Goal: Transaction & Acquisition: Book appointment/travel/reservation

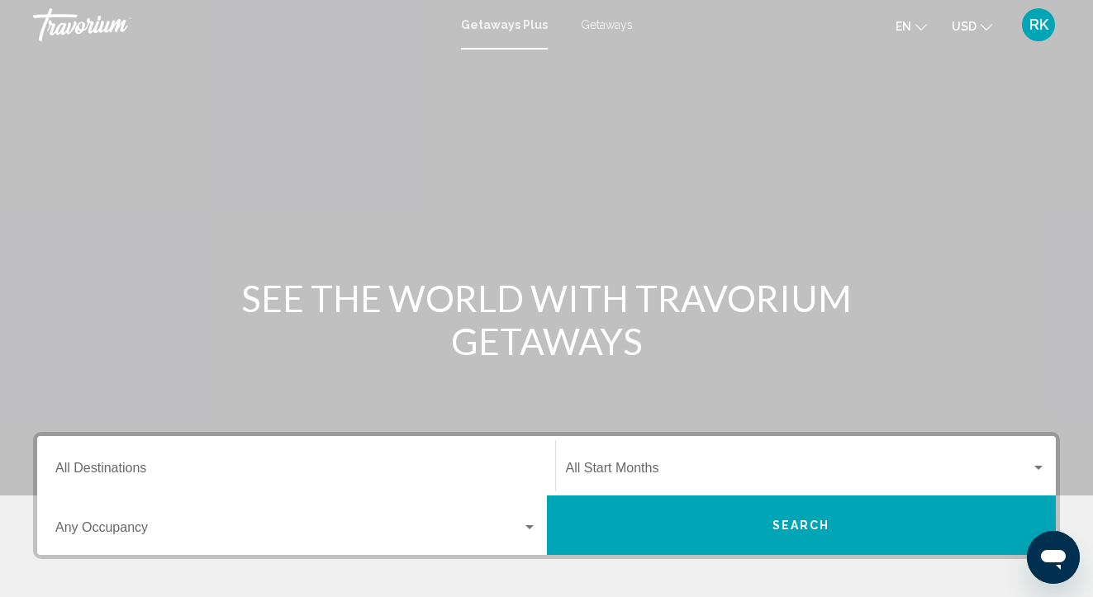
click at [922, 27] on icon "Change language" at bounding box center [922, 27] width 12 height 12
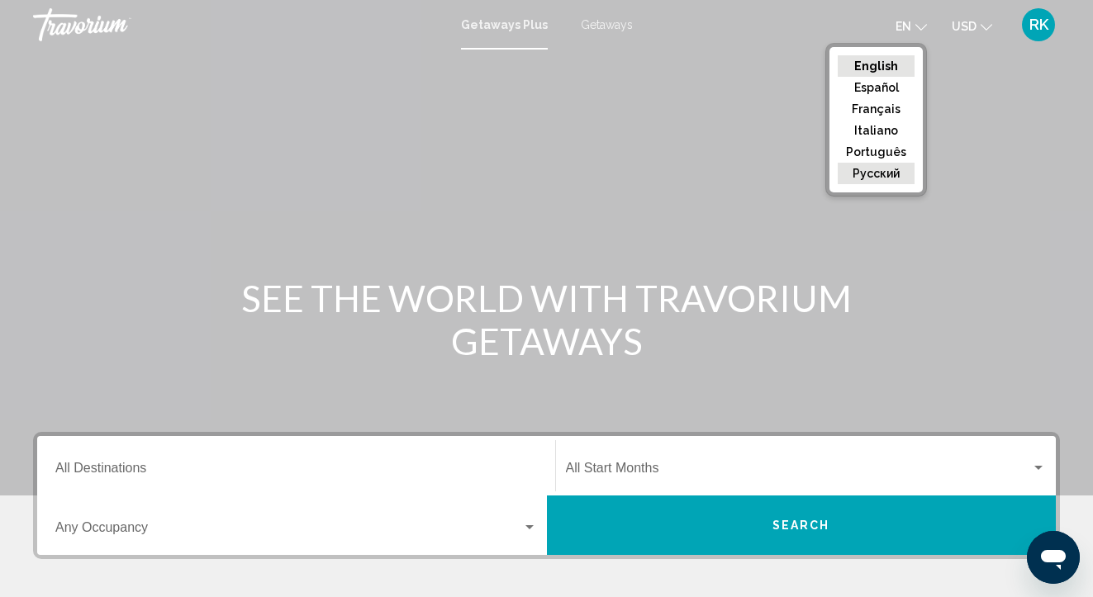
click at [892, 169] on button "русский" at bounding box center [876, 173] width 77 height 21
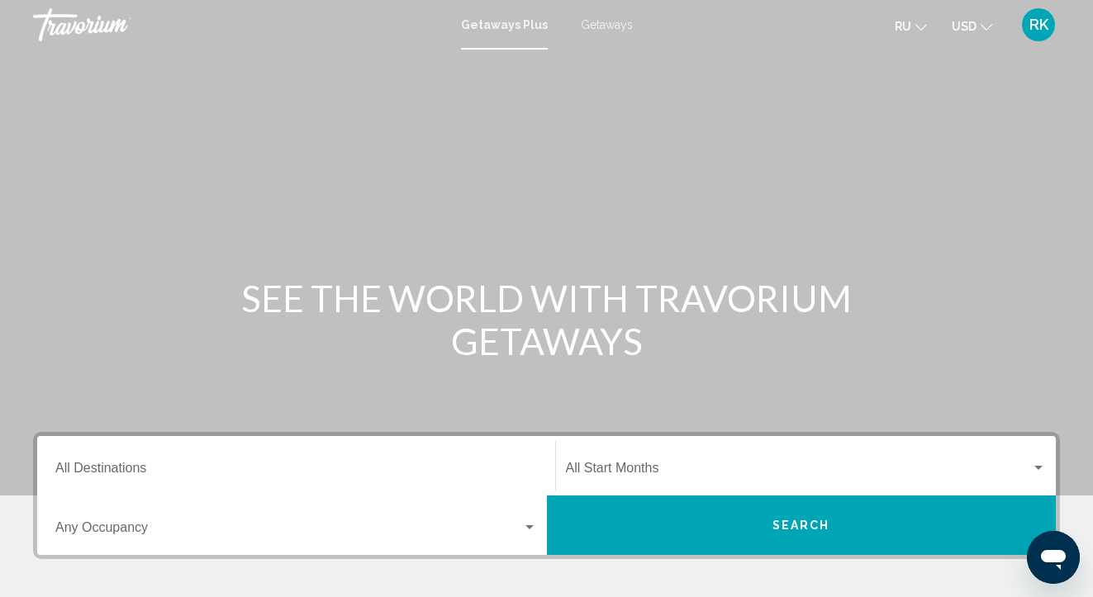
click at [131, 466] on input "Destination All Destinations" at bounding box center [296, 471] width 482 height 15
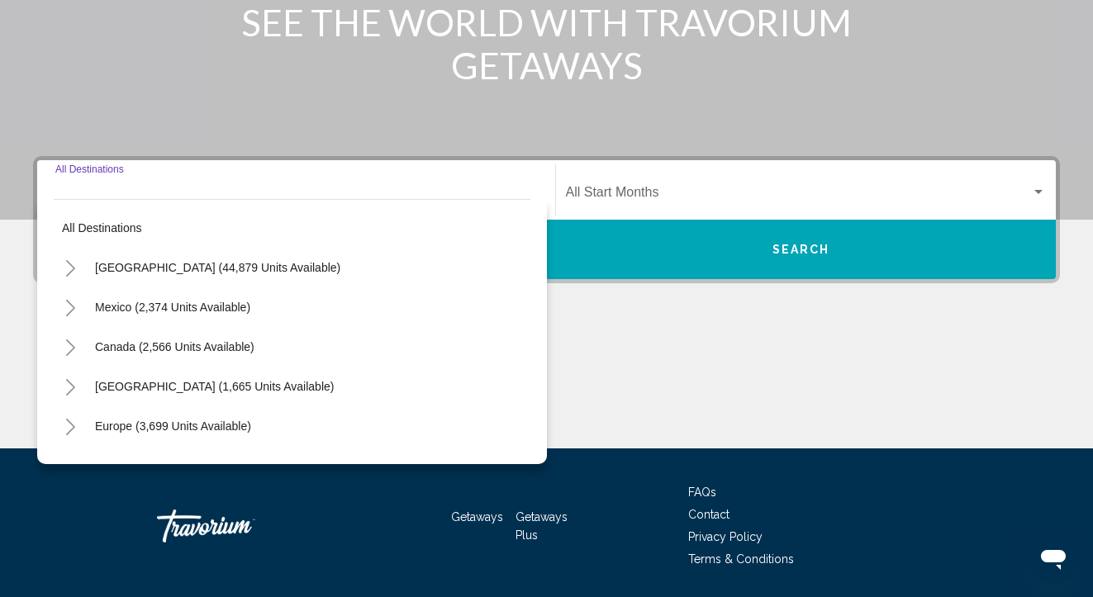
scroll to position [330, 0]
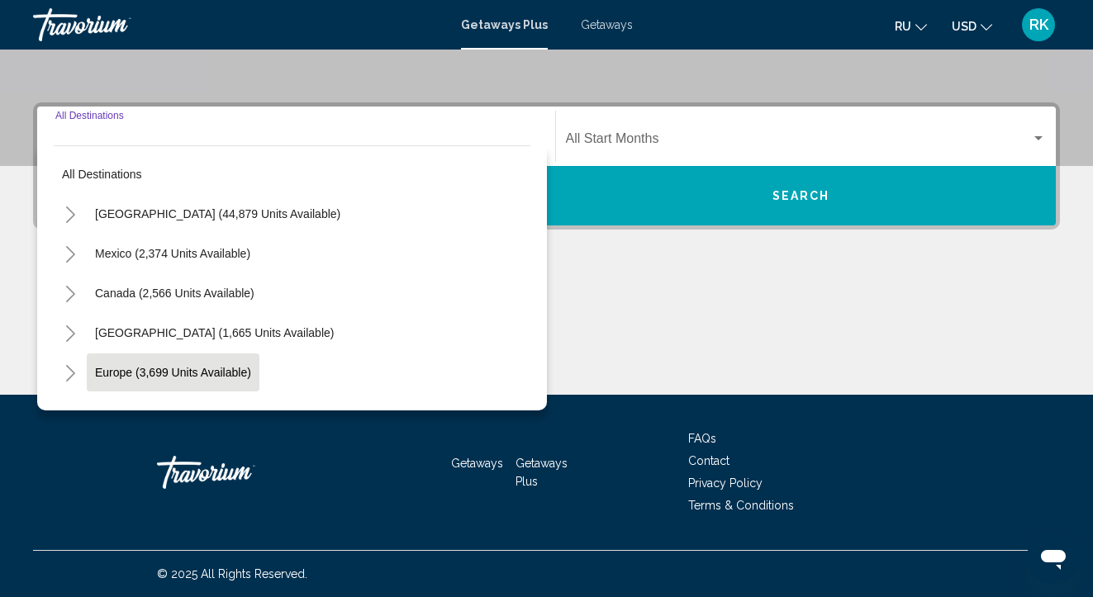
click at [240, 383] on button "Europe (3,699 units available)" at bounding box center [173, 373] width 173 height 38
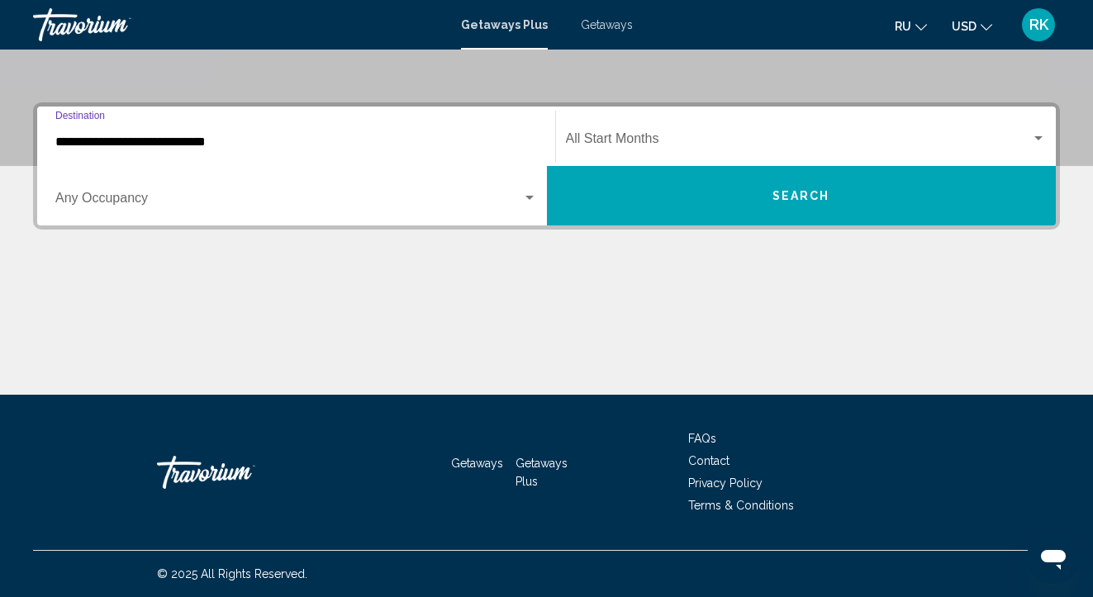
click at [205, 141] on input "**********" at bounding box center [296, 142] width 482 height 15
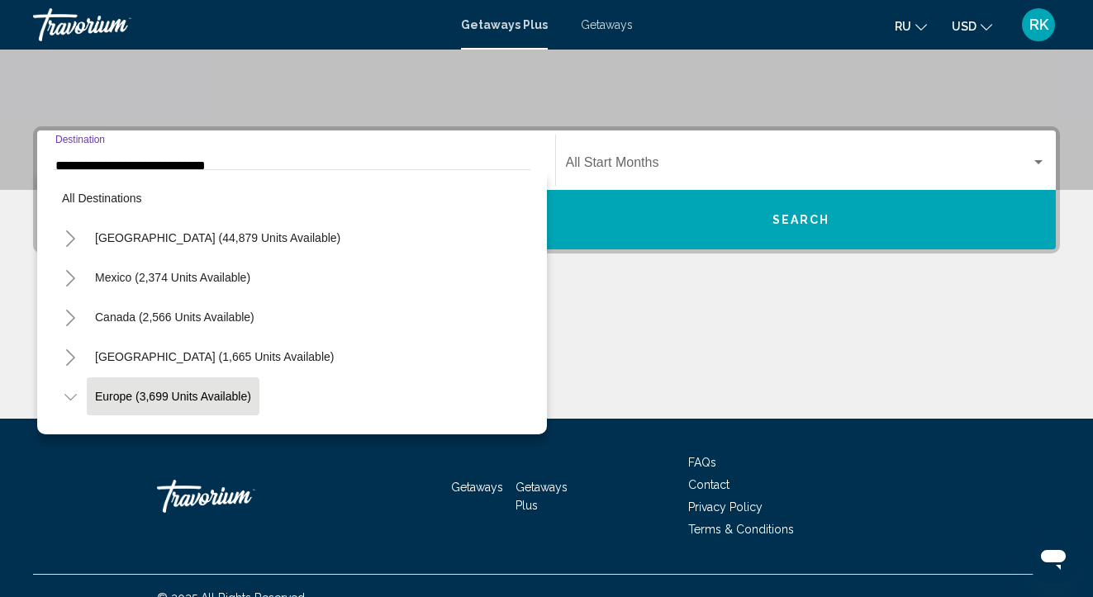
scroll to position [98, 0]
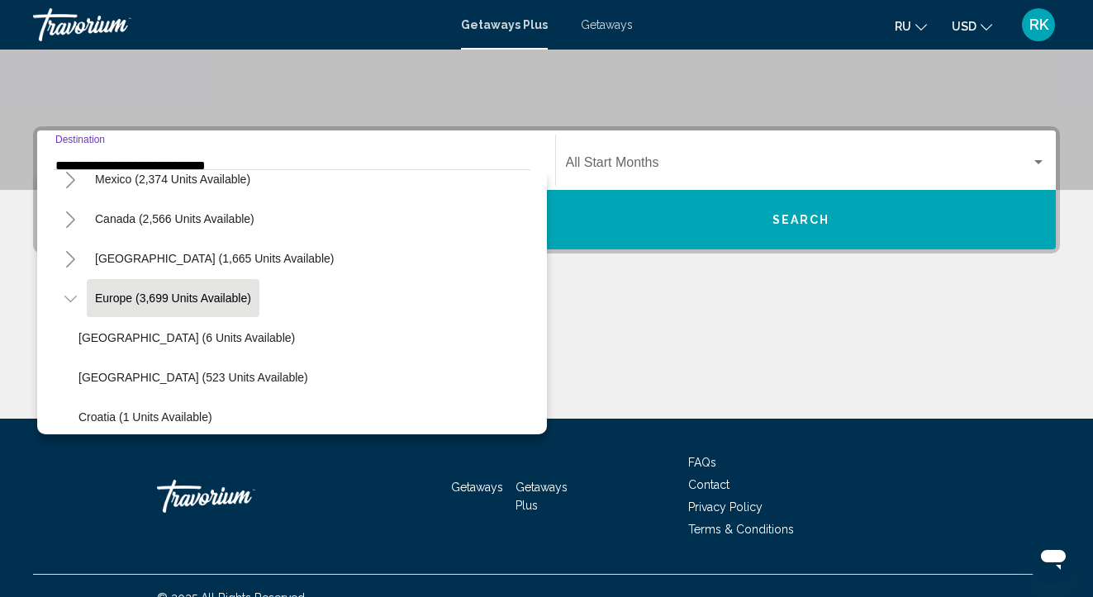
click at [535, 202] on div "All destinations United States (44,879 units available) Mexico (2,374 units ava…" at bounding box center [292, 301] width 510 height 265
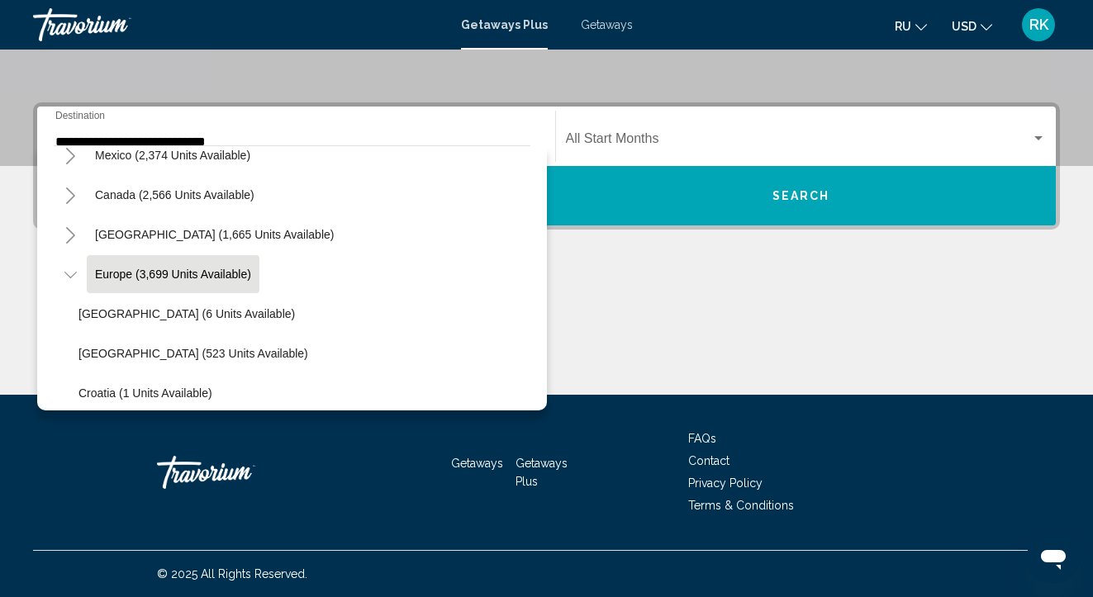
click at [535, 202] on div "All destinations United States (44,879 units available) Mexico (2,374 units ava…" at bounding box center [292, 277] width 510 height 265
click at [535, 199] on div "All destinations United States (44,879 units available) Mexico (2,374 units ava…" at bounding box center [292, 277] width 510 height 265
click at [533, 201] on div "All destinations United States (44,879 units available) Mexico (2,374 units ava…" at bounding box center [292, 277] width 510 height 265
click at [1040, 142] on div "Search widget" at bounding box center [1038, 138] width 15 height 13
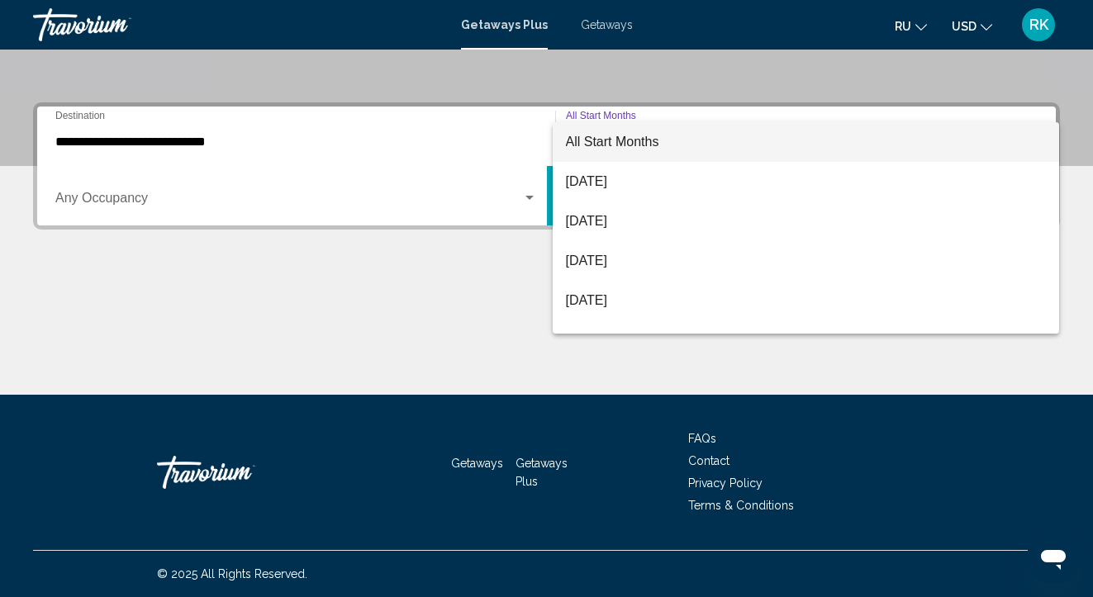
click at [310, 143] on div at bounding box center [546, 298] width 1093 height 597
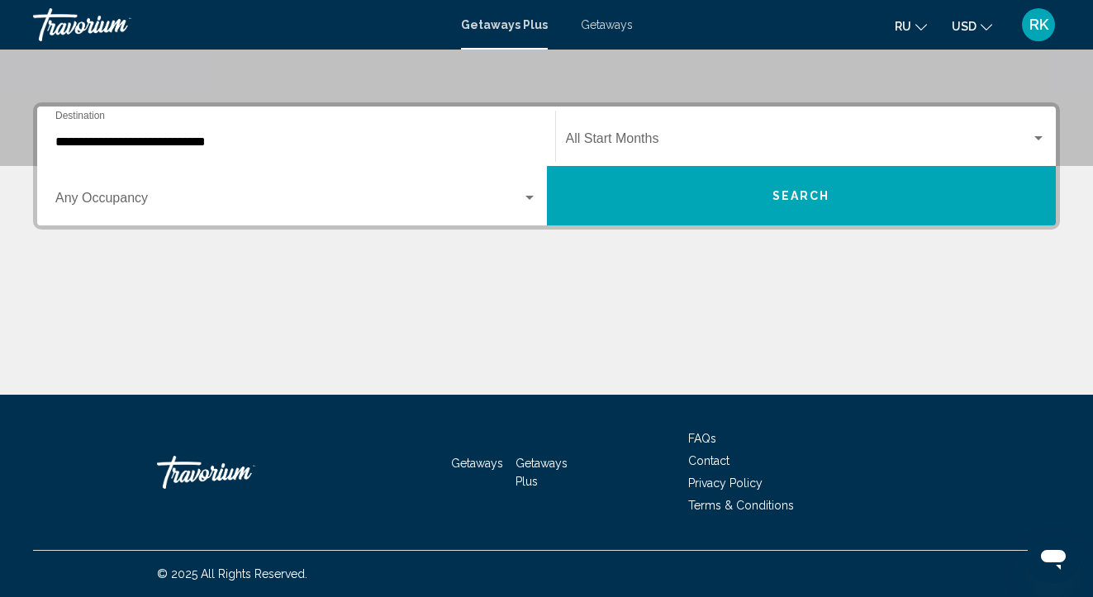
click at [139, 200] on span "Search widget" at bounding box center [288, 201] width 467 height 15
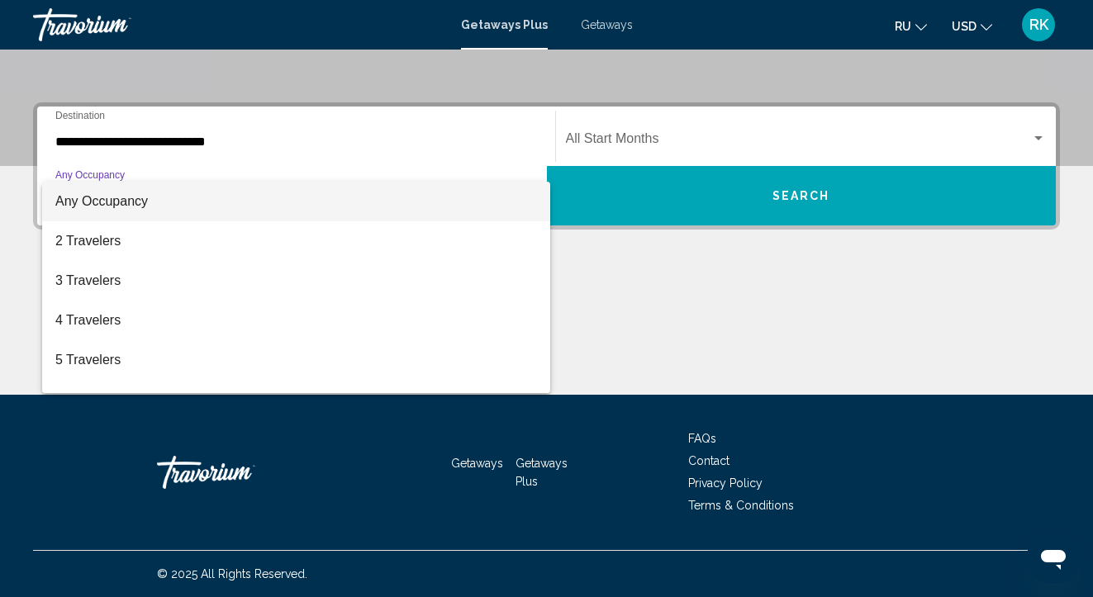
click at [326, 147] on div at bounding box center [546, 298] width 1093 height 597
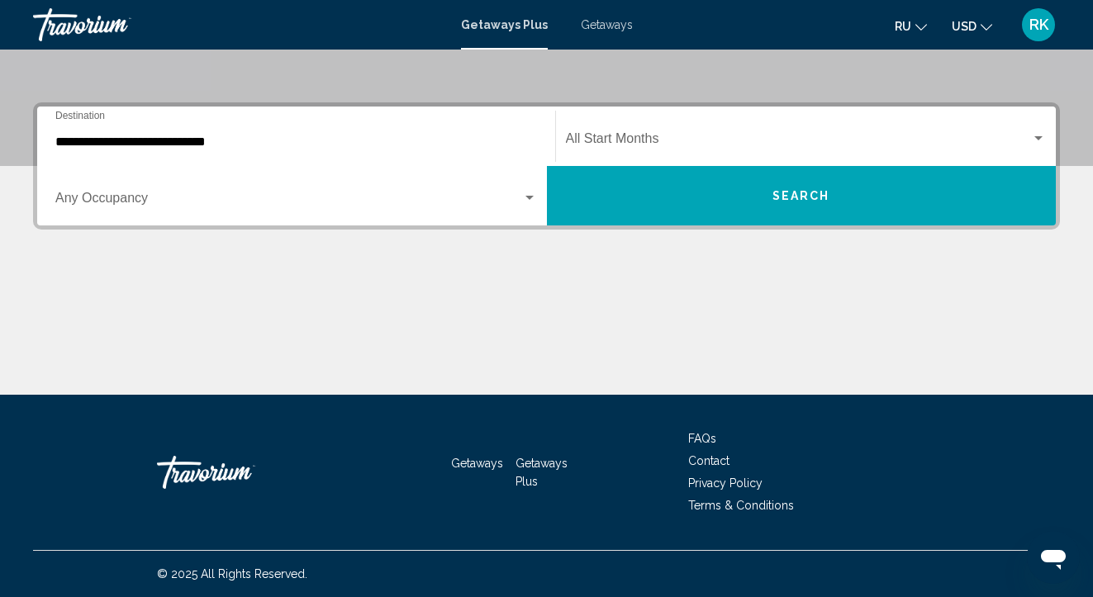
click at [519, 119] on div "**********" at bounding box center [296, 137] width 482 height 52
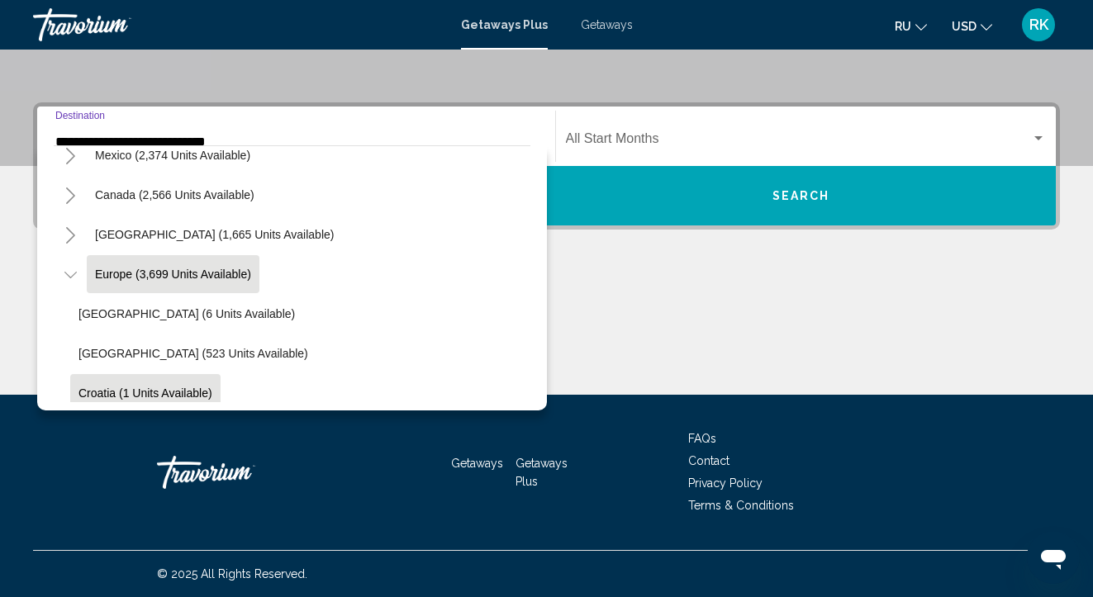
scroll to position [330, 0]
click at [545, 372] on div "All destinations United States (44,879 units available) Mexico (2,374 units ava…" at bounding box center [292, 277] width 510 height 265
click at [66, 275] on icon "Toggle Europe (3,699 units available)" at bounding box center [70, 275] width 12 height 17
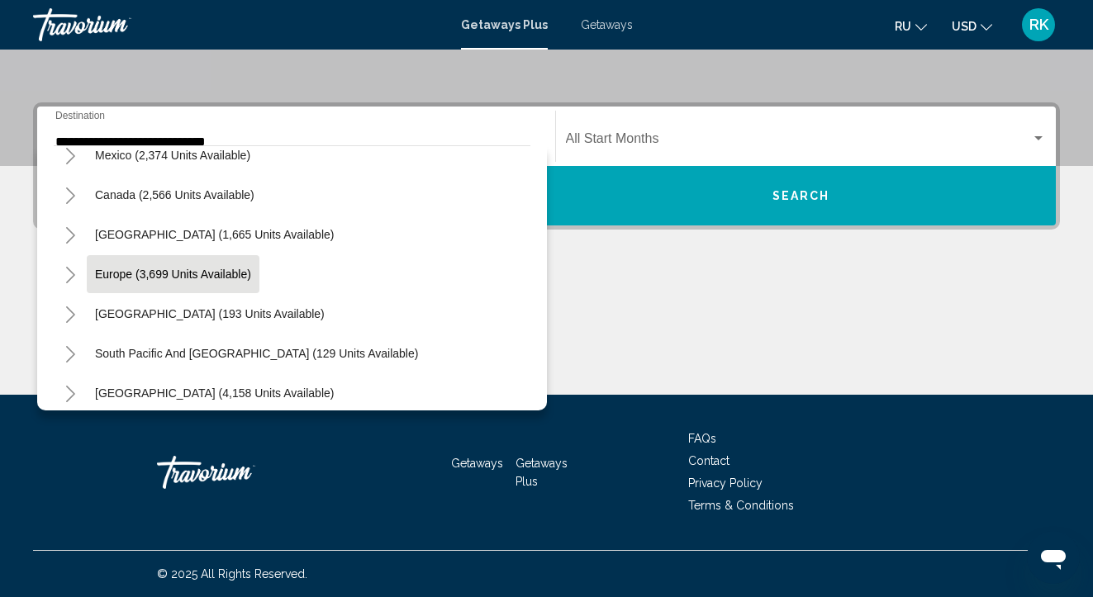
click at [68, 278] on icon "Toggle Europe (3,699 units available)" at bounding box center [70, 275] width 12 height 17
click at [538, 124] on div "**********" at bounding box center [296, 137] width 502 height 52
drag, startPoint x: 541, startPoint y: 301, endPoint x: 538, endPoint y: 373, distance: 72.0
click at [538, 373] on div "All destinations United States (44,879 units available) Mexico (2,374 units ava…" at bounding box center [292, 277] width 510 height 265
drag, startPoint x: 536, startPoint y: 197, endPoint x: 533, endPoint y: 307, distance: 110.8
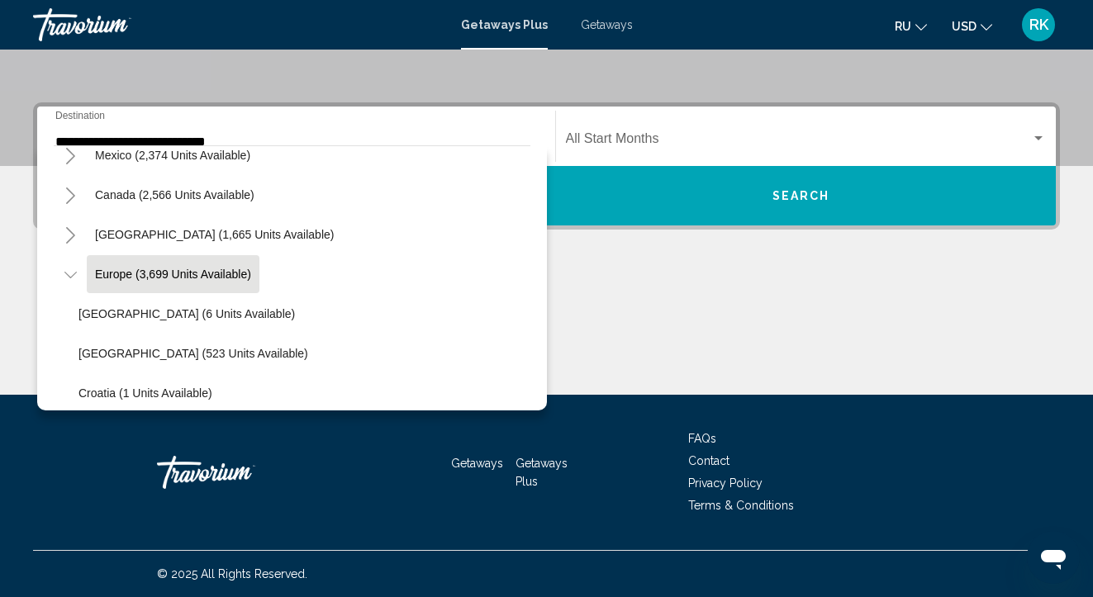
click at [533, 307] on div "All destinations United States (44,879 units available) Mexico (2,374 units ava…" at bounding box center [292, 277] width 510 height 265
click at [540, 393] on div "All destinations United States (44,879 units available) Mexico (2,374 units ava…" at bounding box center [292, 277] width 510 height 265
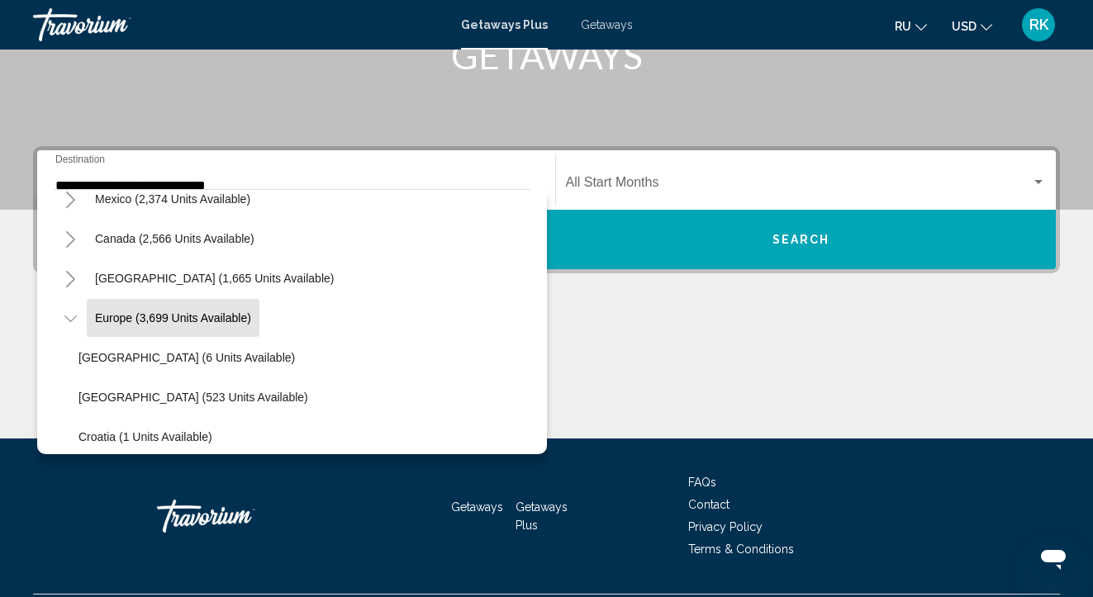
scroll to position [331, 0]
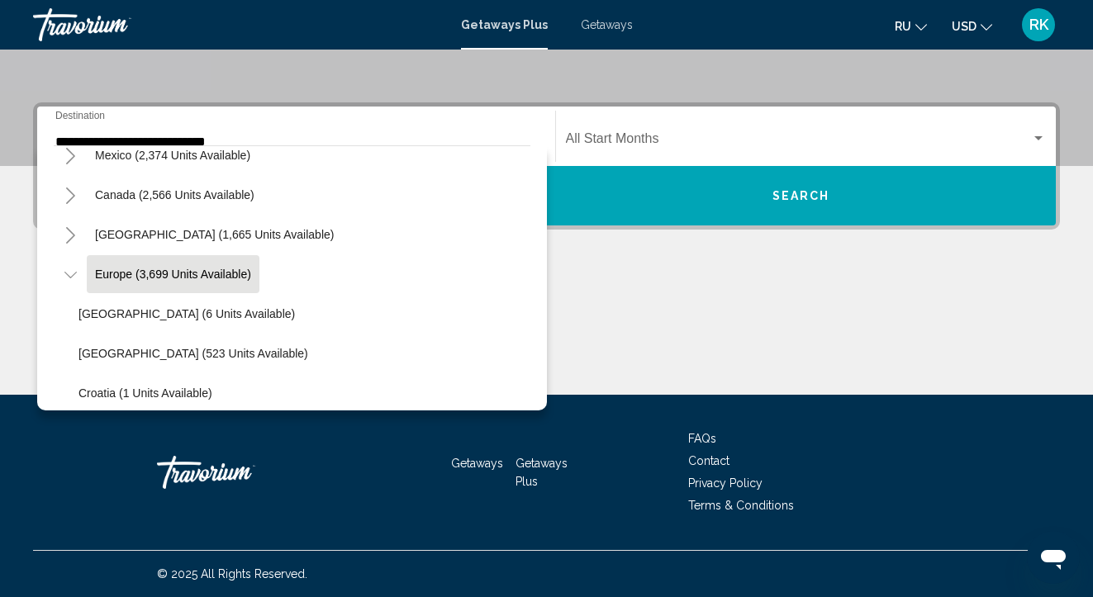
click at [741, 397] on div "Getaways Getaways Plus FAQs Contact Privacy Policy Terms & Conditions" at bounding box center [546, 472] width 1027 height 155
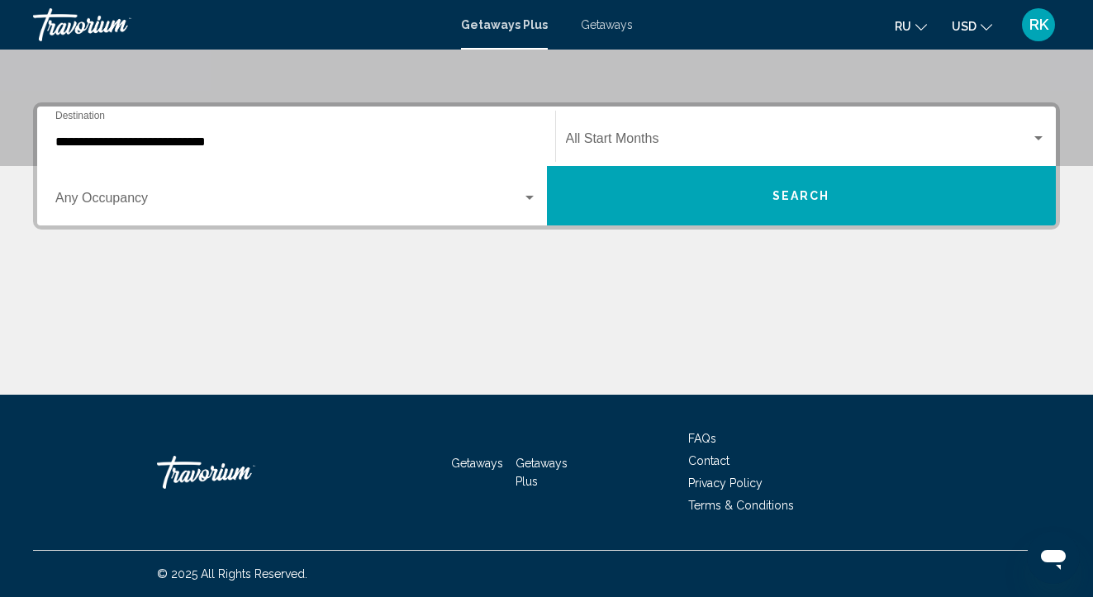
click at [398, 202] on span "Search widget" at bounding box center [288, 201] width 467 height 15
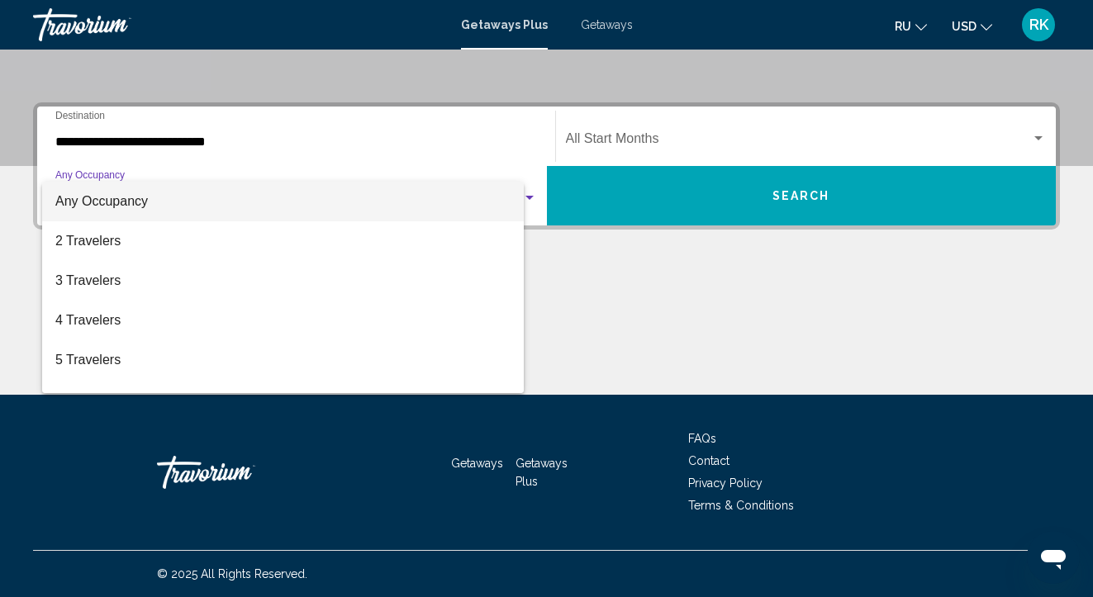
scroll to position [330, 0]
click at [398, 202] on span "Any Occupancy" at bounding box center [296, 202] width 482 height 40
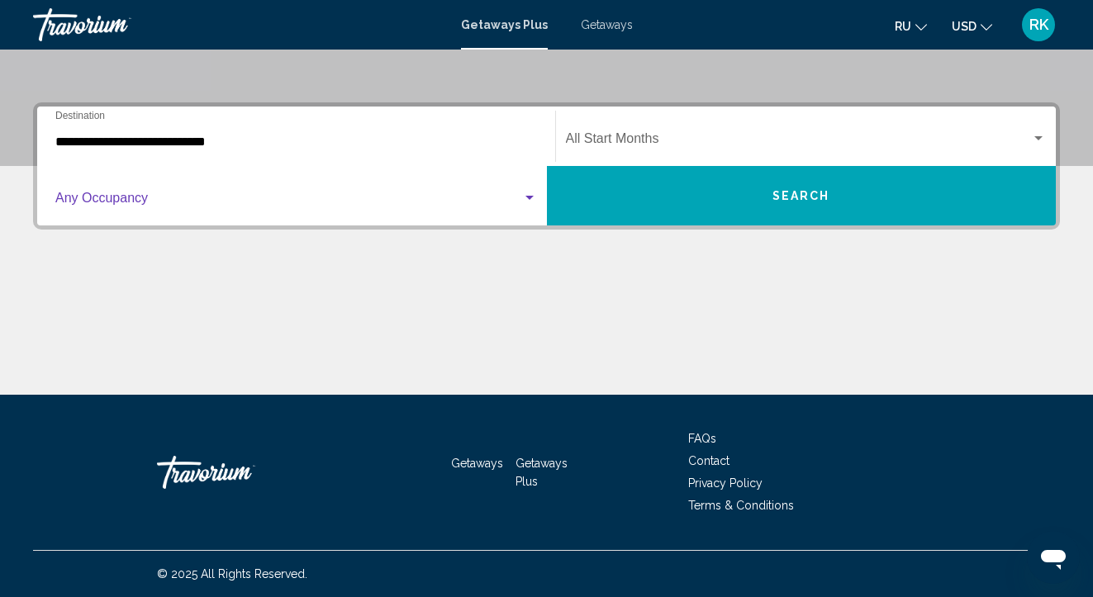
click at [108, 142] on input "**********" at bounding box center [296, 142] width 482 height 15
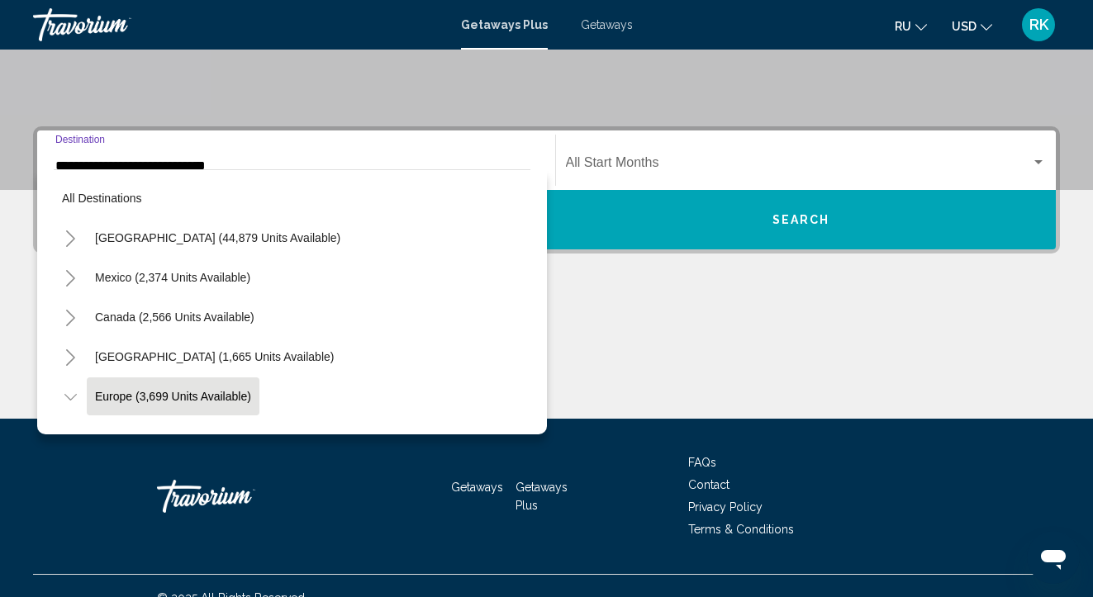
scroll to position [98, 0]
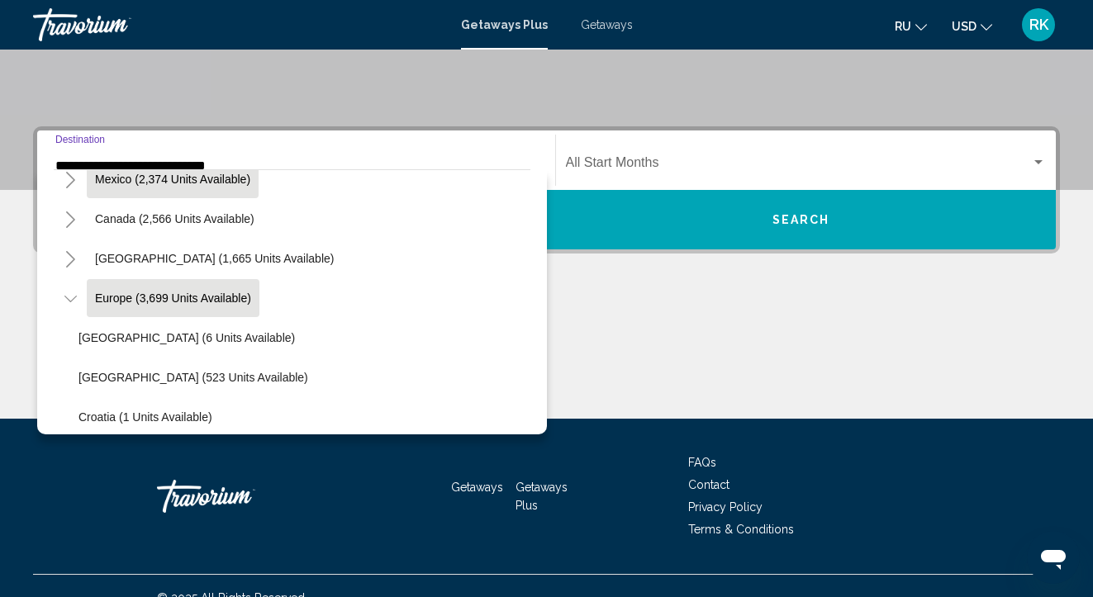
click at [213, 193] on button "Mexico (2,374 units available)" at bounding box center [173, 179] width 172 height 38
type input "**********"
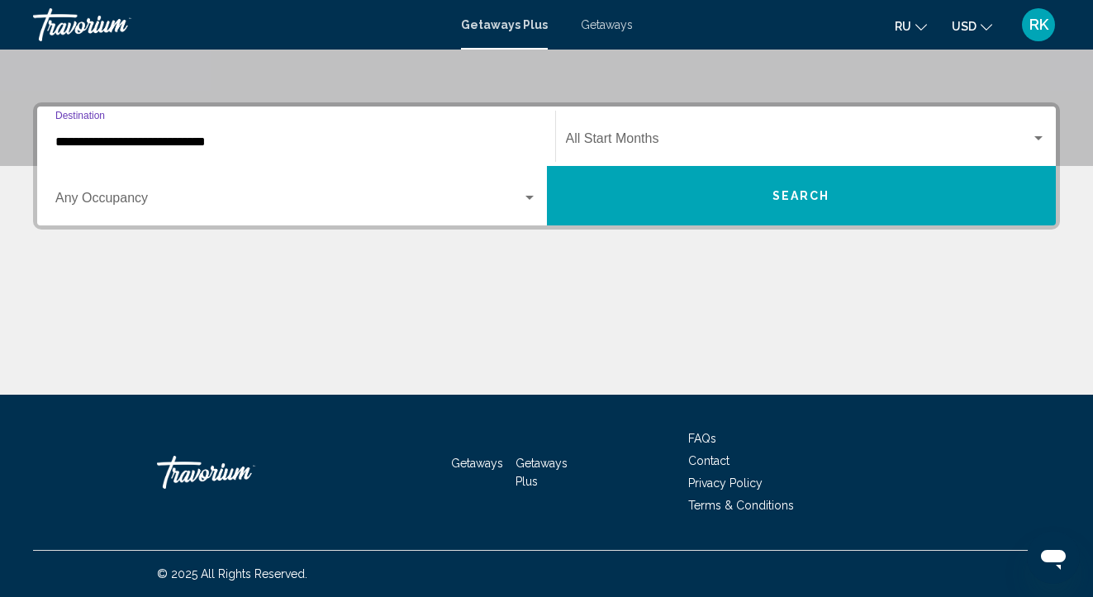
click at [245, 145] on input "**********" at bounding box center [296, 142] width 482 height 15
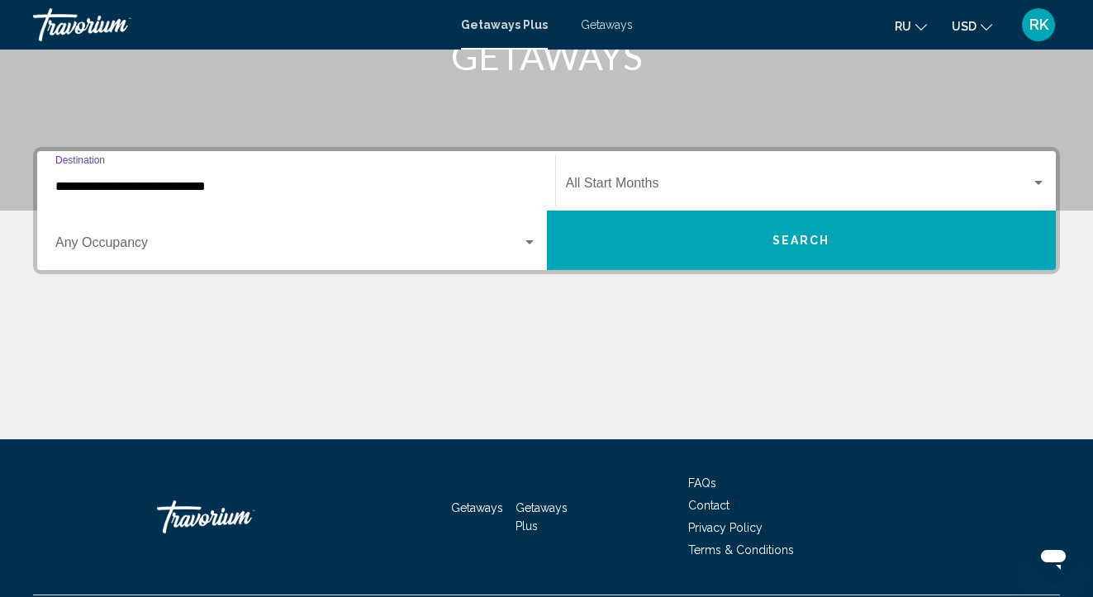
click at [459, 185] on input "**********" at bounding box center [296, 186] width 482 height 15
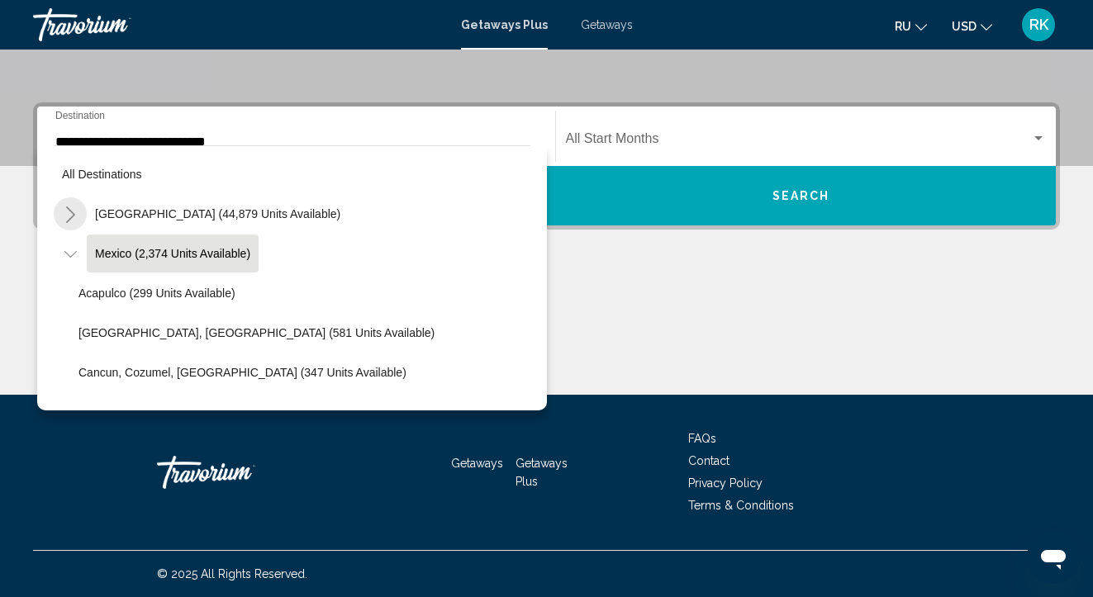
click at [67, 220] on icon "Toggle United States (44,879 units available)" at bounding box center [70, 215] width 12 height 17
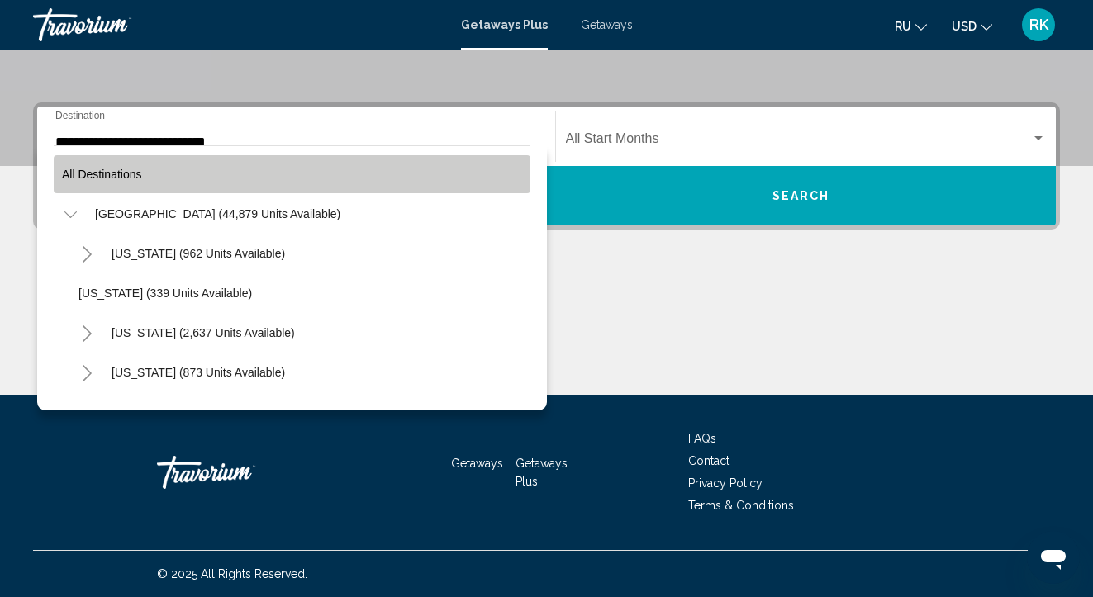
click at [76, 173] on span "All destinations" at bounding box center [102, 174] width 80 height 13
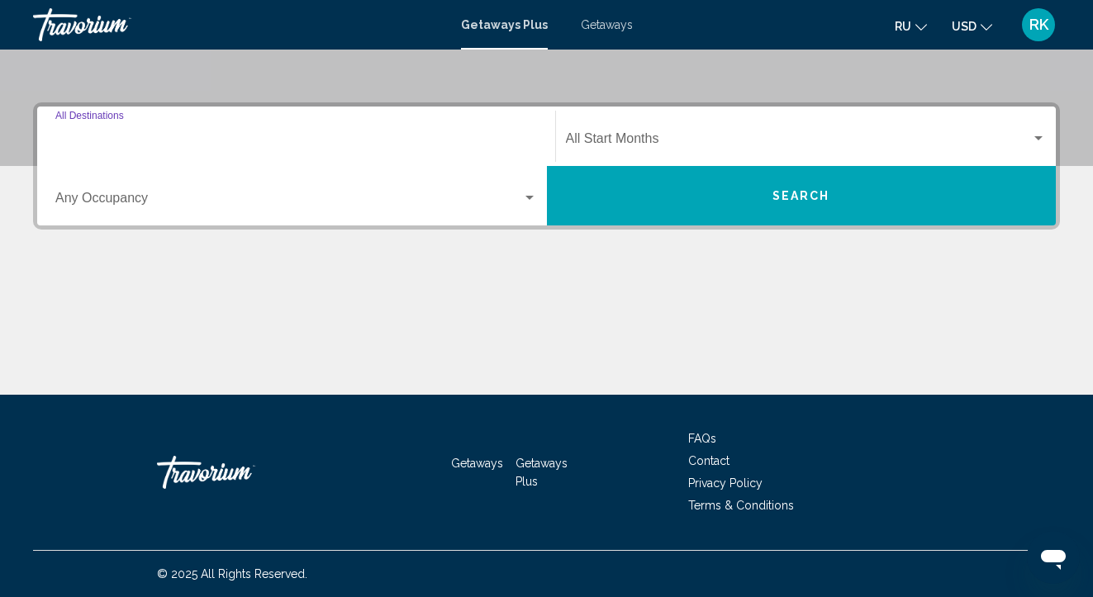
click at [93, 138] on input "Destination All Destinations" at bounding box center [296, 142] width 482 height 15
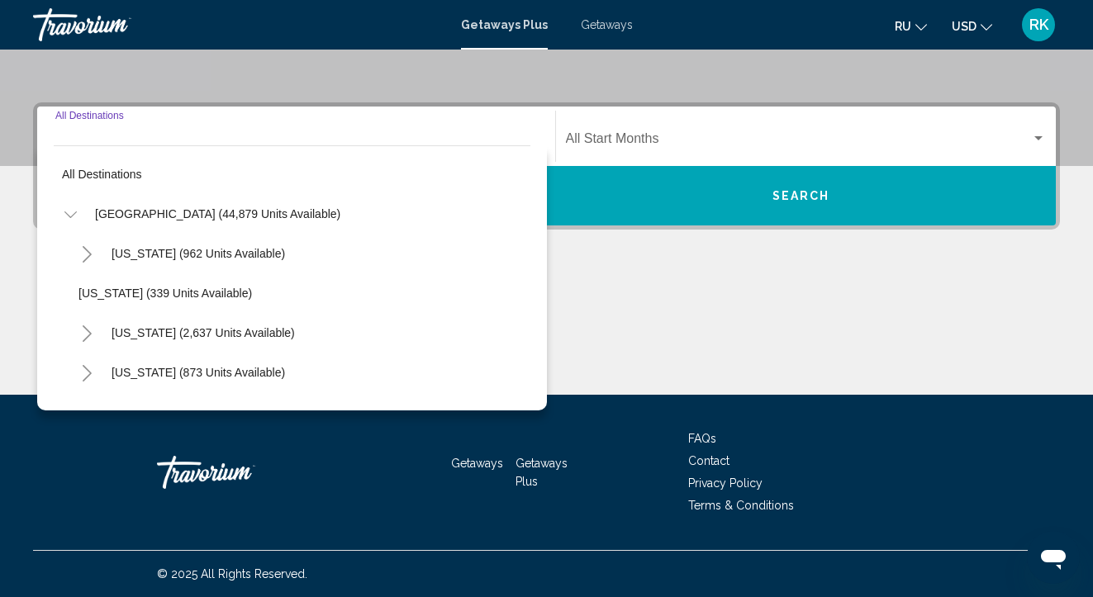
click at [74, 210] on icon "Toggle United States (44,879 units available)" at bounding box center [70, 215] width 12 height 17
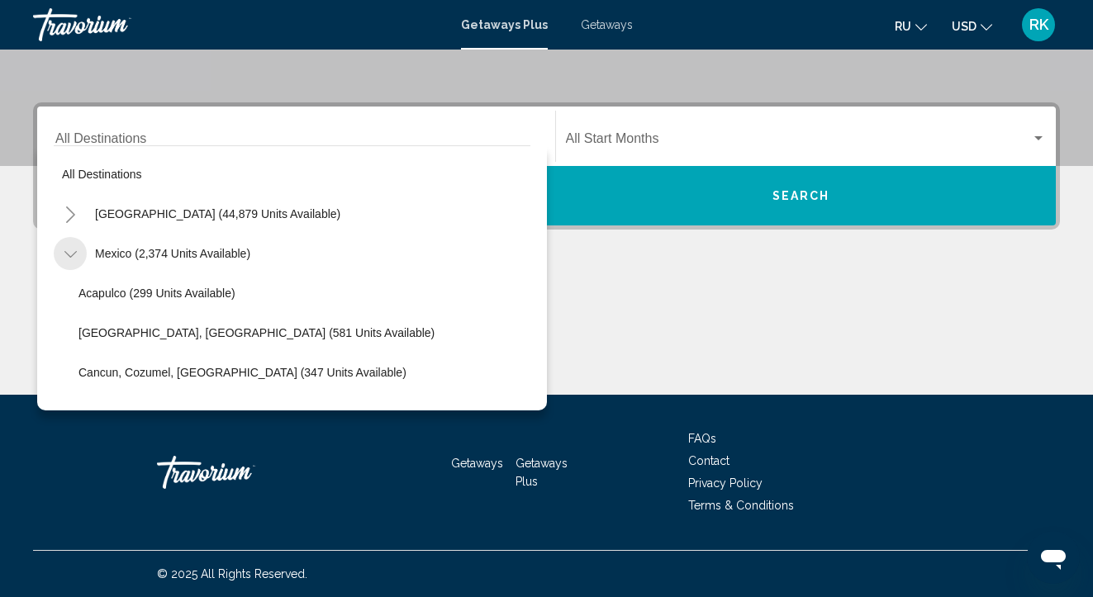
click at [72, 253] on icon "Toggle Mexico (2,374 units available)" at bounding box center [70, 254] width 12 height 17
click at [72, 369] on icon "Toggle Europe (3,699 units available)" at bounding box center [70, 373] width 12 height 17
click at [538, 201] on div "All destinations United States (44,879 units available) Mexico (2,374 units ava…" at bounding box center [292, 277] width 510 height 265
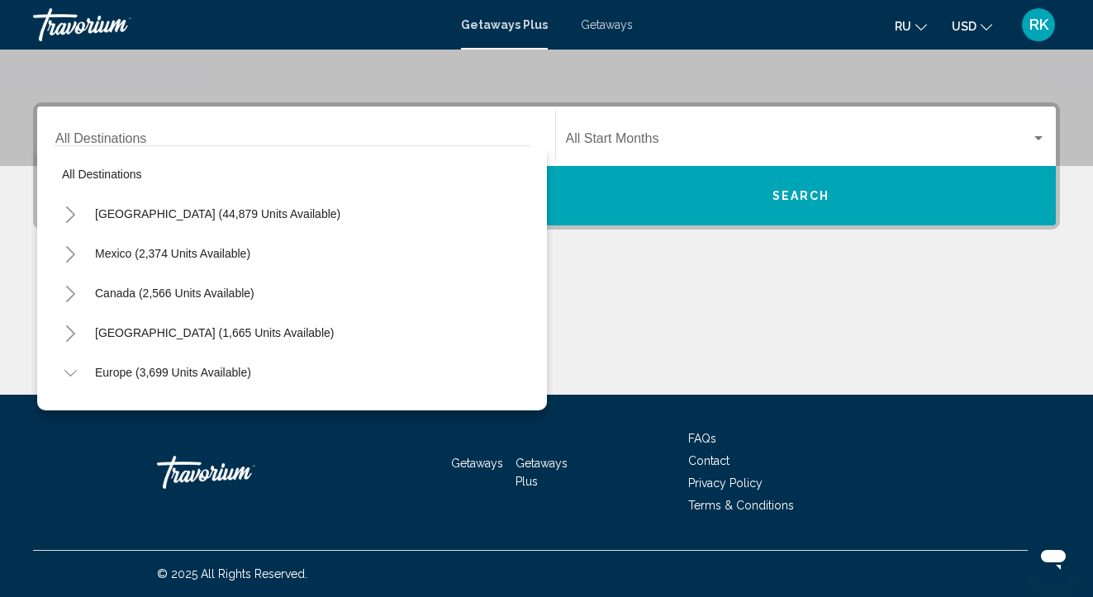
click at [72, 375] on icon "Toggle Europe (3,699 units available)" at bounding box center [70, 373] width 12 height 7
click at [146, 367] on span "Europe (3,699 units available)" at bounding box center [173, 372] width 156 height 13
type input "**********"
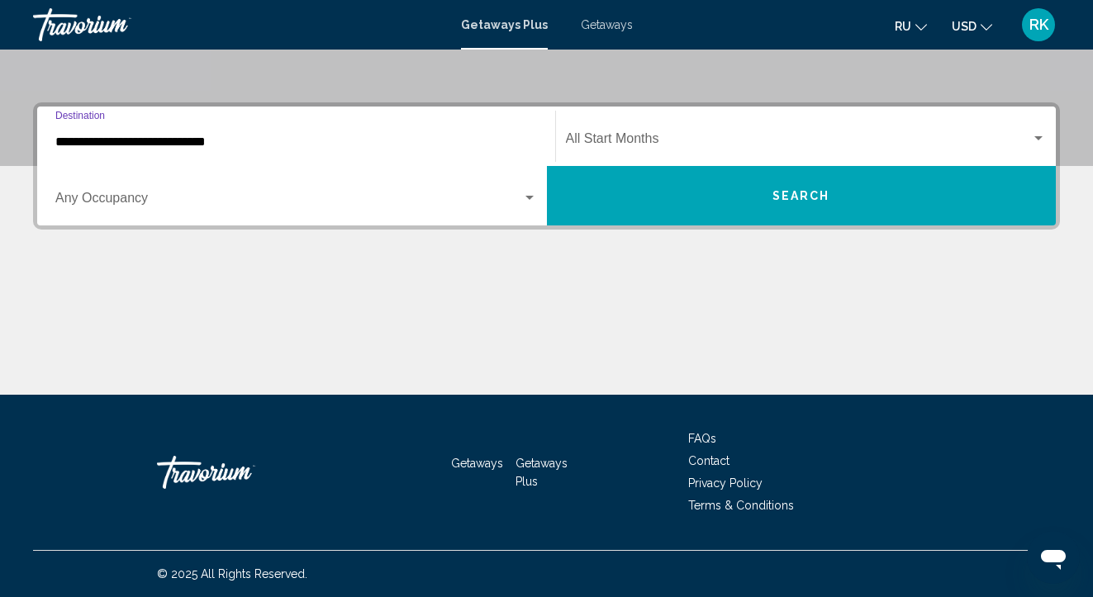
click at [530, 198] on div "Search widget" at bounding box center [530, 198] width 8 height 4
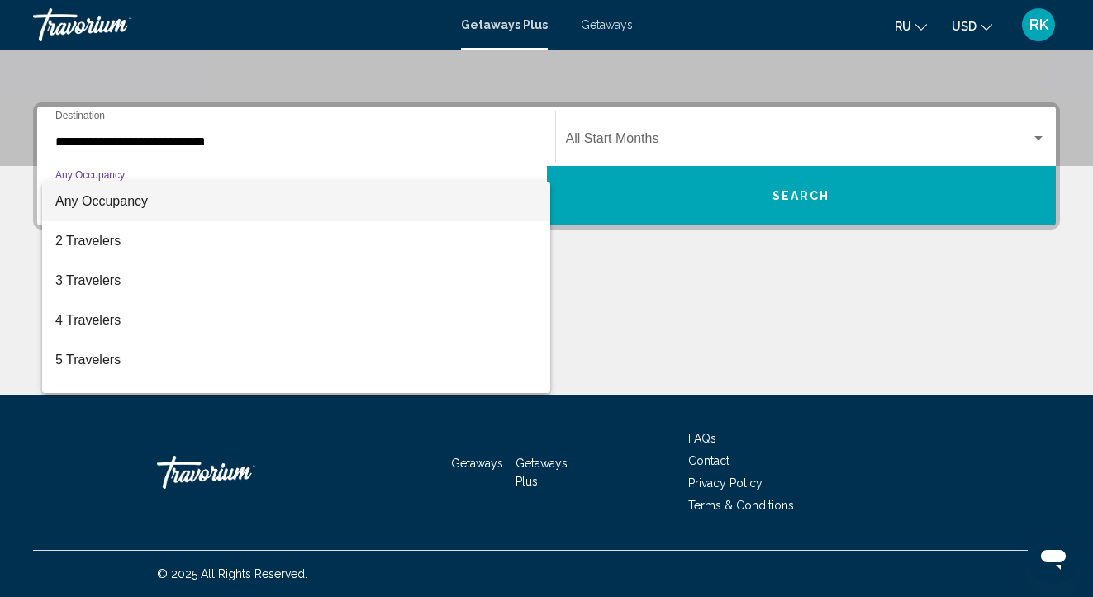
click at [1040, 137] on div at bounding box center [546, 298] width 1093 height 597
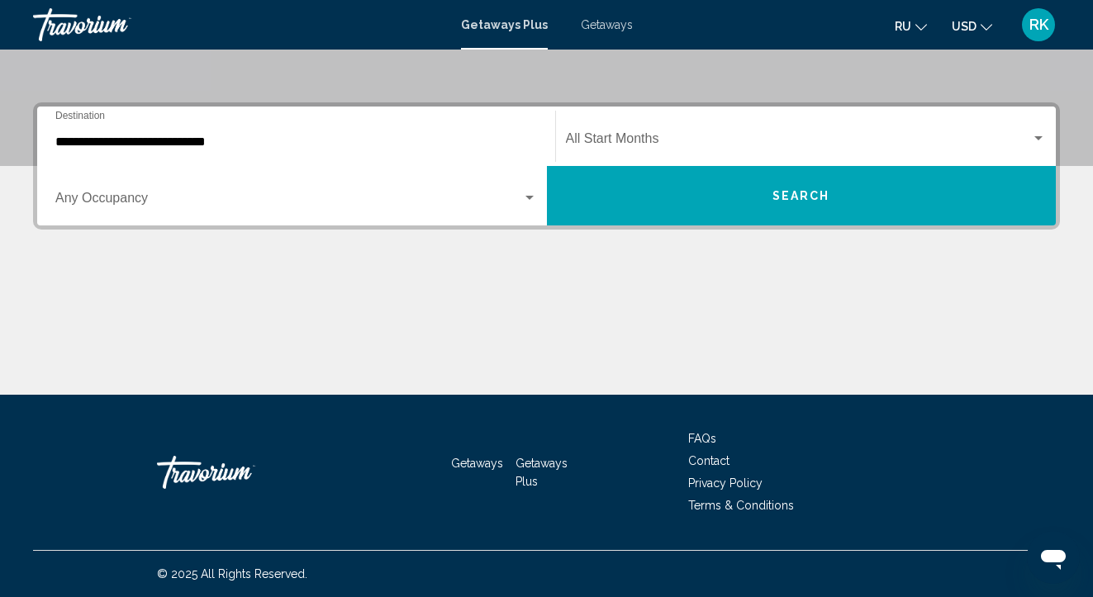
click at [1040, 137] on div "Search widget" at bounding box center [1039, 138] width 8 height 4
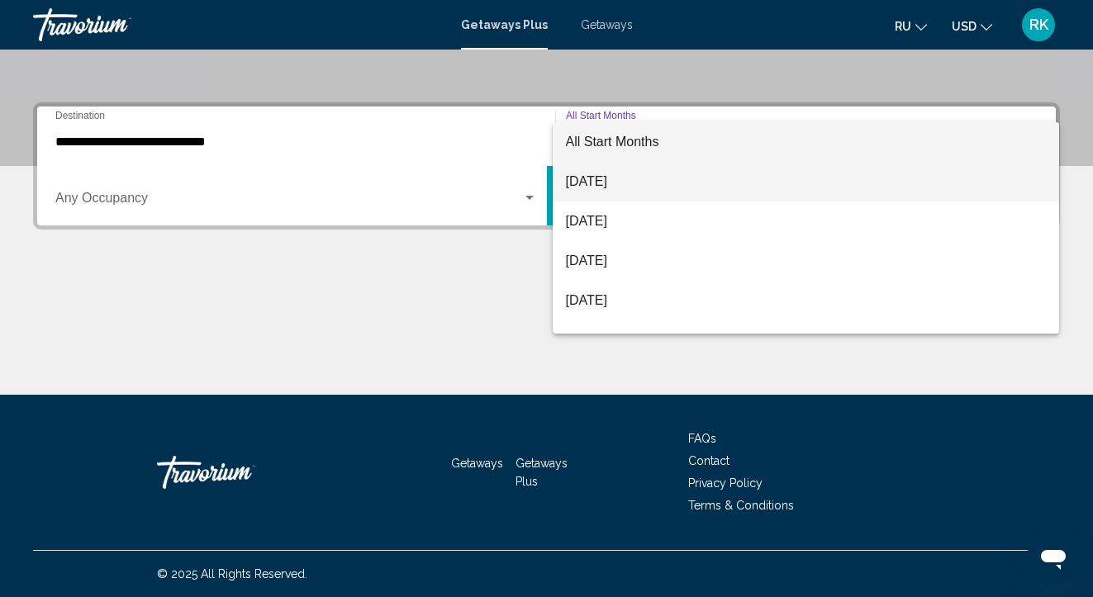
click at [637, 190] on span "August 2025" at bounding box center [806, 182] width 481 height 40
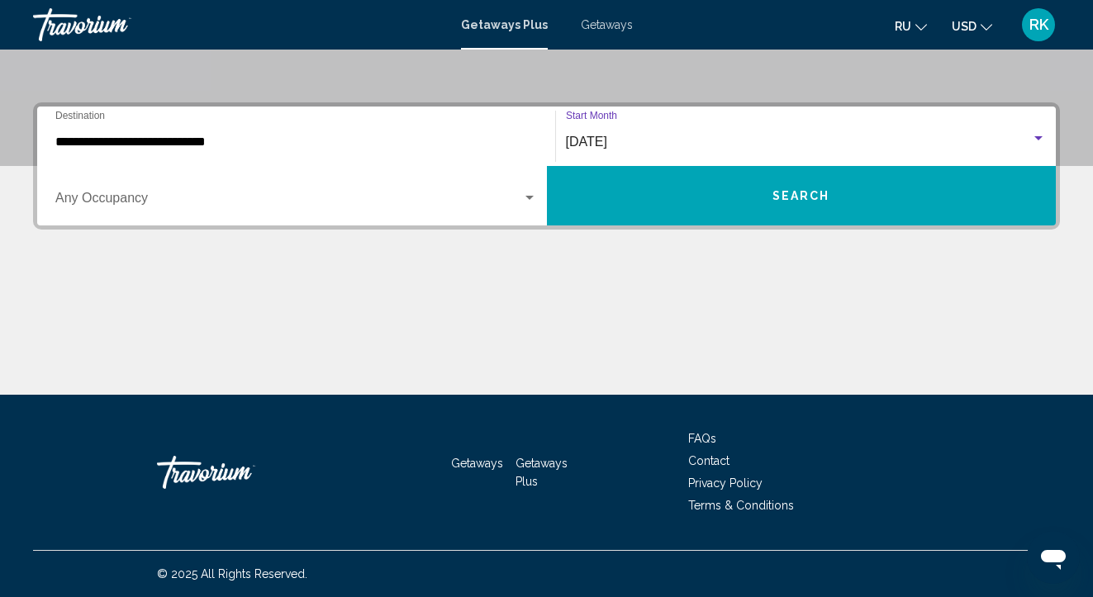
click at [849, 213] on button "Search" at bounding box center [802, 195] width 510 height 59
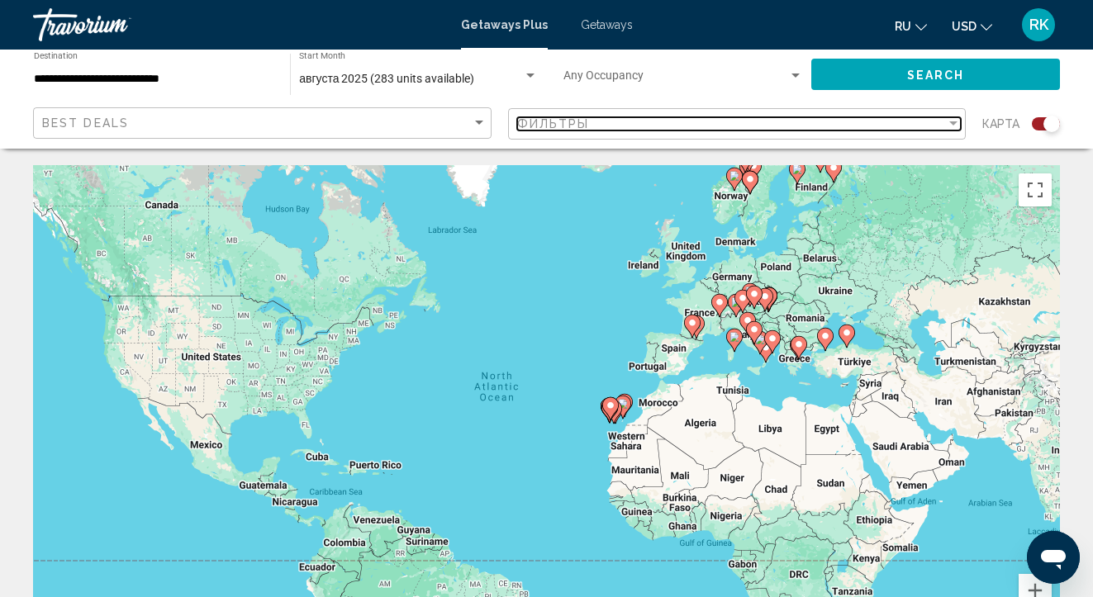
click at [953, 121] on div "Filter" at bounding box center [953, 123] width 8 height 4
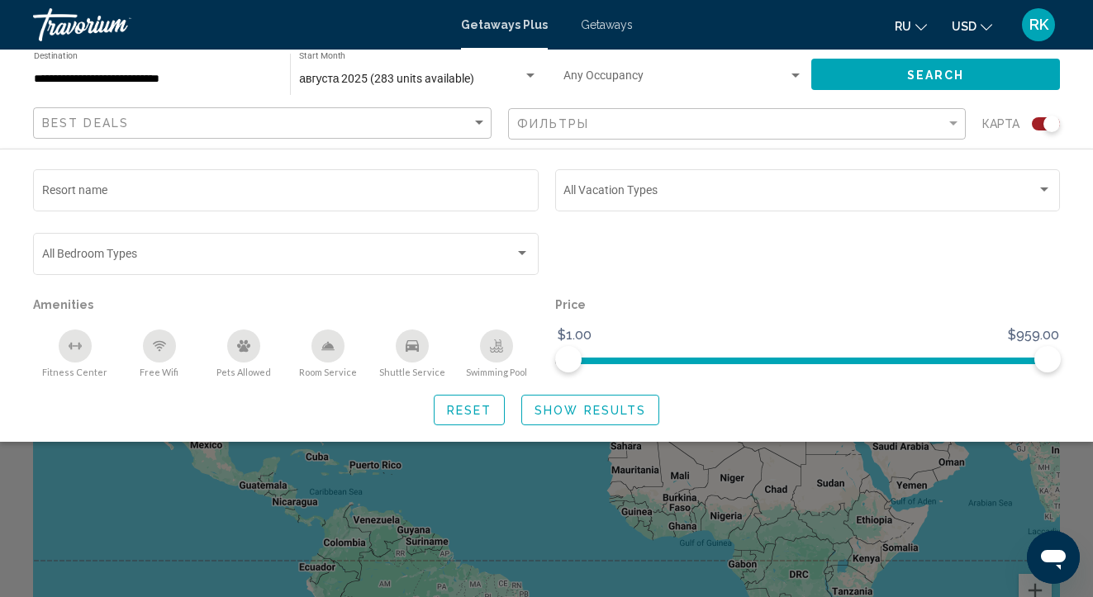
click at [888, 78] on button "Search" at bounding box center [935, 74] width 249 height 31
click at [121, 82] on input "**********" at bounding box center [154, 79] width 240 height 13
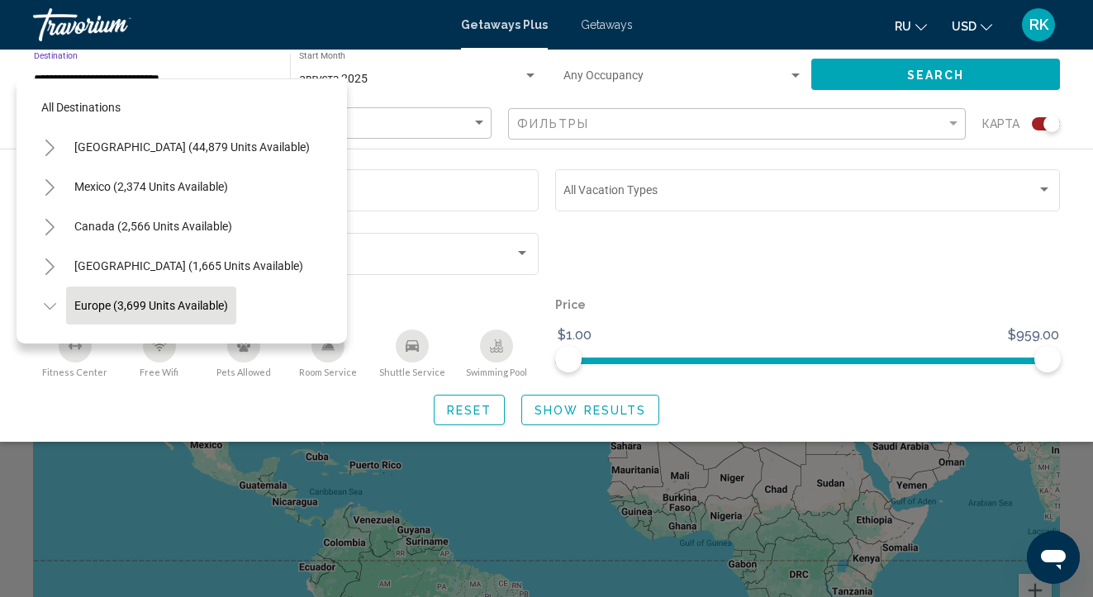
scroll to position [98, 0]
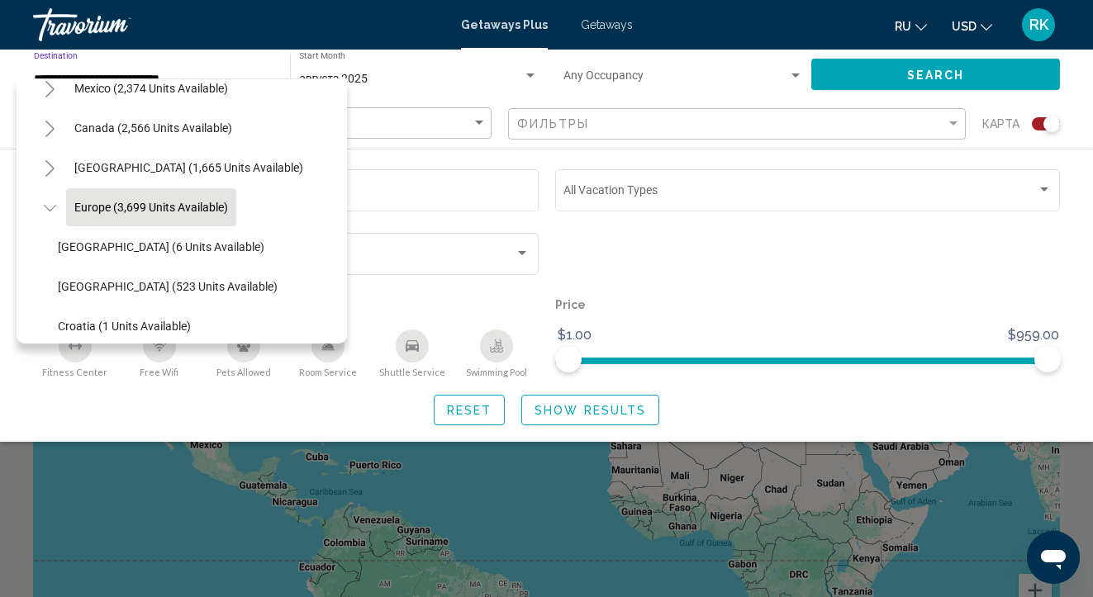
click at [143, 198] on button "Europe (3,699 units available)" at bounding box center [151, 207] width 170 height 38
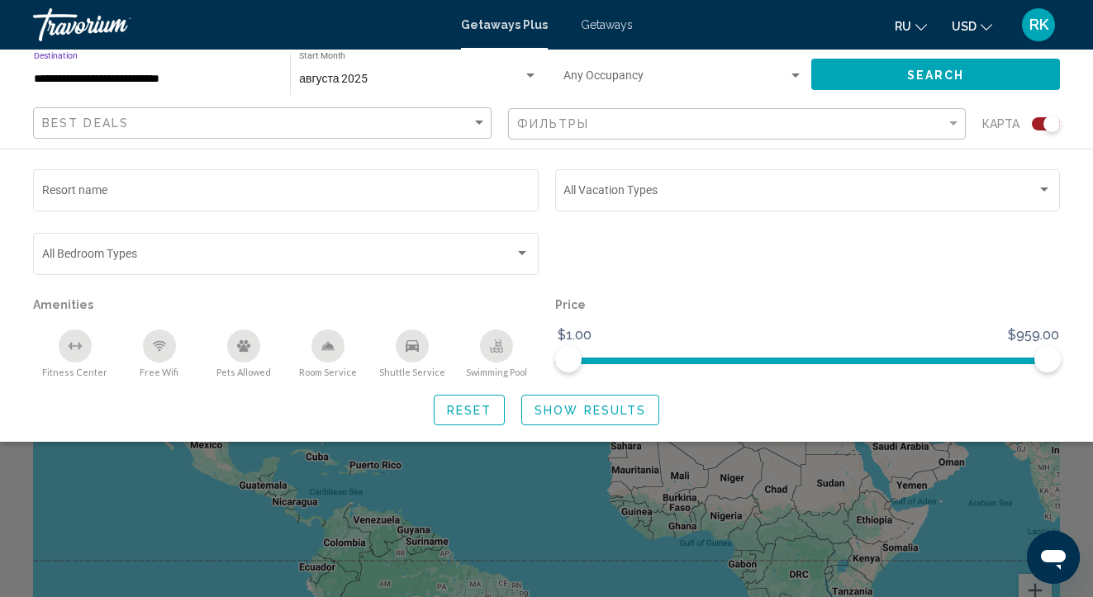
click at [832, 72] on button "Search" at bounding box center [935, 74] width 249 height 31
click at [796, 75] on div "Search widget" at bounding box center [796, 76] width 8 height 4
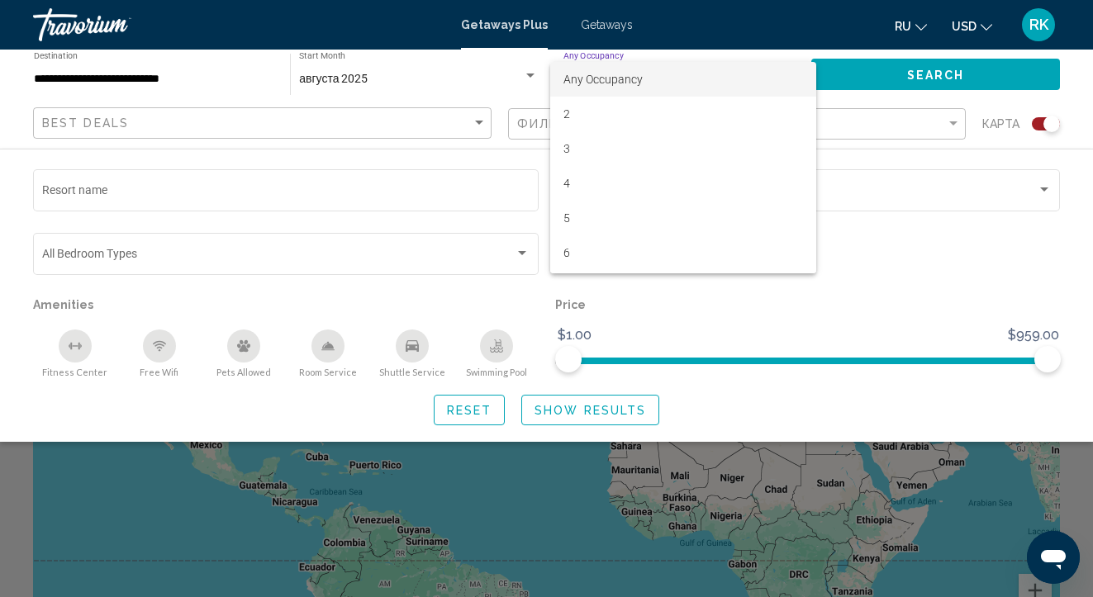
click at [566, 416] on div at bounding box center [546, 298] width 1093 height 597
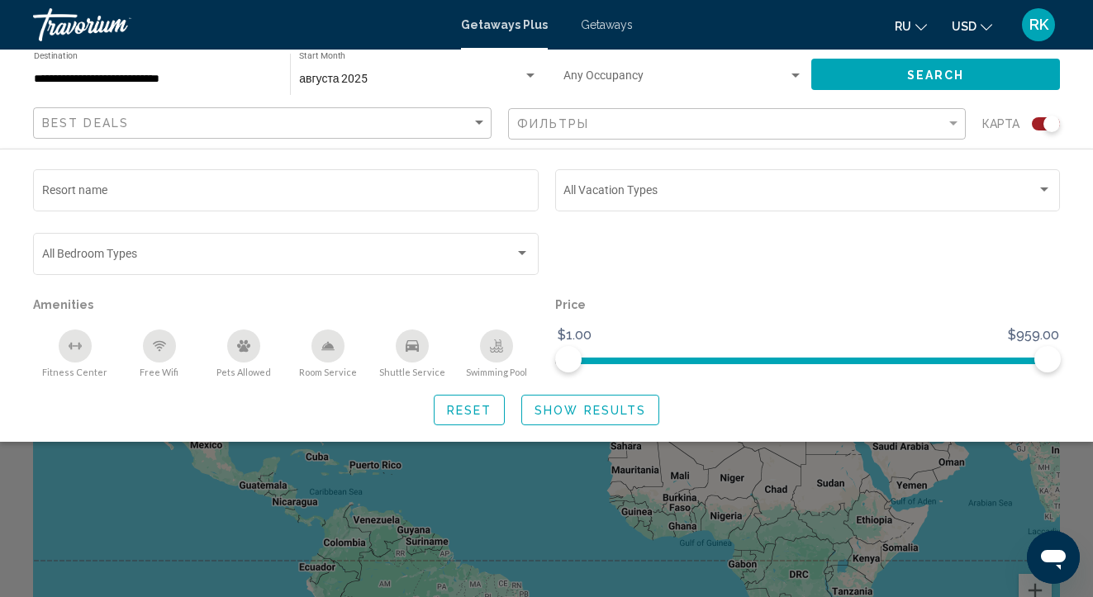
click at [477, 417] on span "Reset" at bounding box center [469, 410] width 45 height 13
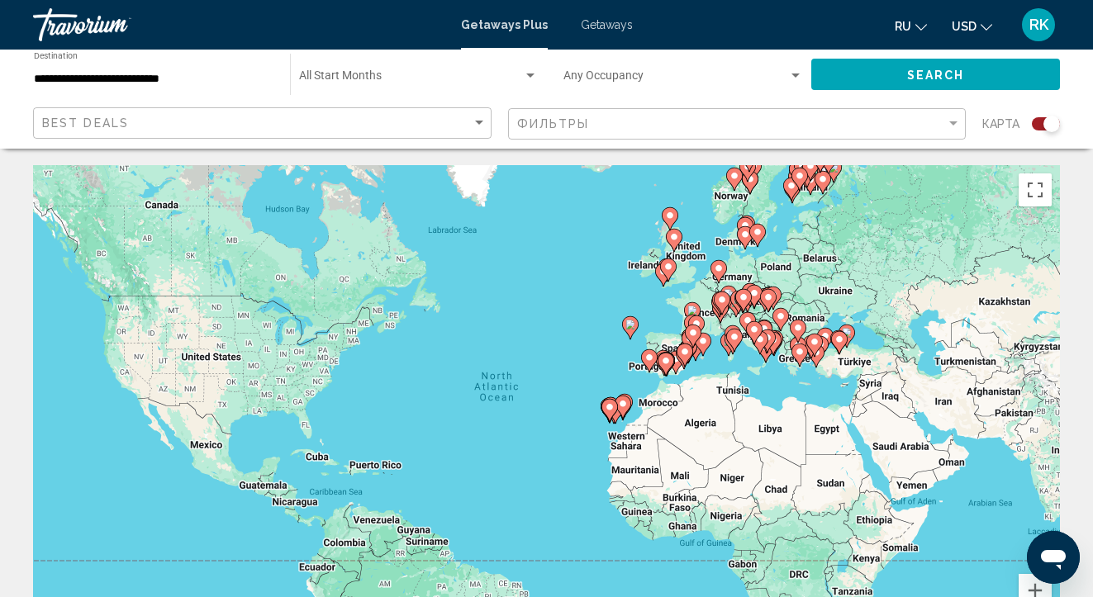
click at [845, 375] on div "To activate drag with keyboard, press Alt + Enter. Once in keyboard drag state,…" at bounding box center [546, 413] width 1027 height 496
click at [847, 369] on div "To activate drag with keyboard, press Alt + Enter. Once in keyboard drag state,…" at bounding box center [546, 413] width 1027 height 496
click at [842, 337] on image "Main content" at bounding box center [840, 340] width 10 height 10
type input "**********"
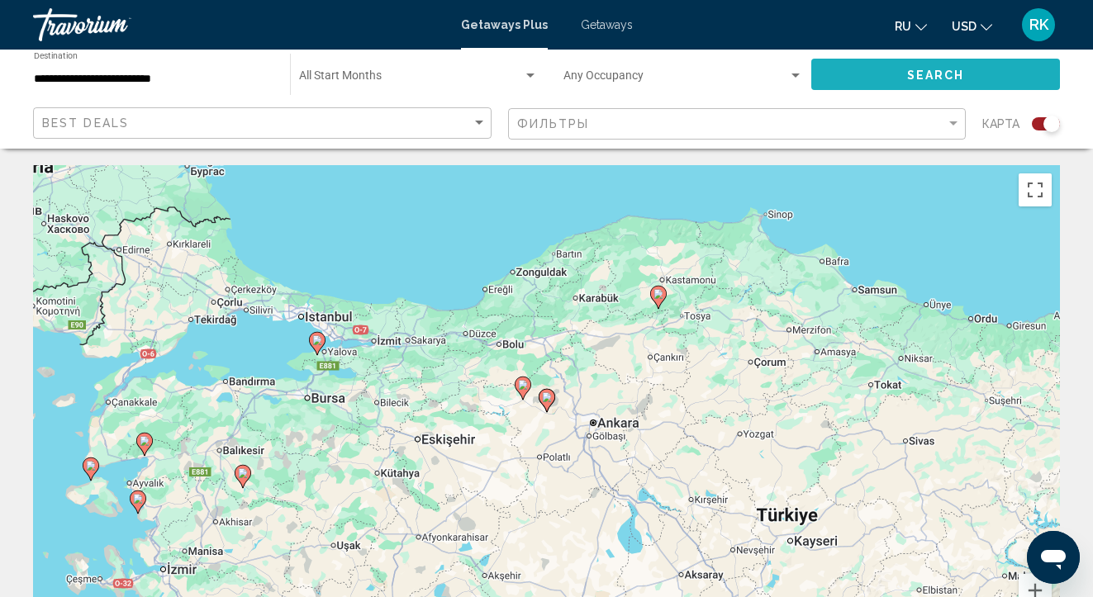
click at [904, 78] on button "Search" at bounding box center [935, 74] width 249 height 31
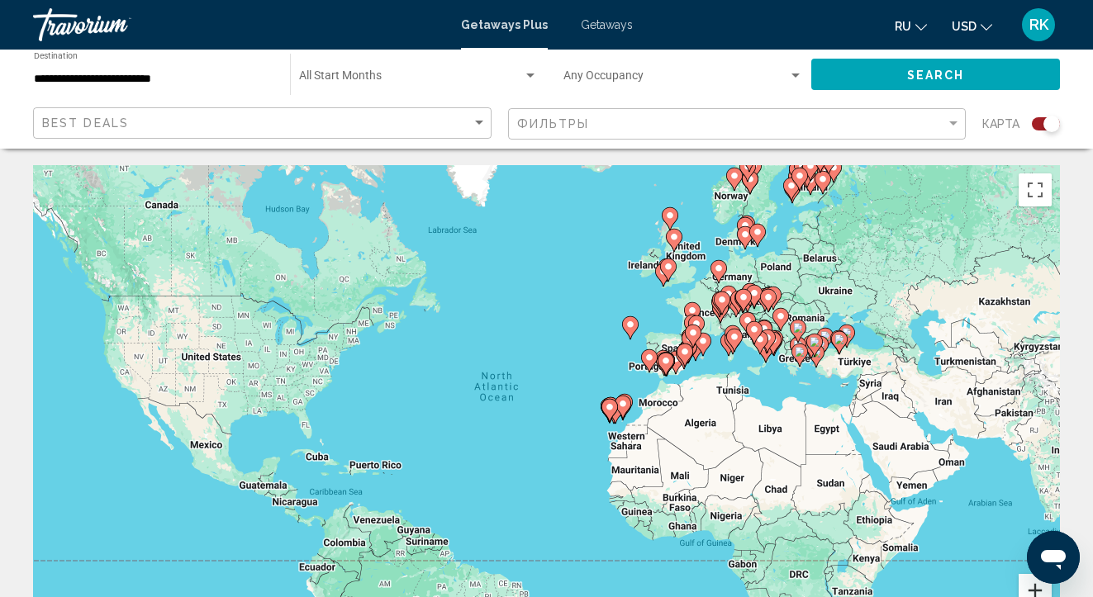
click at [1029, 591] on button "Zoom in" at bounding box center [1035, 590] width 33 height 33
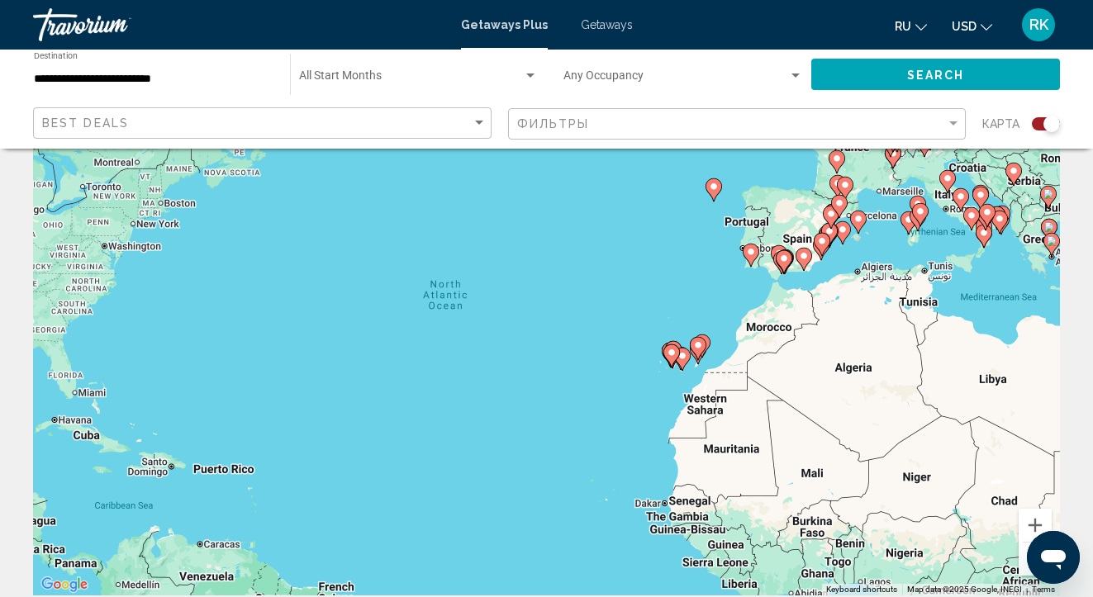
scroll to position [70, 0]
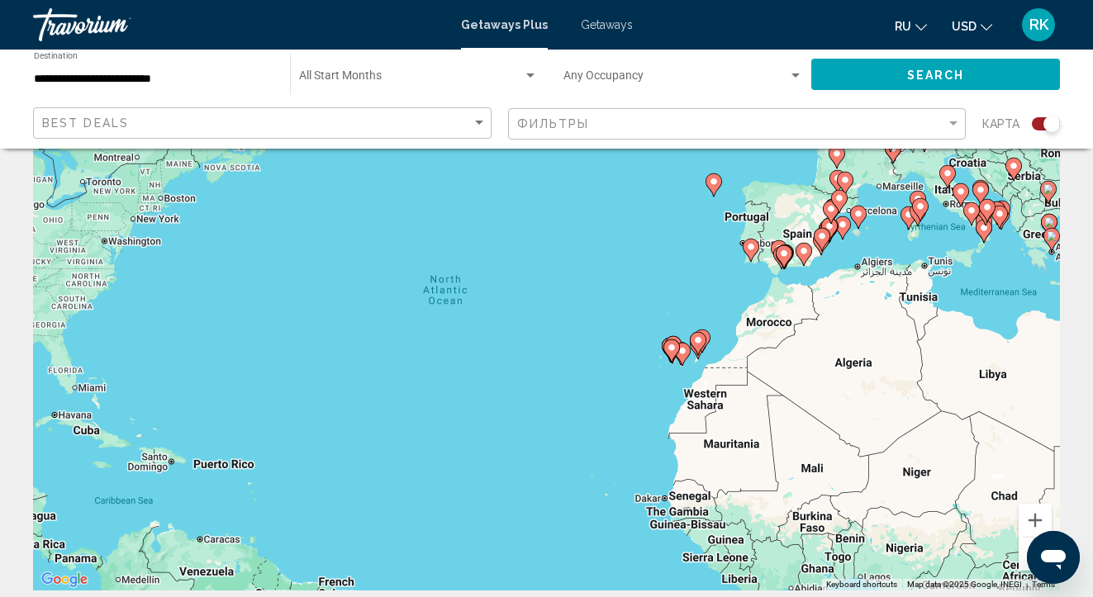
click at [1023, 553] on button "Zoom out" at bounding box center [1035, 554] width 33 height 33
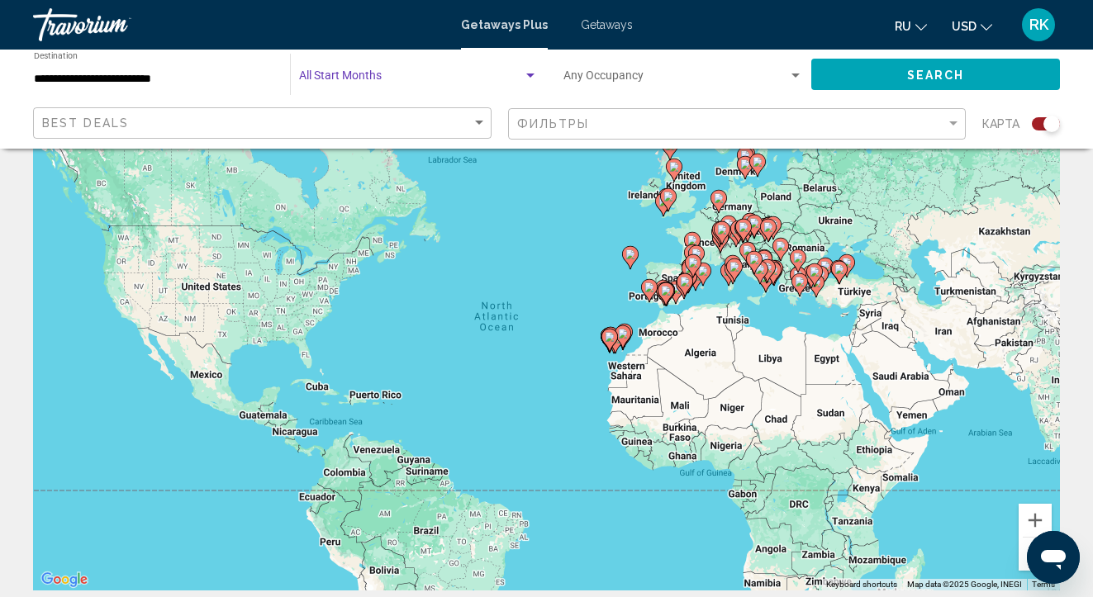
click at [530, 78] on div "Search widget" at bounding box center [530, 76] width 8 height 4
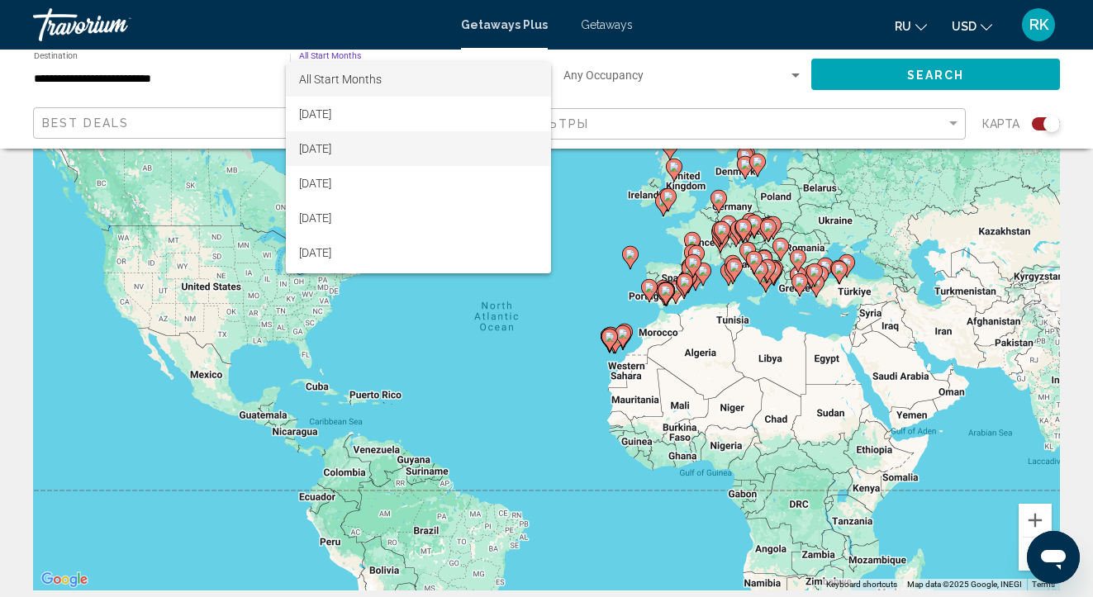
click at [390, 151] on span "September 2025" at bounding box center [418, 148] width 239 height 35
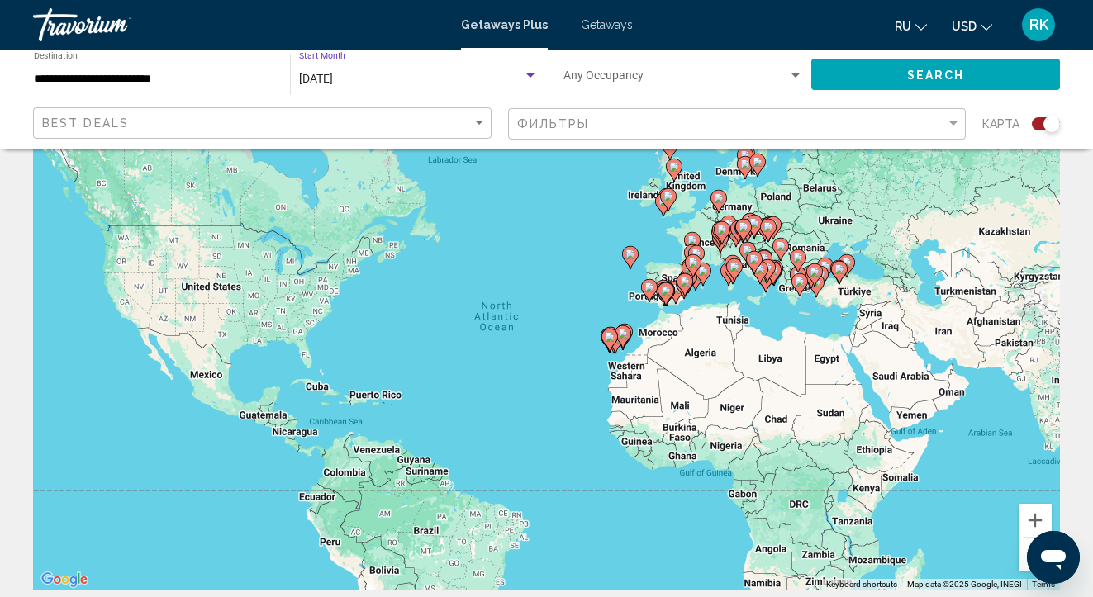
click at [798, 78] on div "Search widget" at bounding box center [796, 76] width 8 height 4
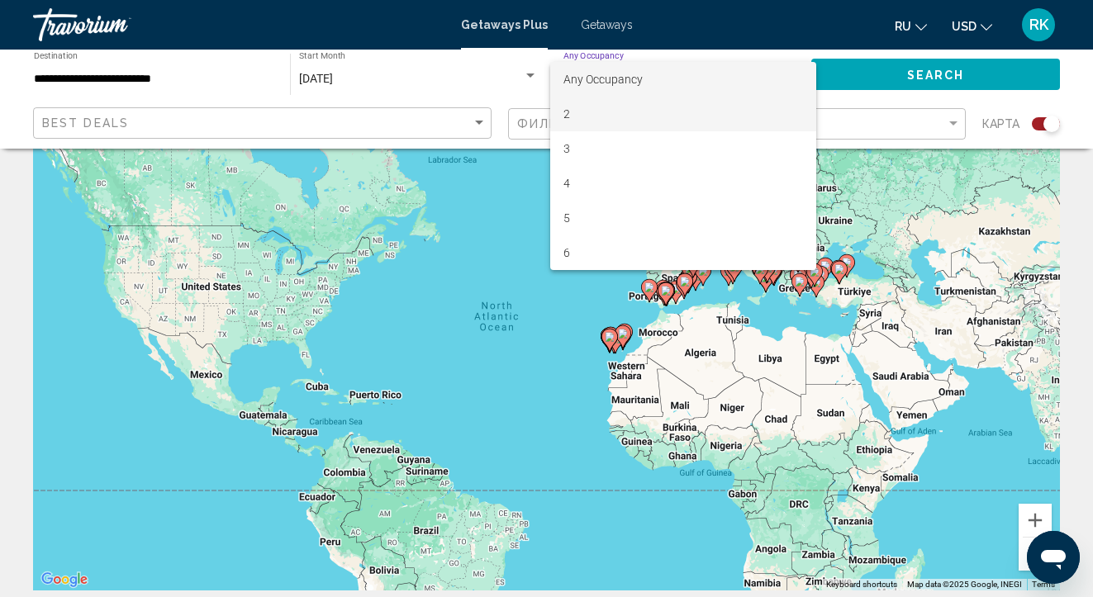
click at [750, 115] on span "2" at bounding box center [684, 114] width 240 height 35
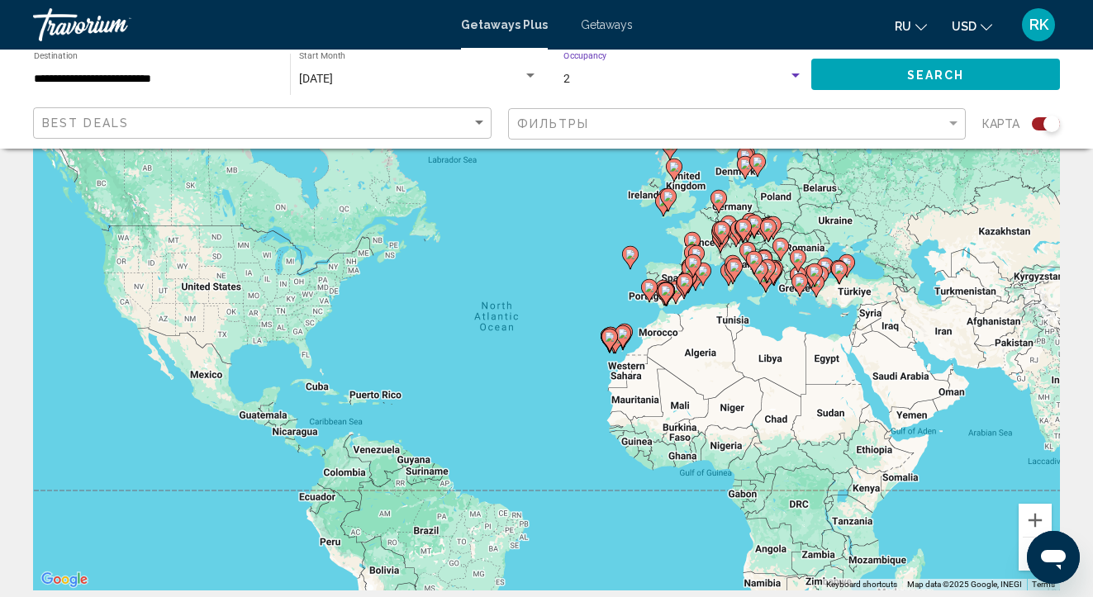
click at [789, 79] on div "Search widget" at bounding box center [795, 75] width 15 height 13
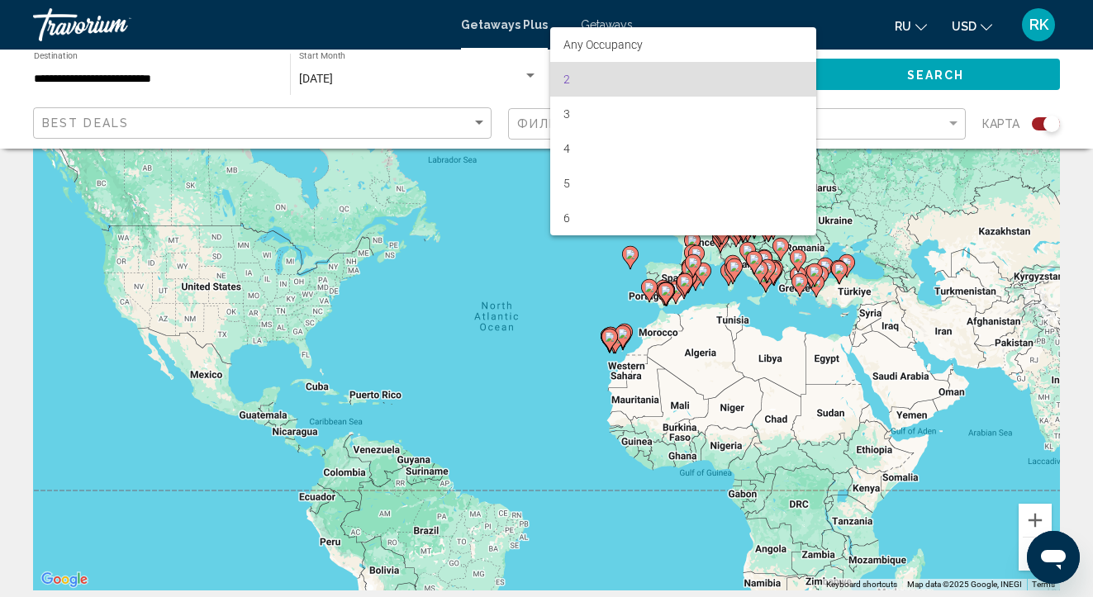
click at [799, 79] on span "2" at bounding box center [684, 79] width 240 height 35
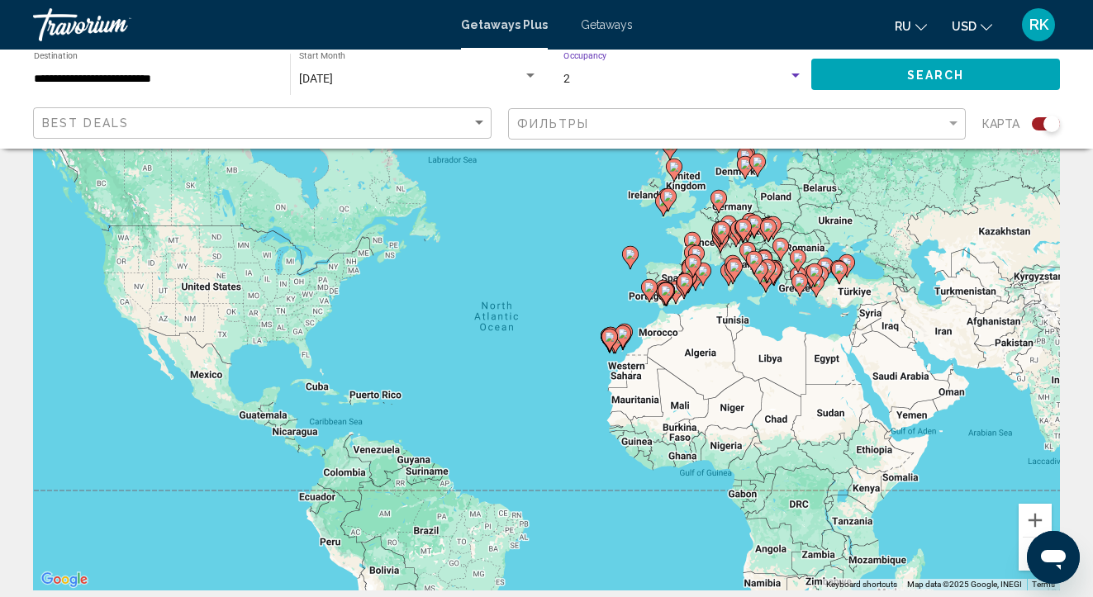
click at [799, 79] on div "Search widget" at bounding box center [795, 75] width 15 height 13
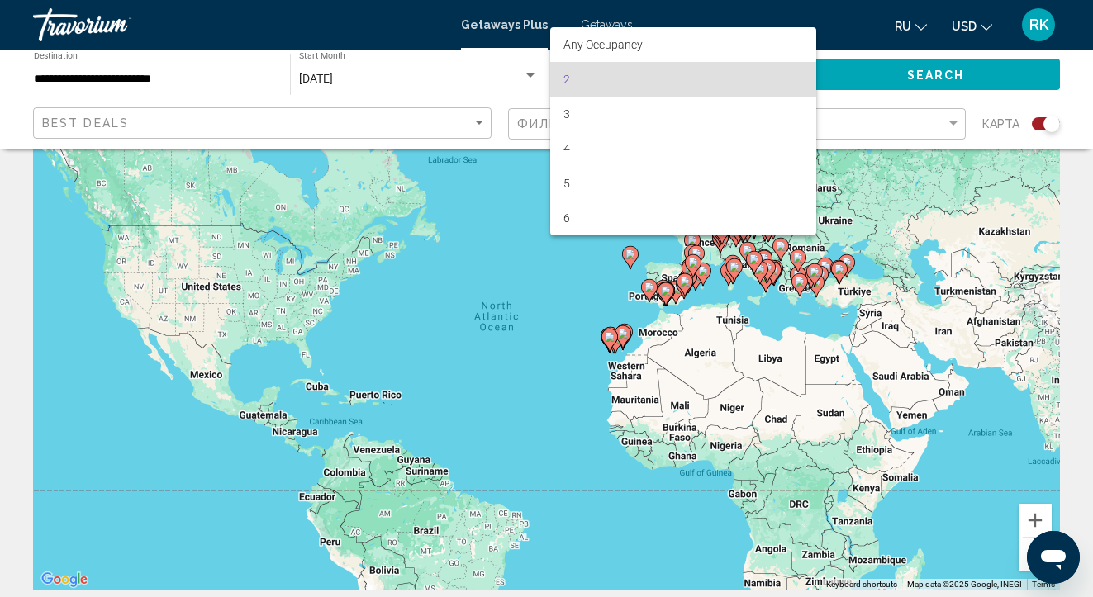
click at [908, 79] on div at bounding box center [546, 298] width 1093 height 597
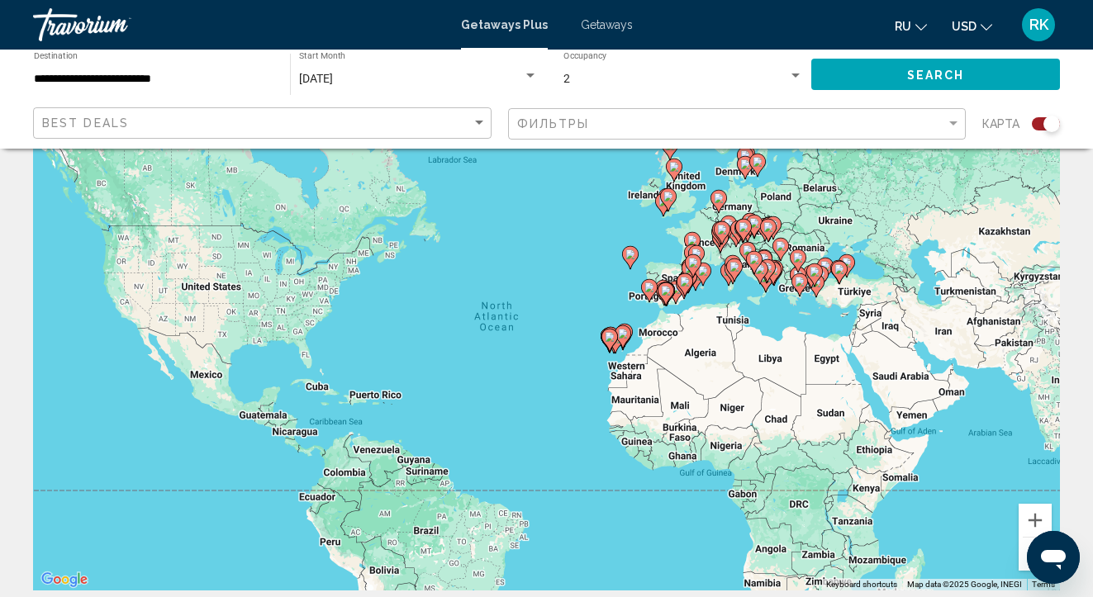
click at [908, 79] on span "Search" at bounding box center [936, 75] width 58 height 13
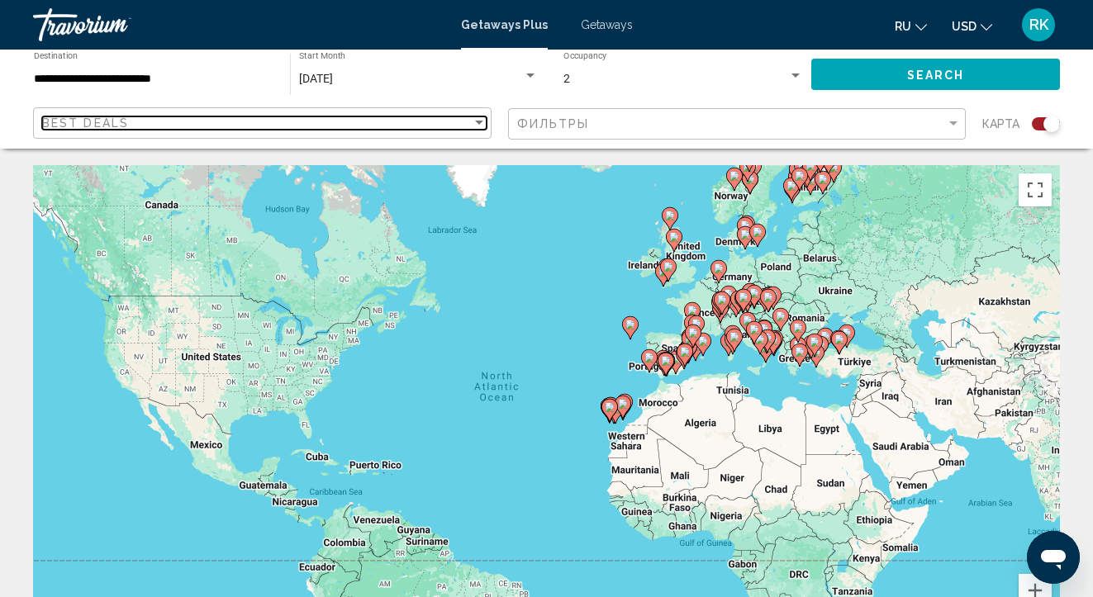
click at [477, 124] on div "Sort by" at bounding box center [479, 123] width 15 height 13
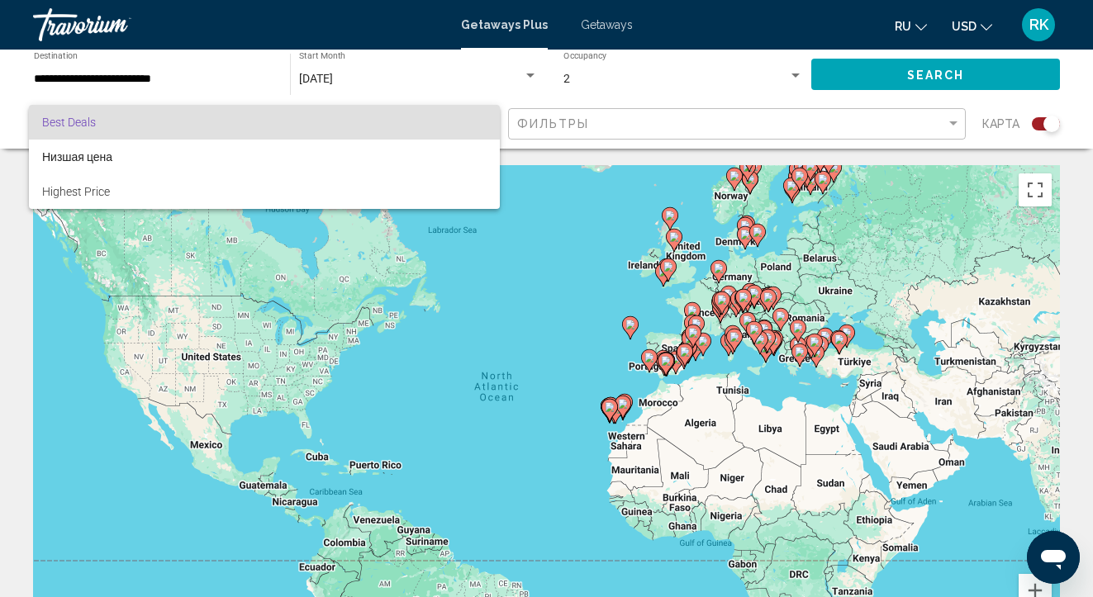
click at [951, 123] on div at bounding box center [546, 298] width 1093 height 597
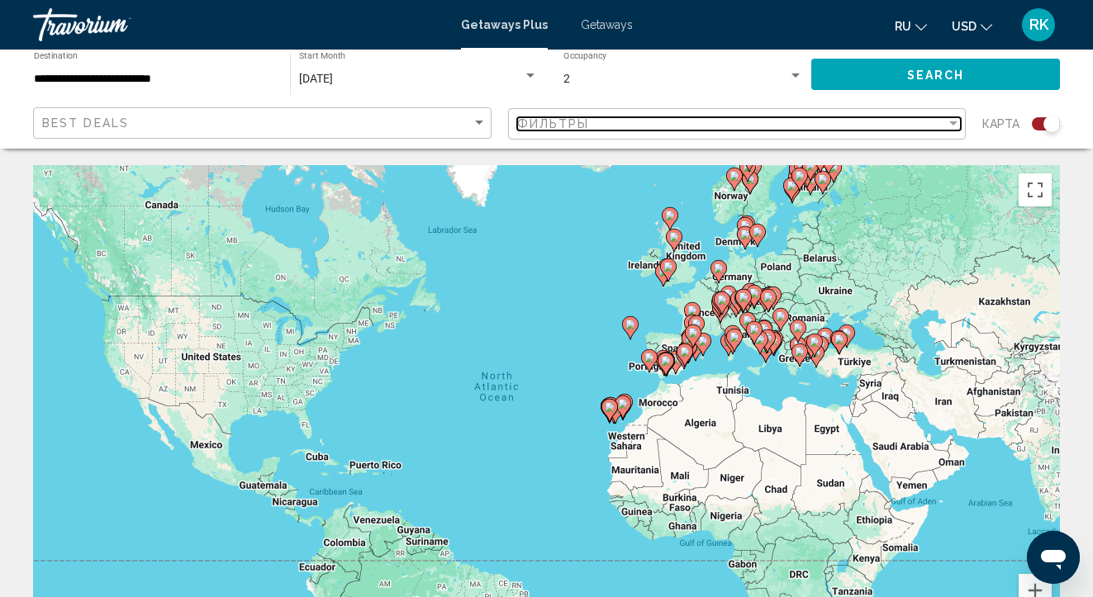
click at [951, 123] on div "Filter" at bounding box center [953, 123] width 8 height 4
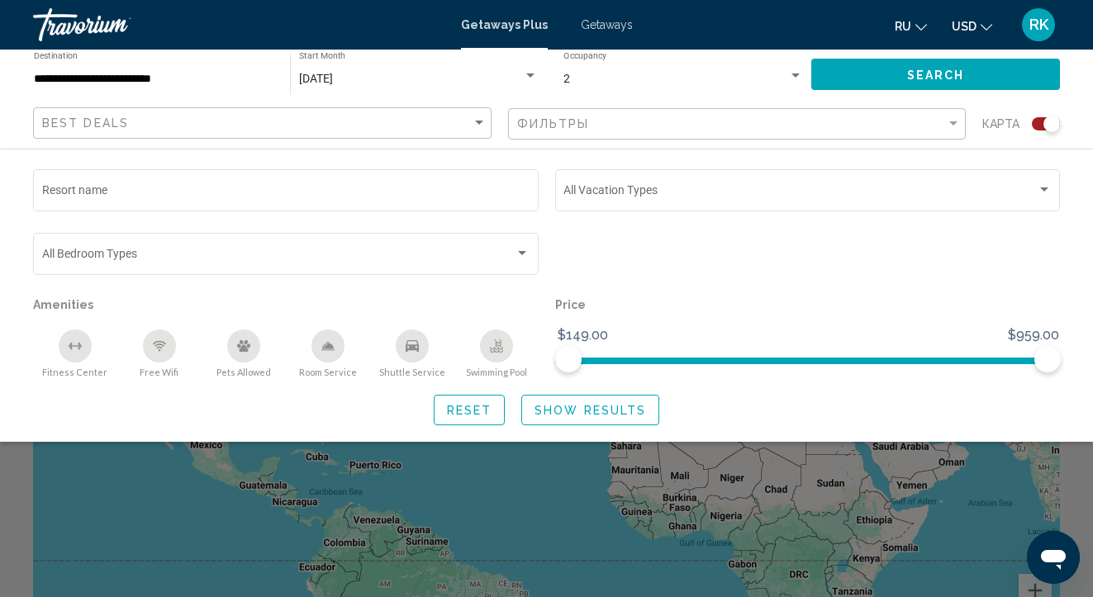
click at [574, 417] on span "Show Results" at bounding box center [591, 410] width 112 height 13
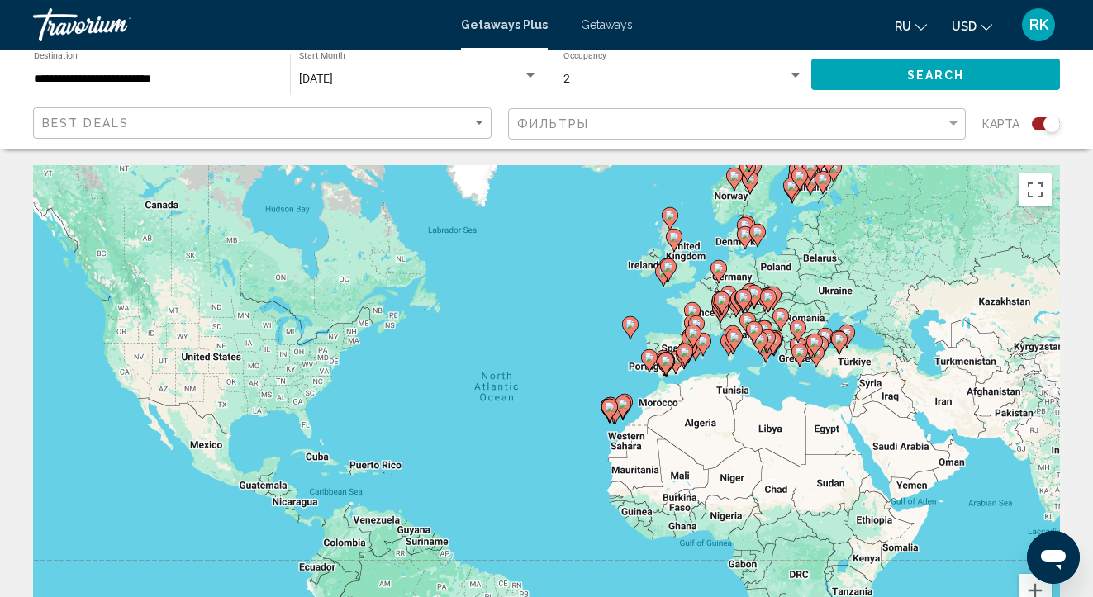
click at [843, 338] on image "Main content" at bounding box center [840, 340] width 10 height 10
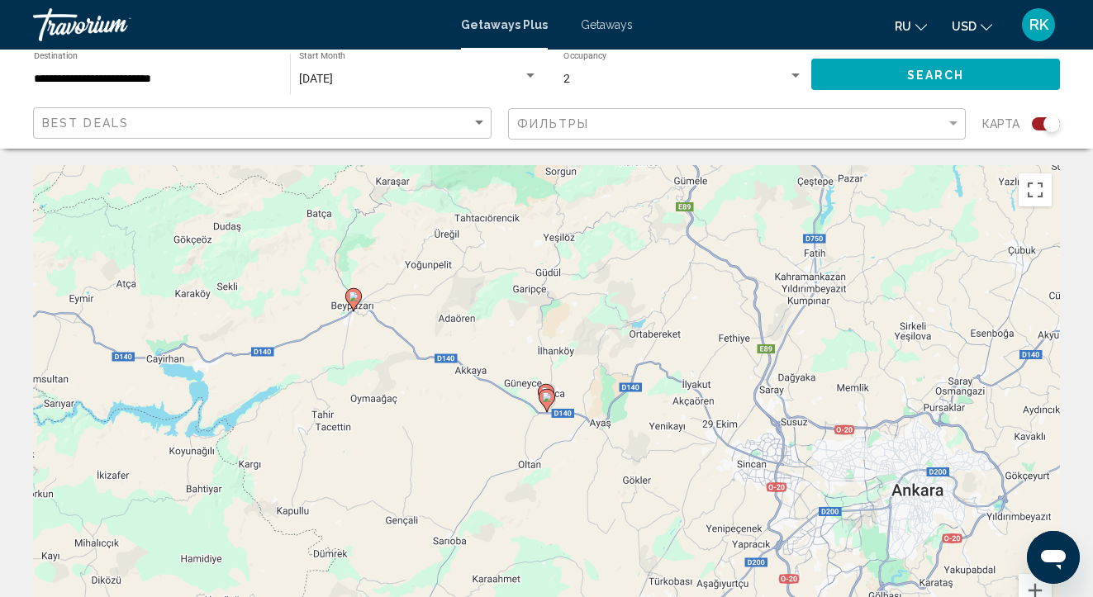
click at [873, 67] on button "Search" at bounding box center [935, 74] width 249 height 31
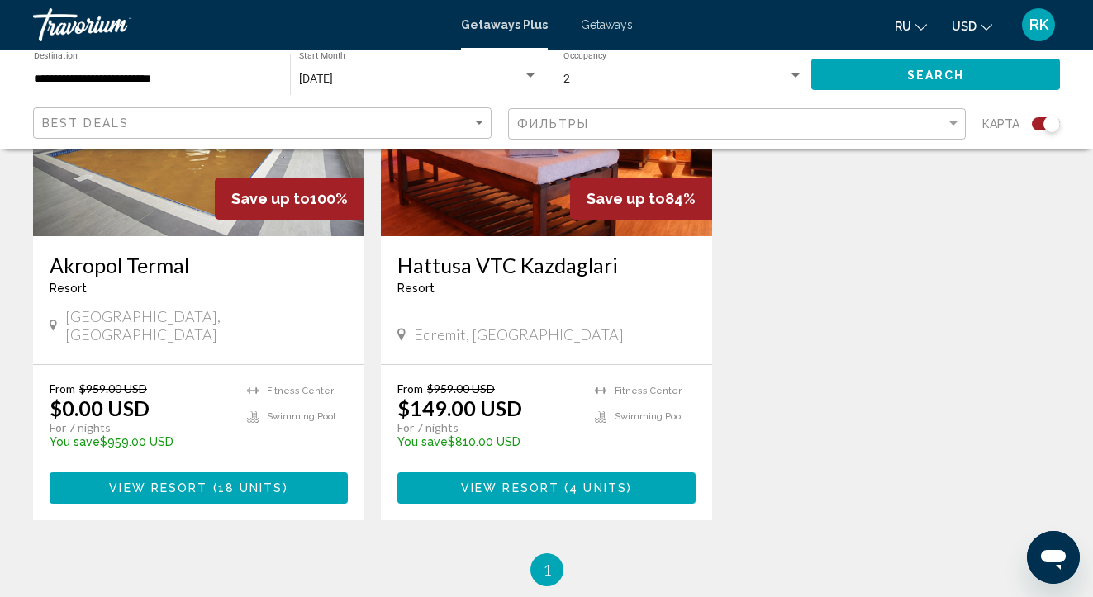
scroll to position [1359, 0]
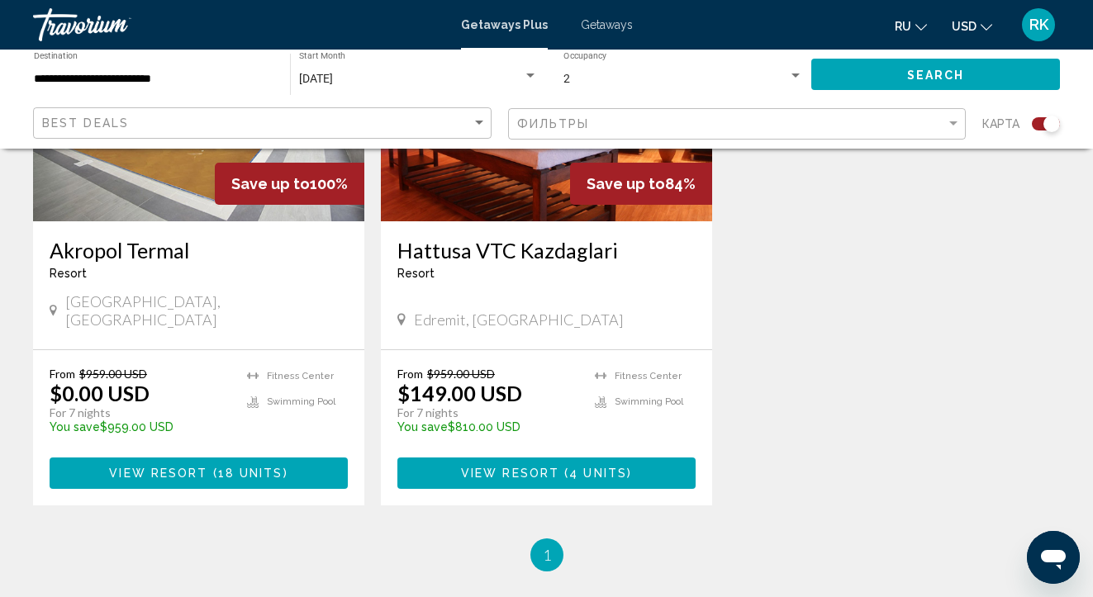
click at [195, 468] on span "View Resort" at bounding box center [158, 474] width 98 height 13
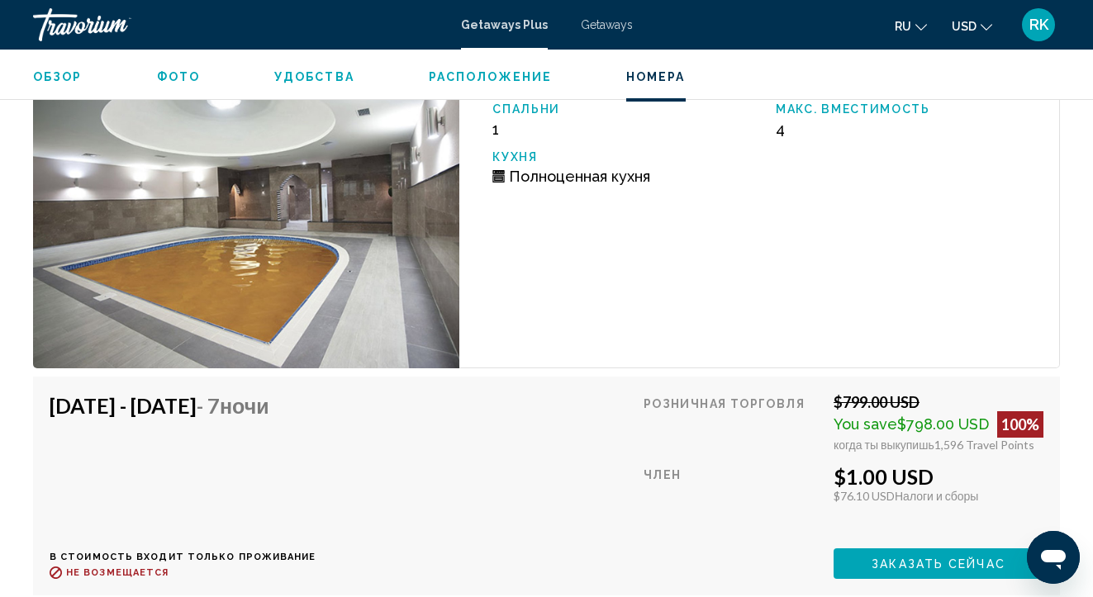
scroll to position [3015, 0]
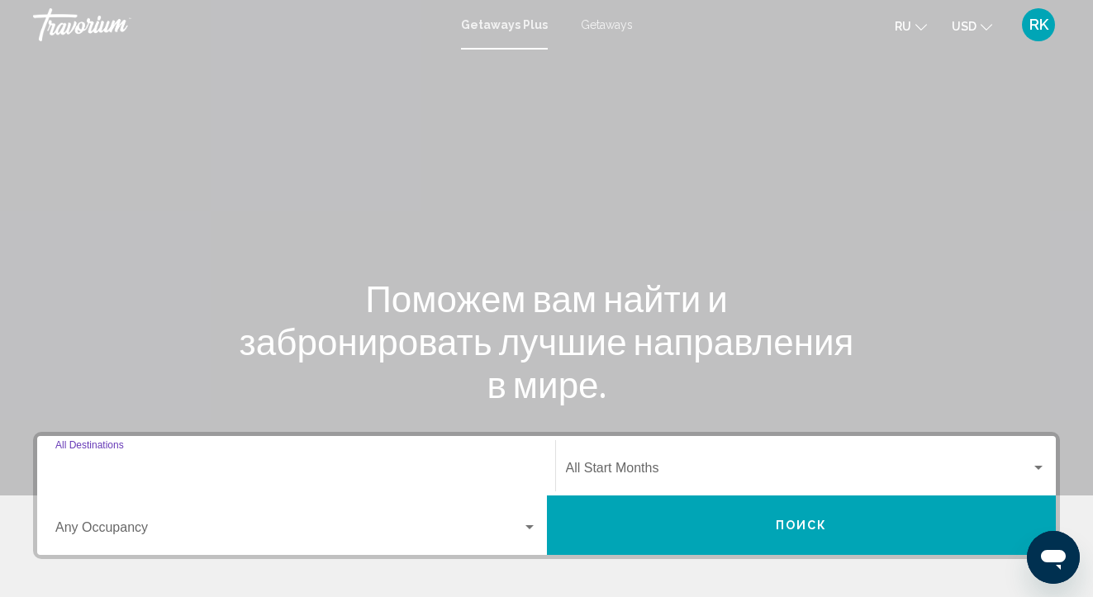
click at [121, 466] on input "Destination All Destinations" at bounding box center [296, 471] width 482 height 15
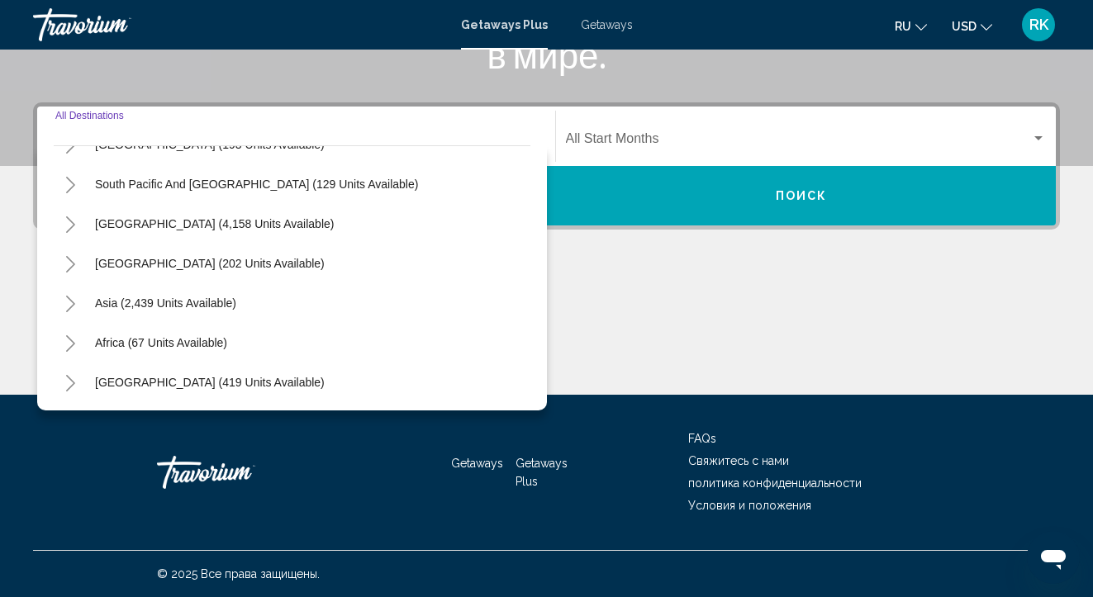
scroll to position [330, 0]
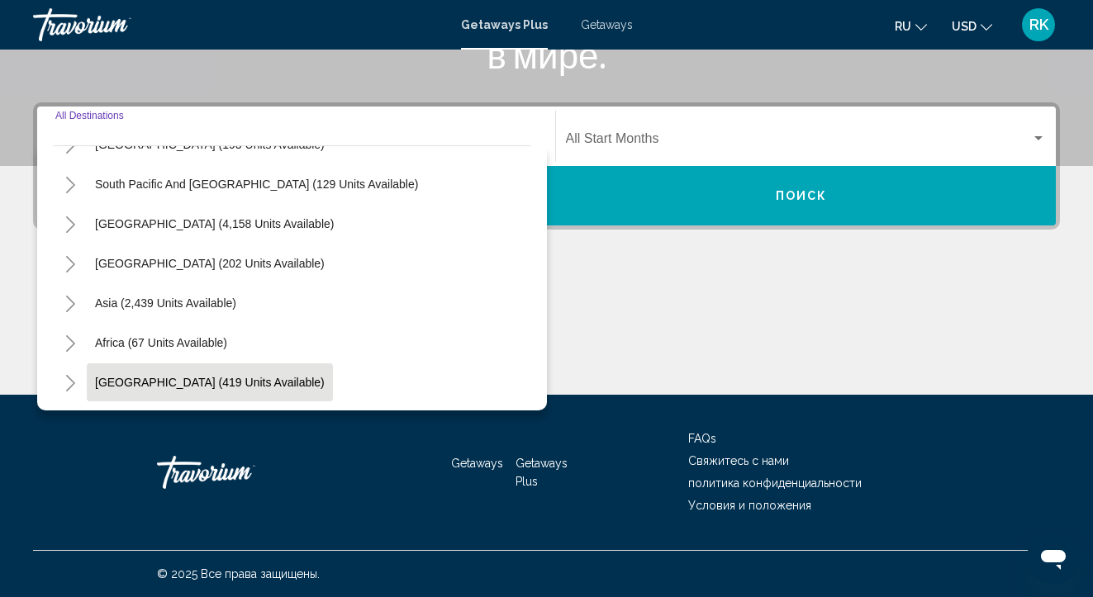
click at [212, 392] on button "[GEOGRAPHIC_DATA] (419 units available)" at bounding box center [210, 383] width 246 height 38
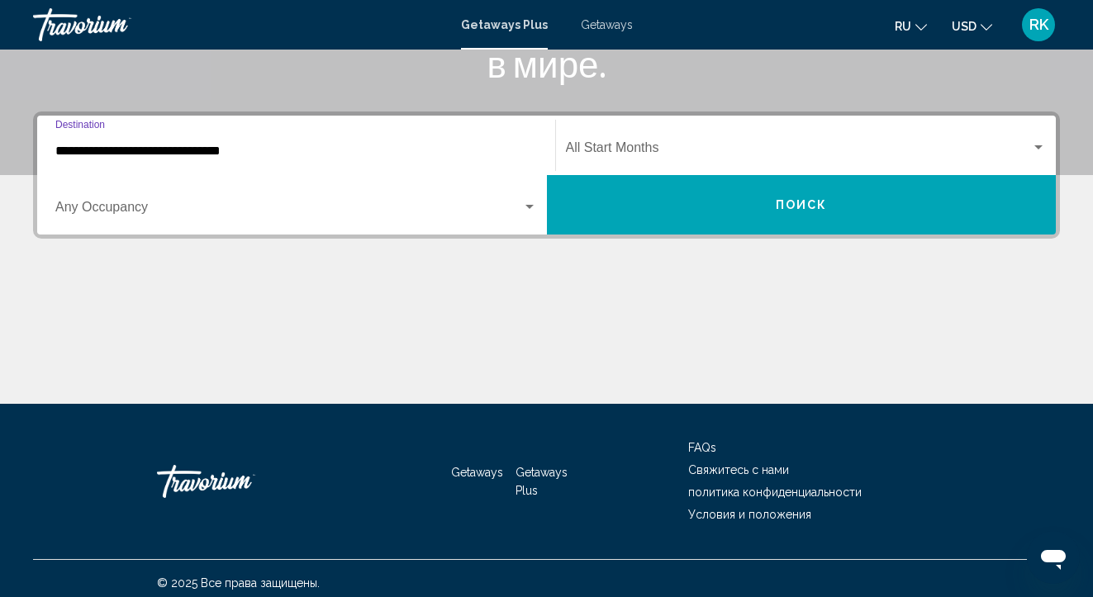
scroll to position [320, 0]
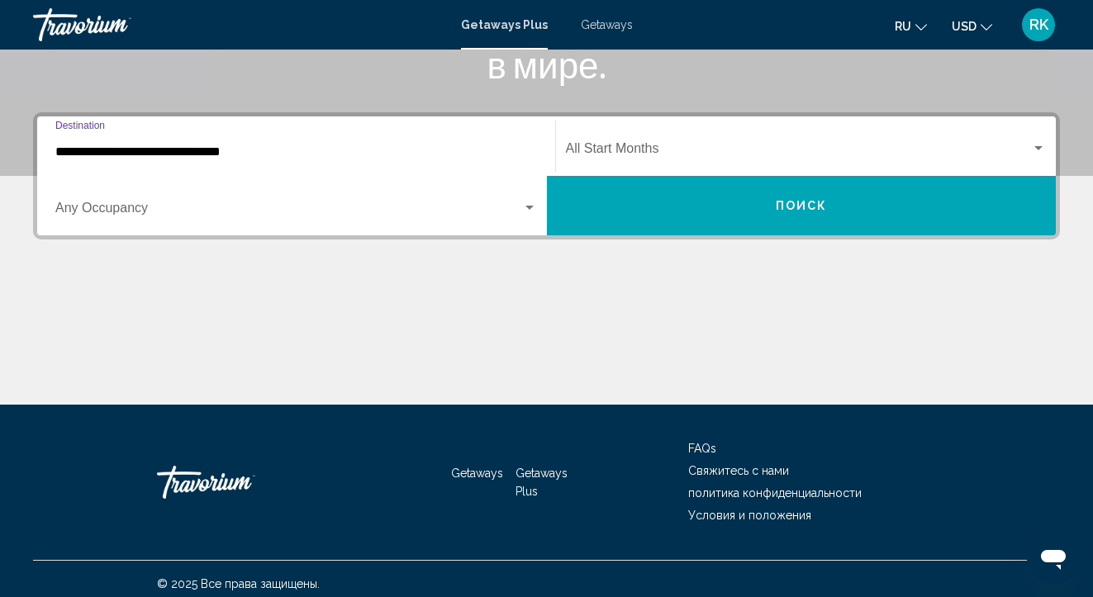
click at [230, 149] on input "**********" at bounding box center [296, 152] width 482 height 15
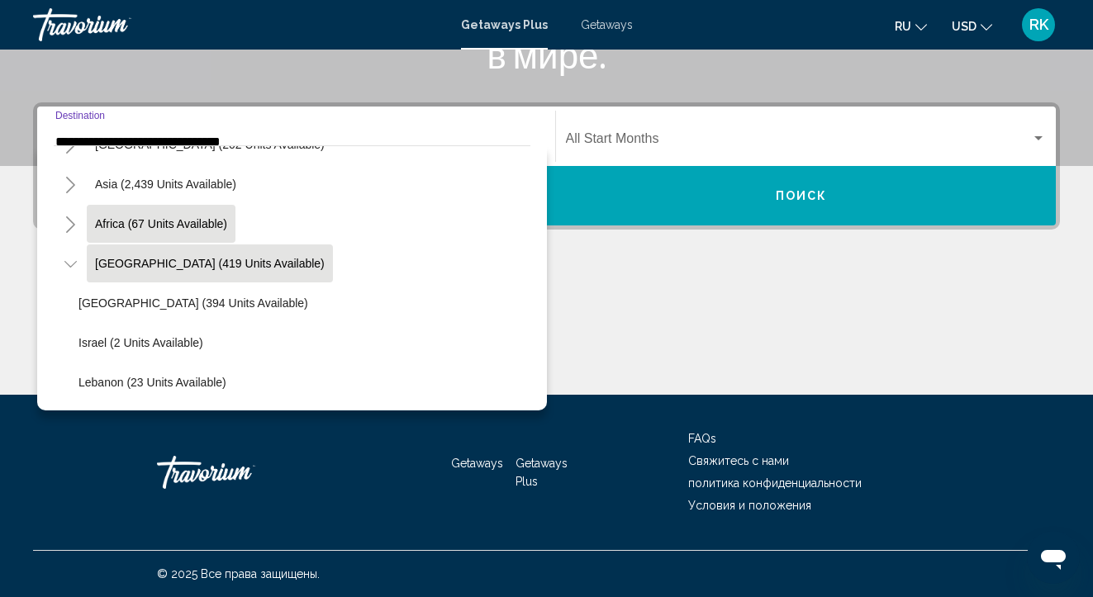
scroll to position [330, 0]
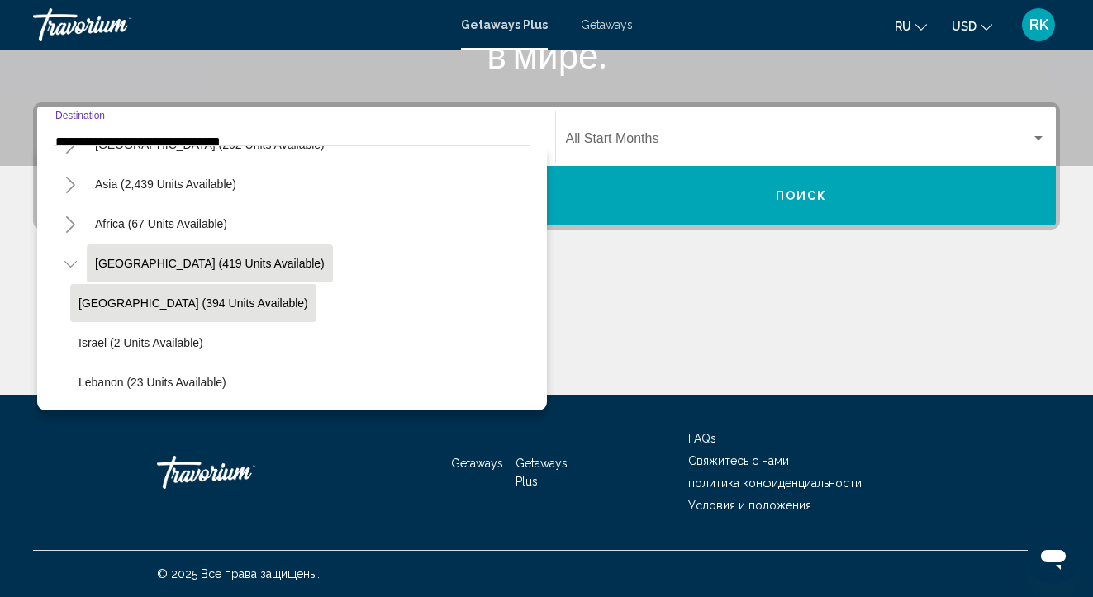
click at [159, 311] on button "[GEOGRAPHIC_DATA] (394 units available)" at bounding box center [193, 303] width 246 height 38
type input "**********"
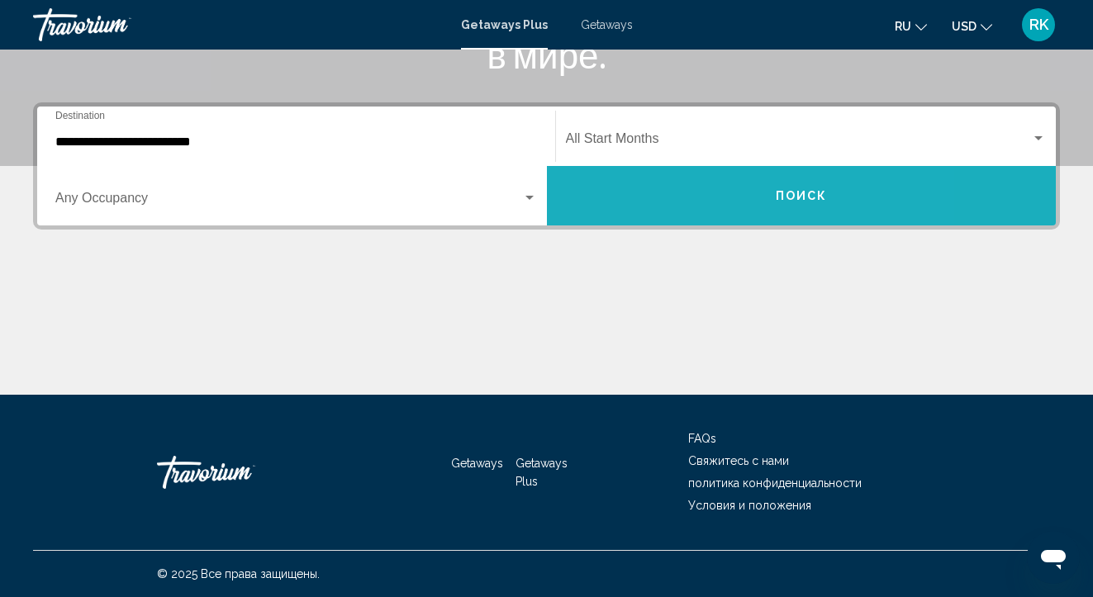
click at [586, 189] on button "Поиск" at bounding box center [802, 195] width 510 height 59
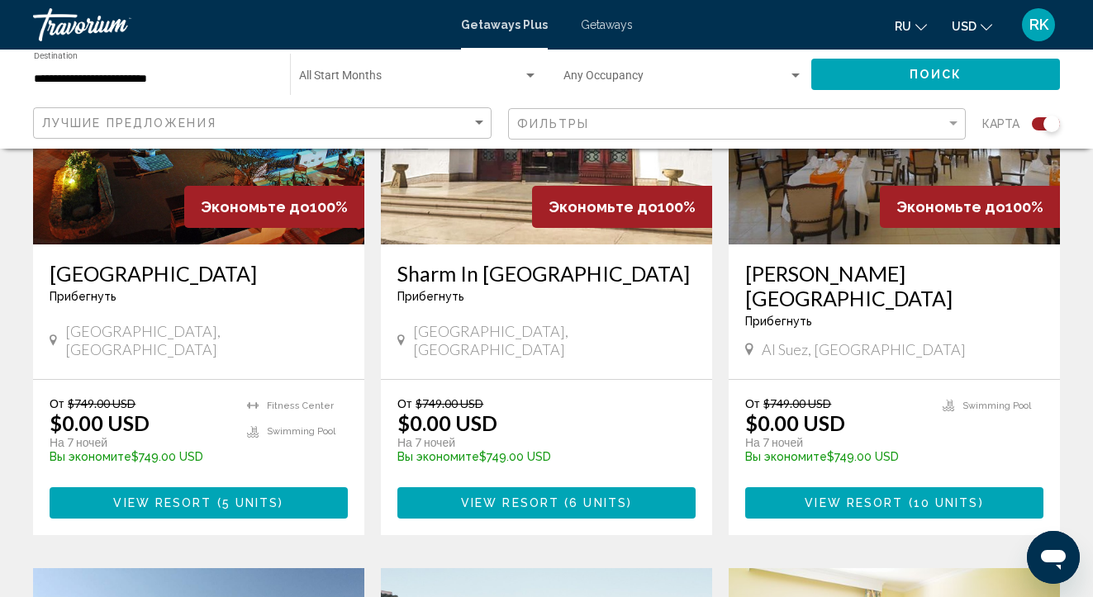
scroll to position [1343, 0]
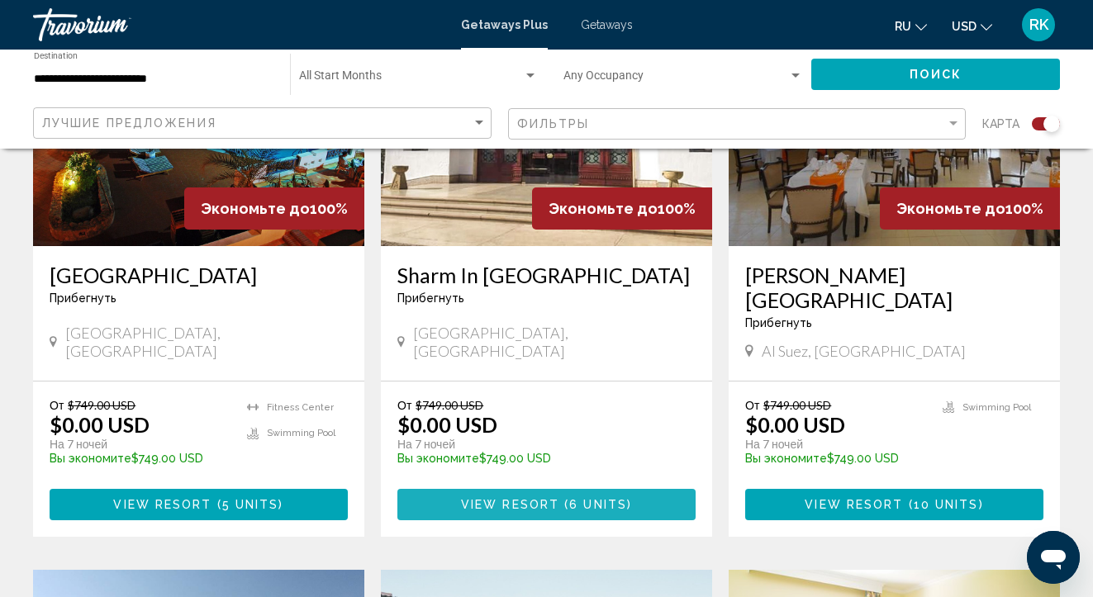
click at [582, 500] on span "6 units" at bounding box center [598, 505] width 58 height 13
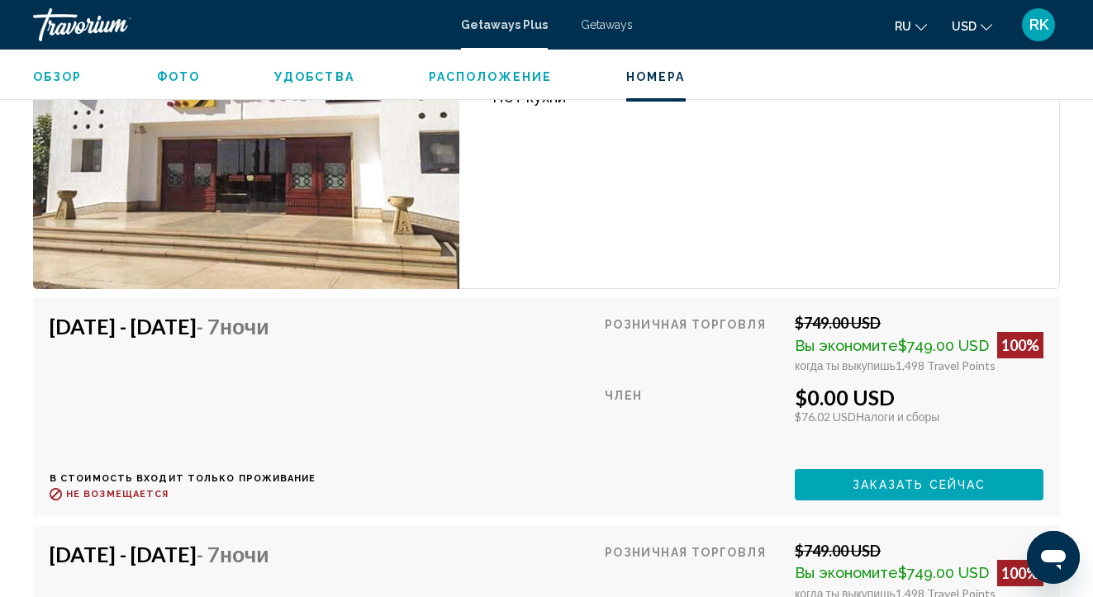
scroll to position [2560, 0]
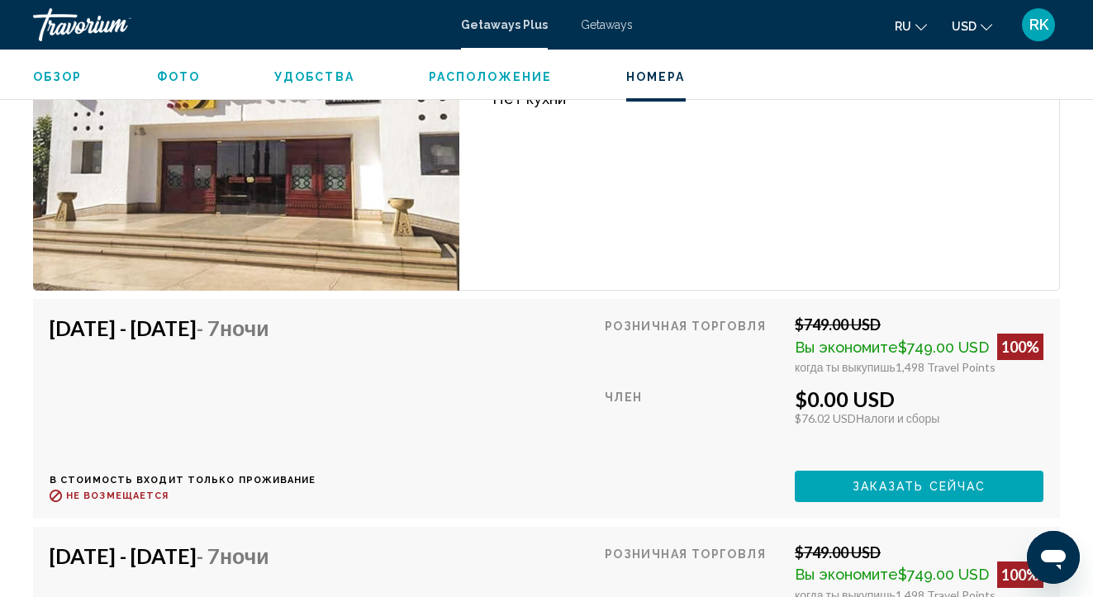
click at [164, 74] on span "Фото" at bounding box center [178, 76] width 43 height 13
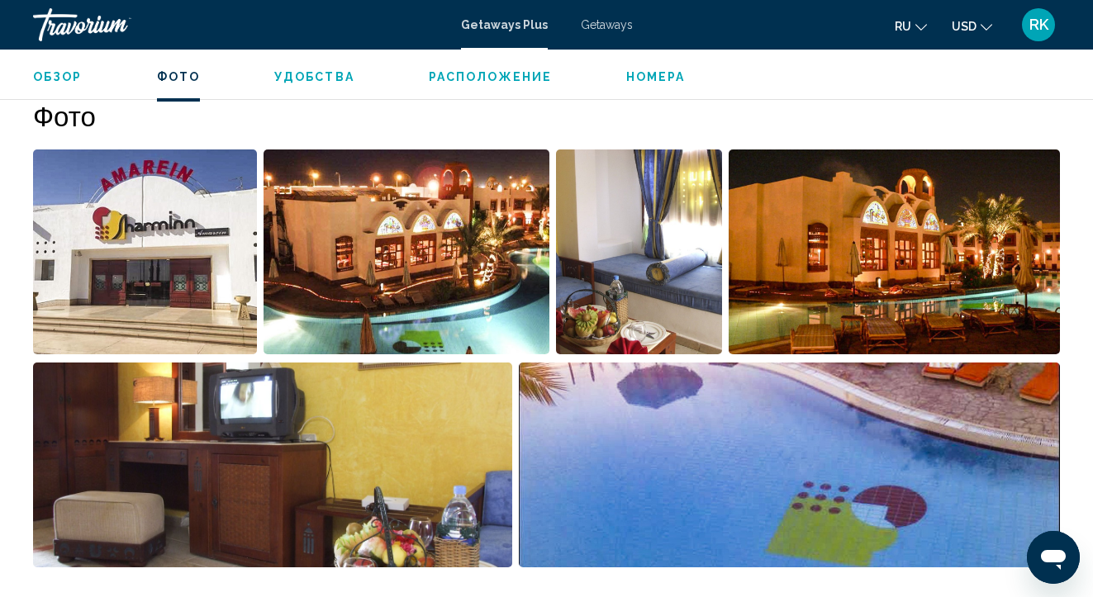
click at [414, 292] on img "Open full-screen image slider" at bounding box center [407, 252] width 286 height 205
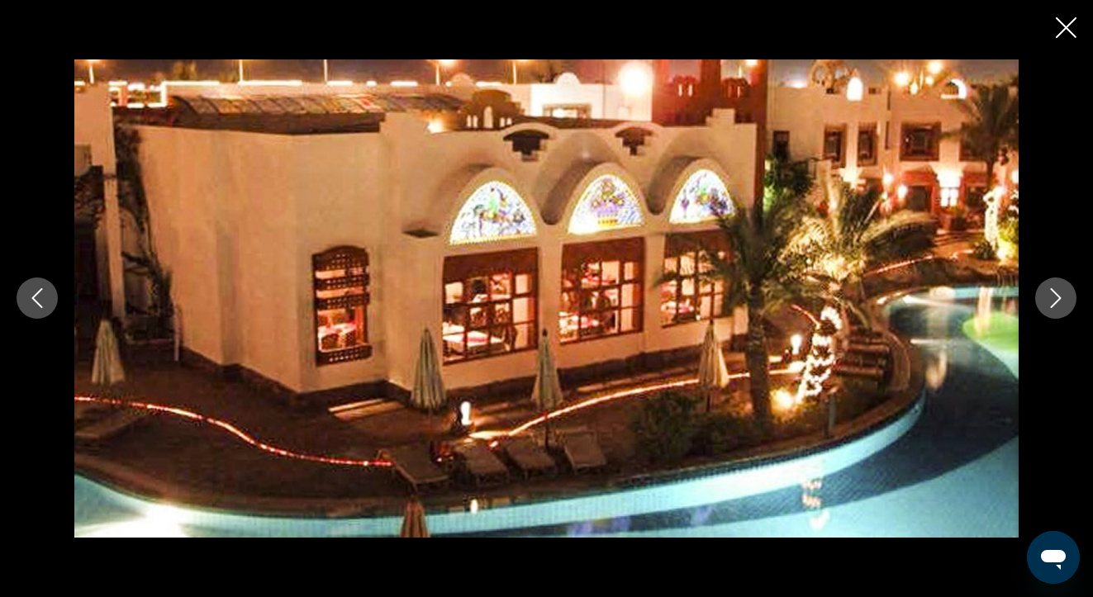
click at [414, 292] on img "Main content" at bounding box center [546, 298] width 945 height 478
click at [1070, 297] on button "Next image" at bounding box center [1055, 298] width 41 height 41
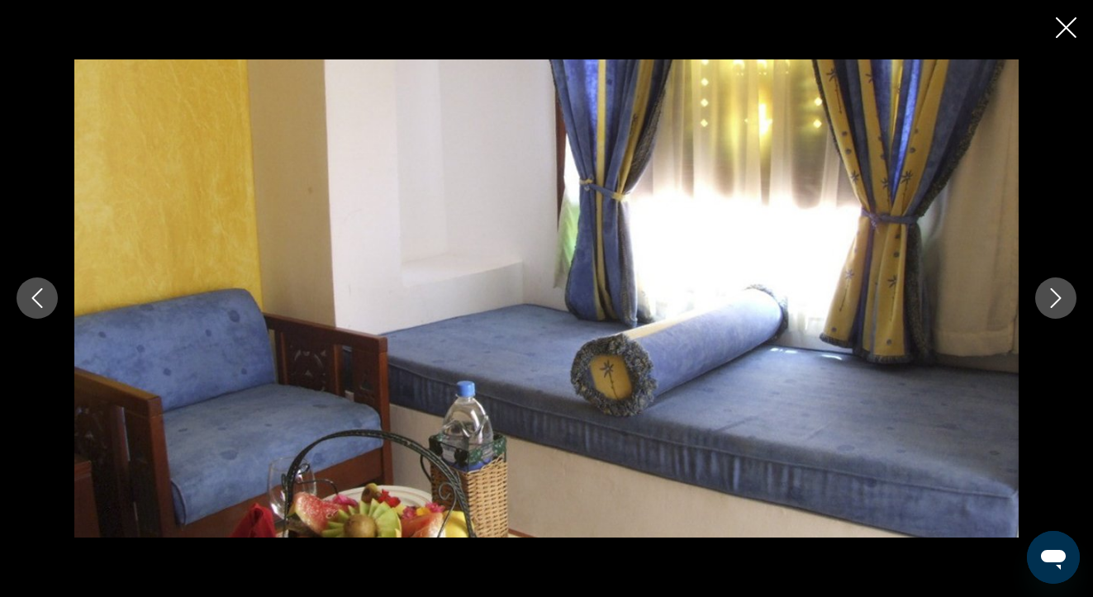
click at [1070, 297] on button "Next image" at bounding box center [1055, 298] width 41 height 41
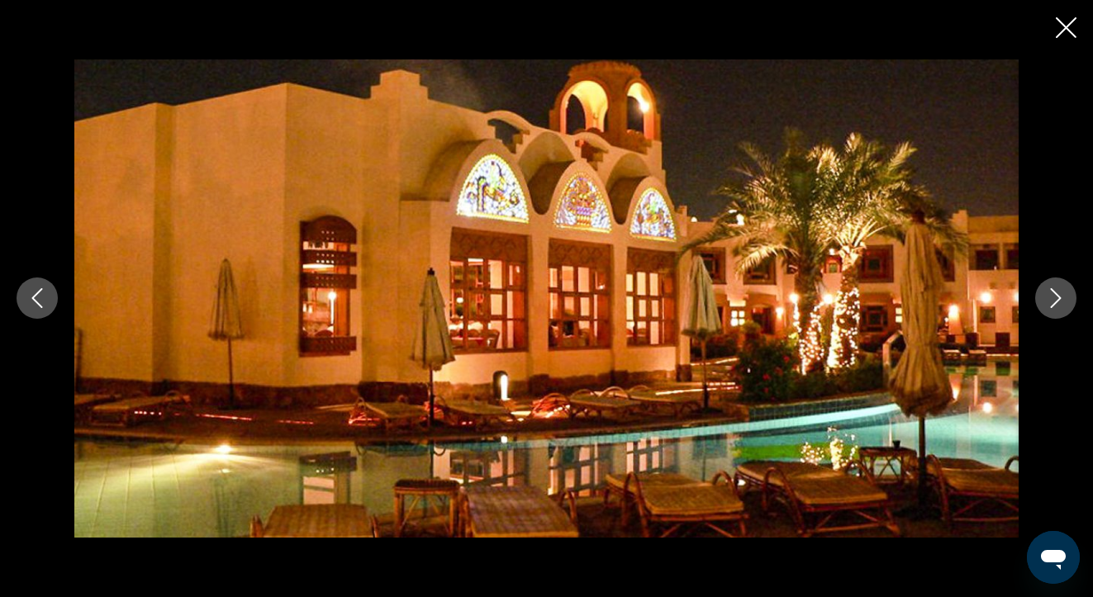
click at [1070, 297] on button "Next image" at bounding box center [1055, 298] width 41 height 41
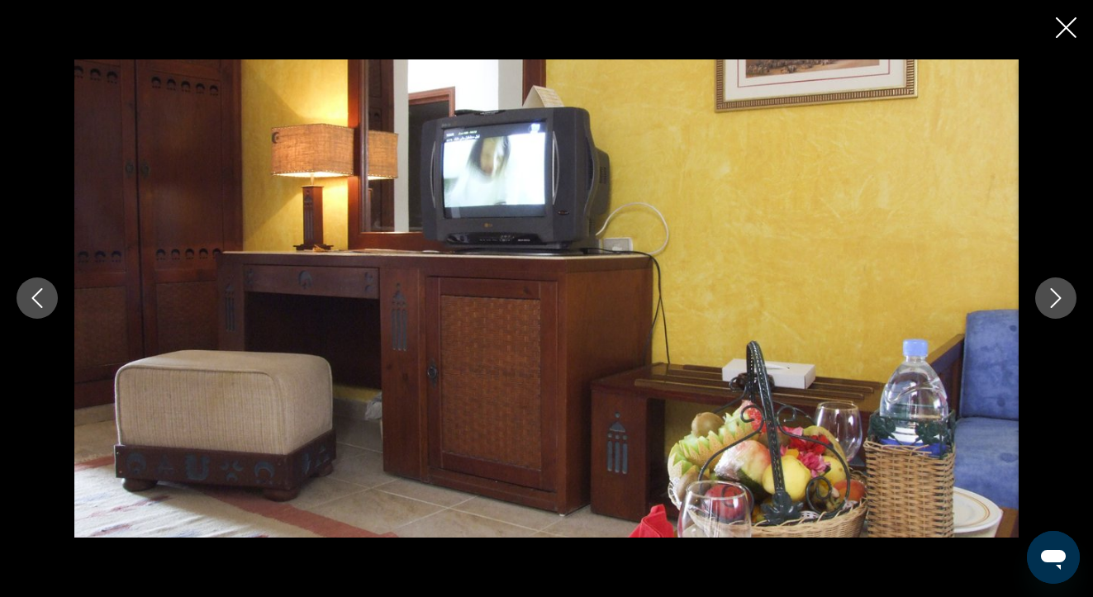
click at [1070, 297] on button "Next image" at bounding box center [1055, 298] width 41 height 41
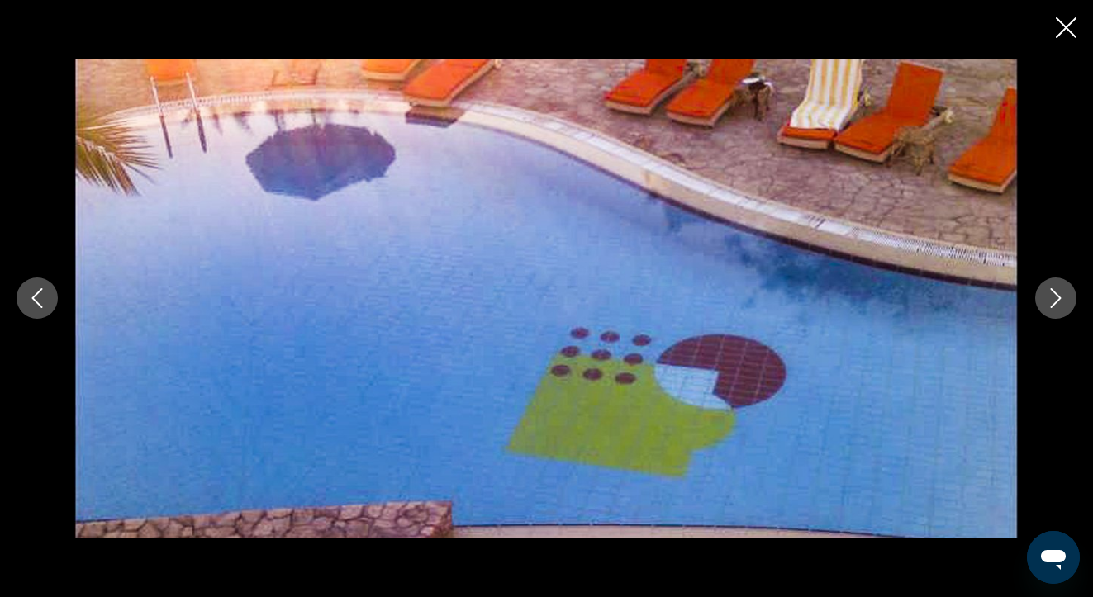
click at [1070, 297] on button "Next image" at bounding box center [1055, 298] width 41 height 41
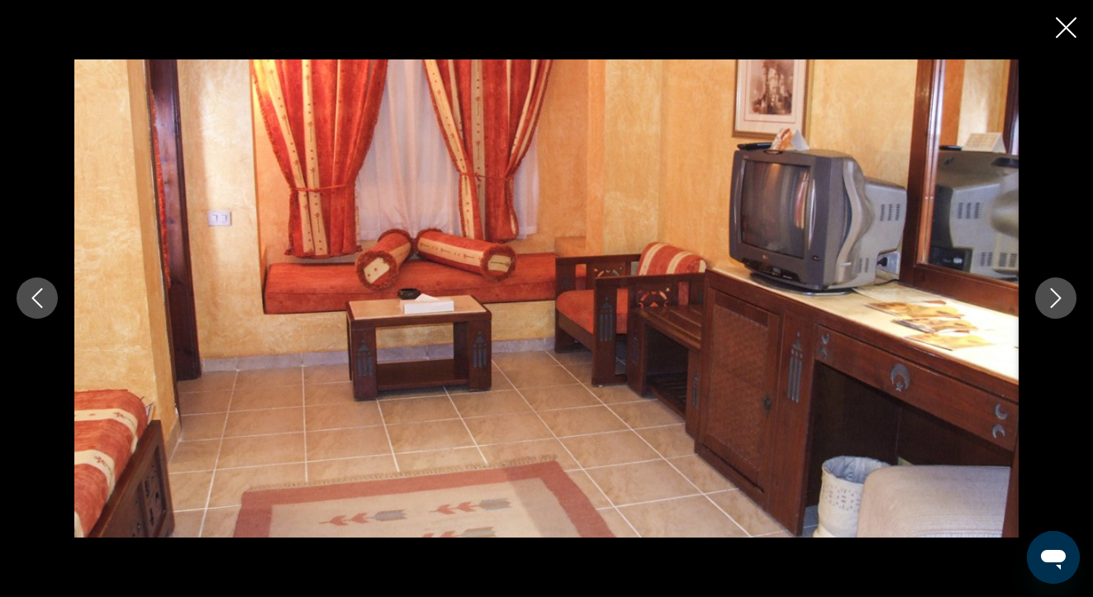
click at [1070, 297] on button "Next image" at bounding box center [1055, 298] width 41 height 41
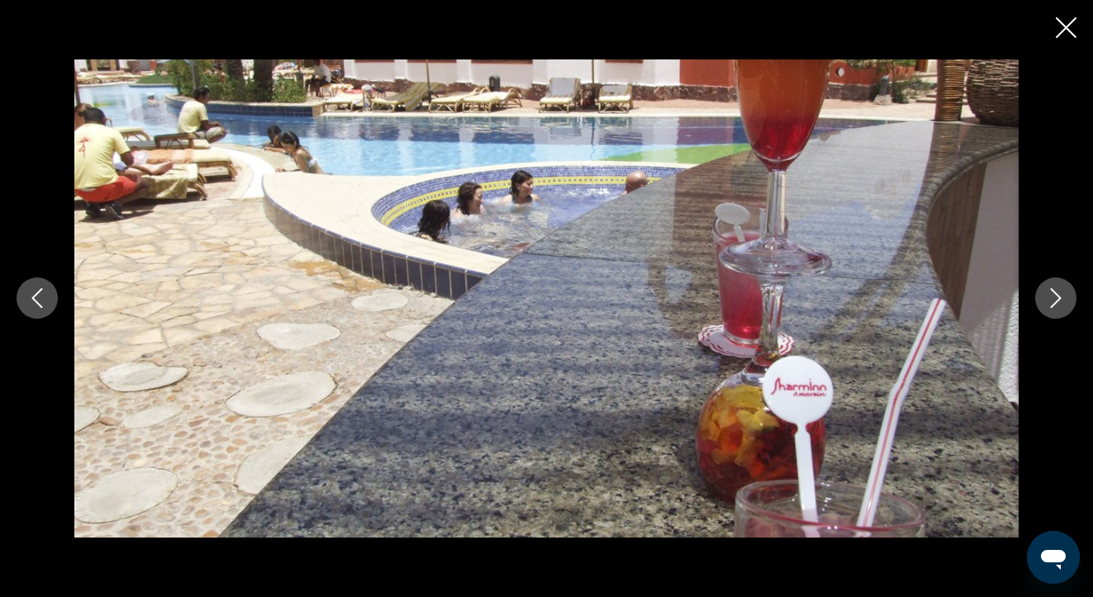
click at [1070, 297] on button "Next image" at bounding box center [1055, 298] width 41 height 41
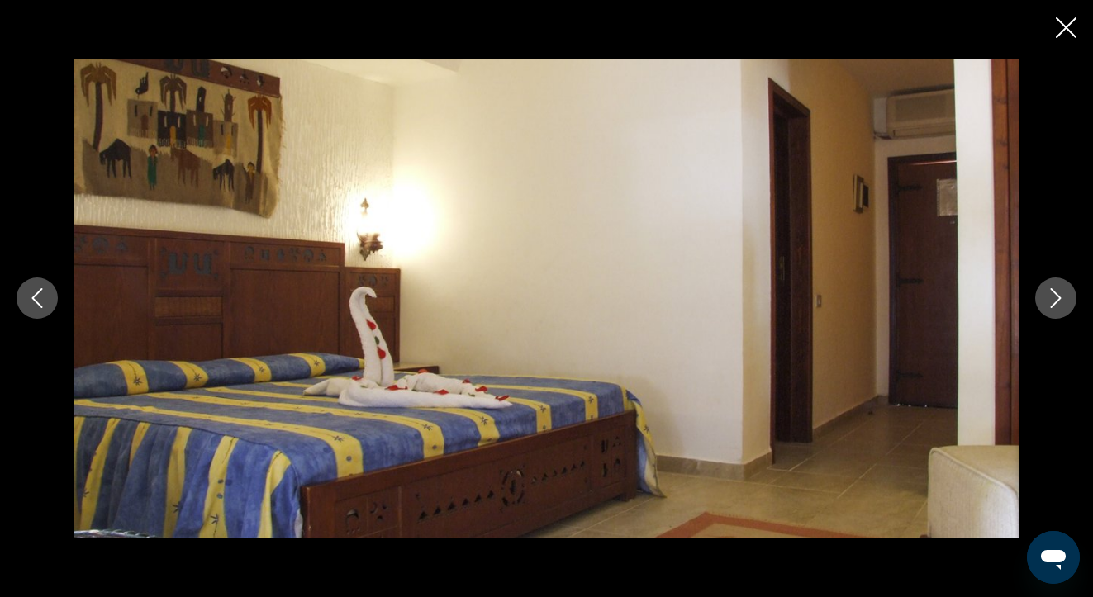
click at [1070, 297] on button "Next image" at bounding box center [1055, 298] width 41 height 41
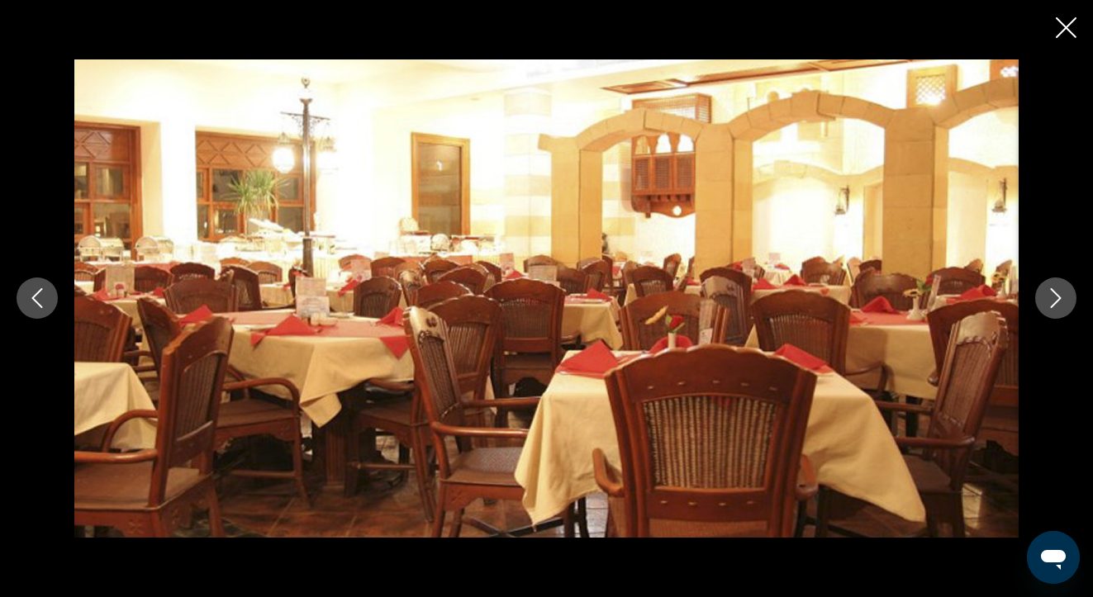
click at [1070, 297] on button "Next image" at bounding box center [1055, 298] width 41 height 41
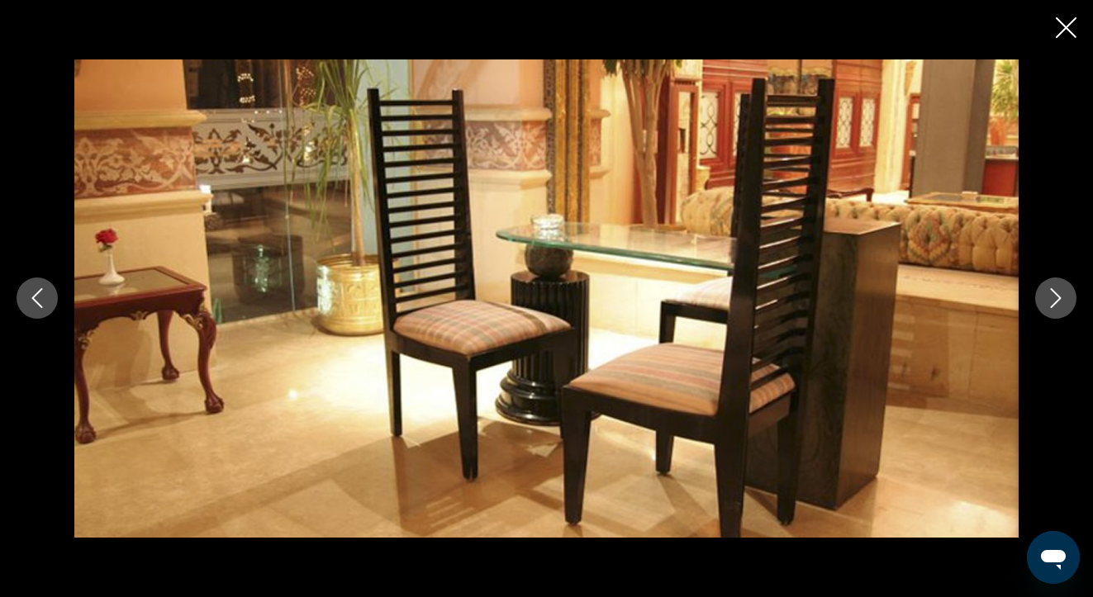
click at [1070, 297] on button "Next image" at bounding box center [1055, 298] width 41 height 41
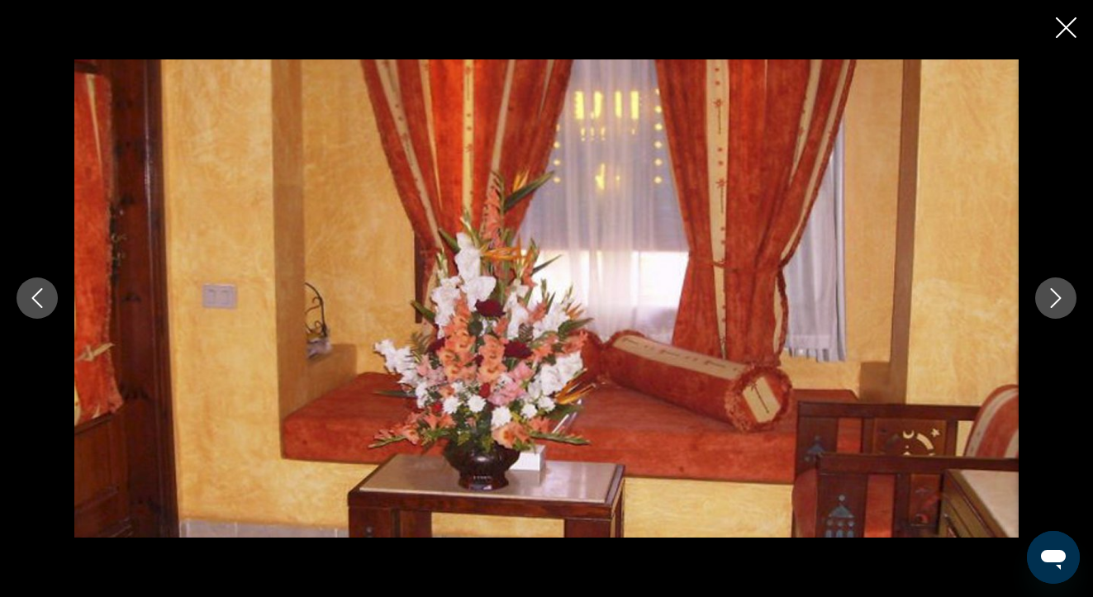
click at [1057, 22] on icon "Close slideshow" at bounding box center [1066, 27] width 21 height 21
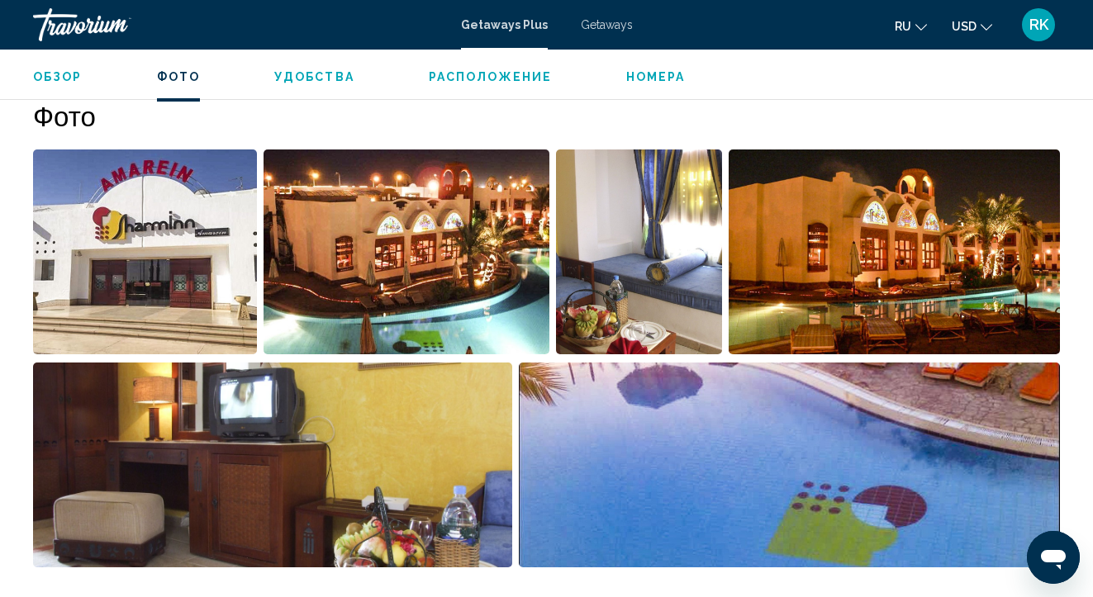
click at [74, 36] on div "Travorium" at bounding box center [115, 24] width 165 height 33
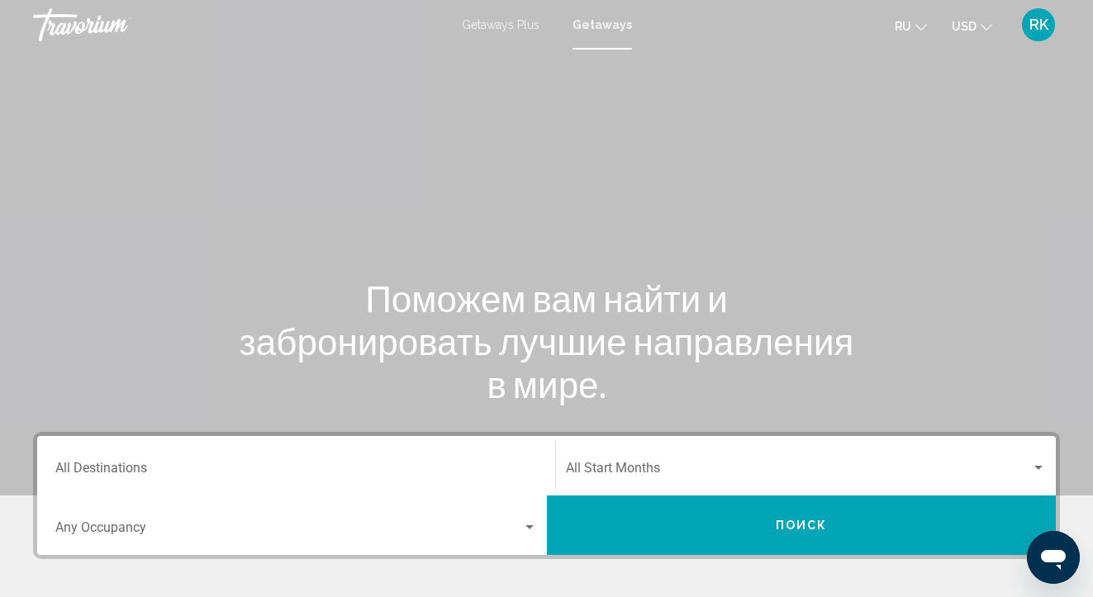
click at [147, 455] on div "Destination All Destinations" at bounding box center [296, 466] width 482 height 52
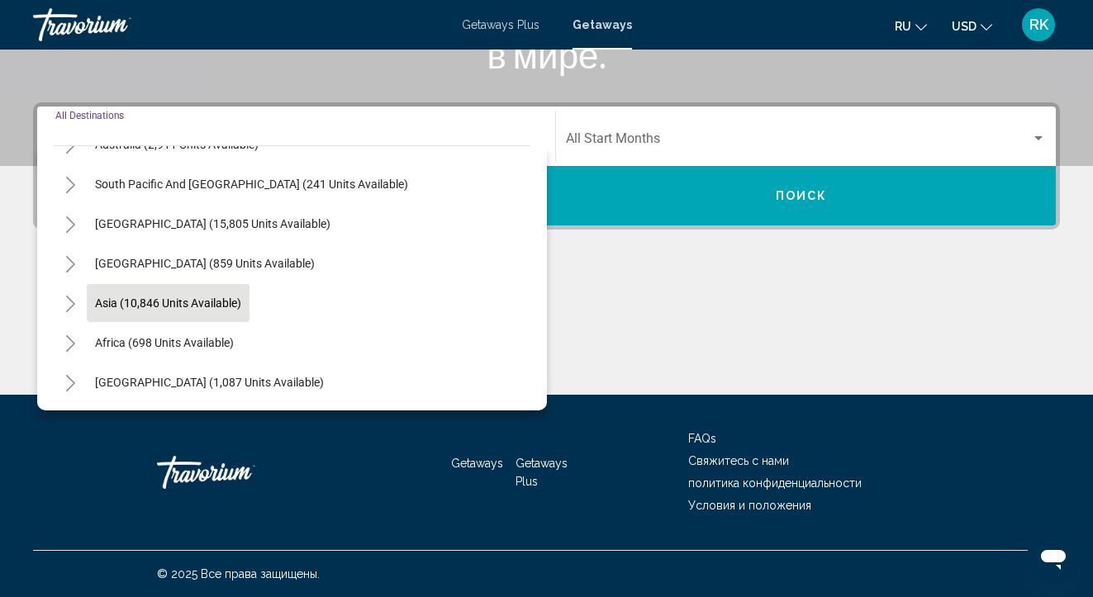
scroll to position [268, 0]
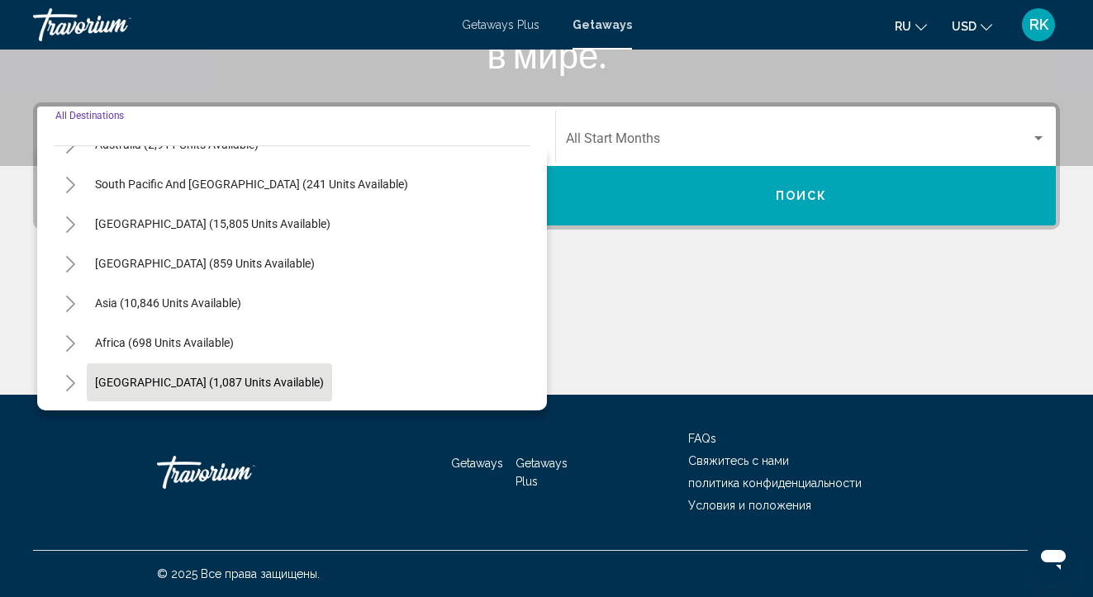
click at [232, 372] on button "[GEOGRAPHIC_DATA] (1,087 units available)" at bounding box center [209, 383] width 245 height 38
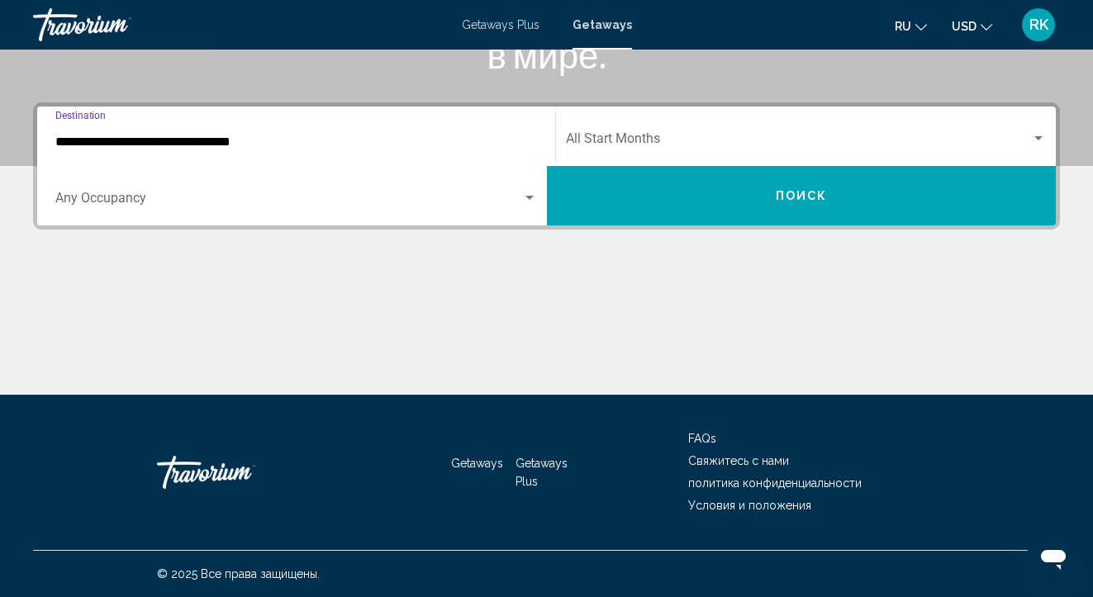
click at [250, 140] on input "**********" at bounding box center [296, 142] width 482 height 15
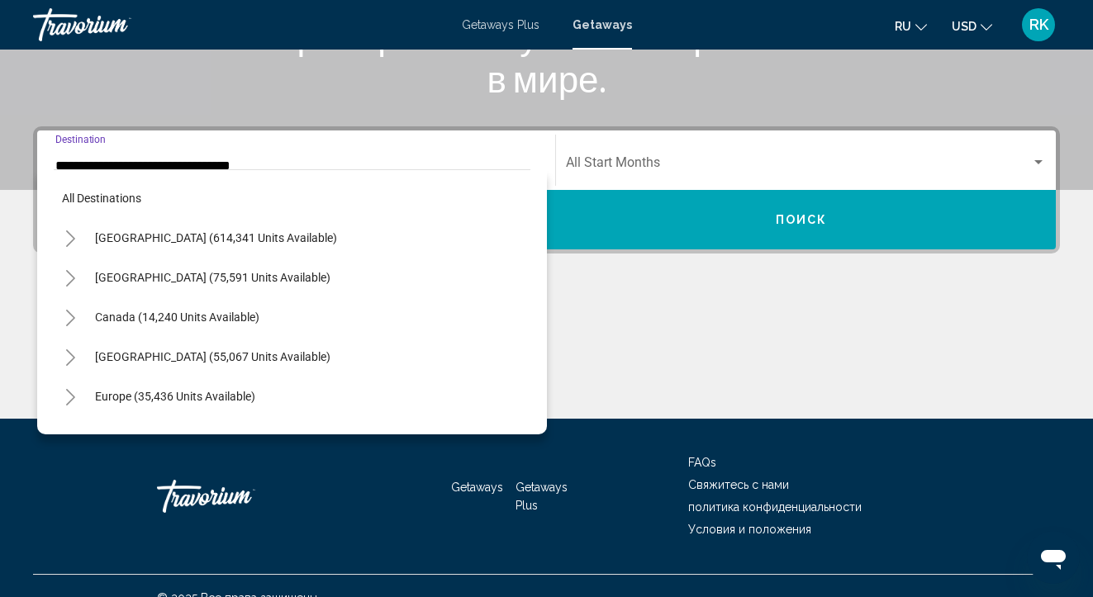
scroll to position [376, 0]
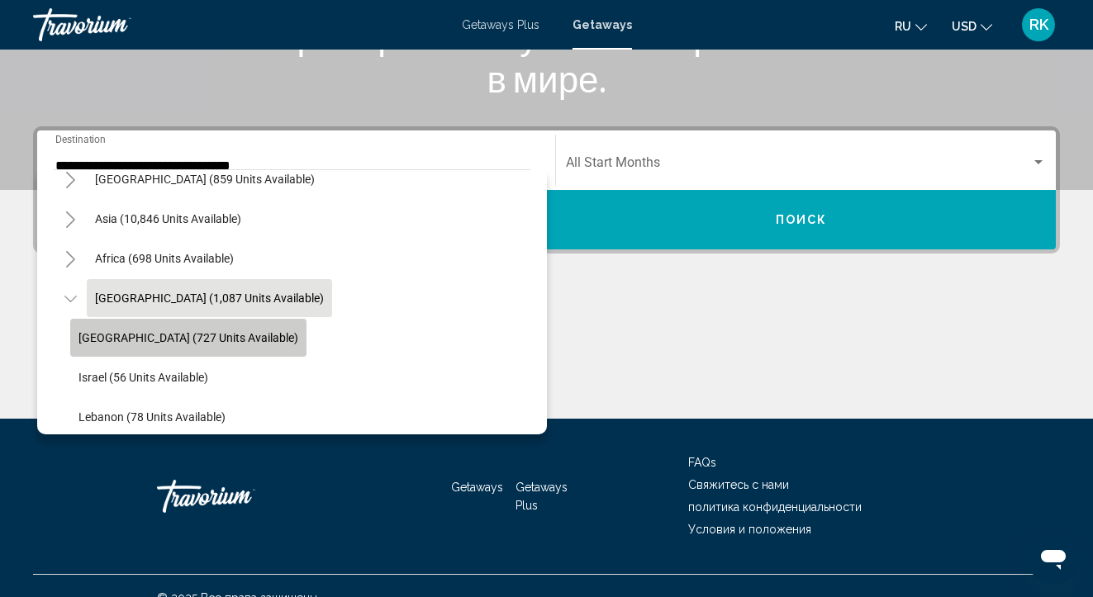
click at [197, 339] on span "[GEOGRAPHIC_DATA] (727 units available)" at bounding box center [189, 337] width 220 height 13
type input "**********"
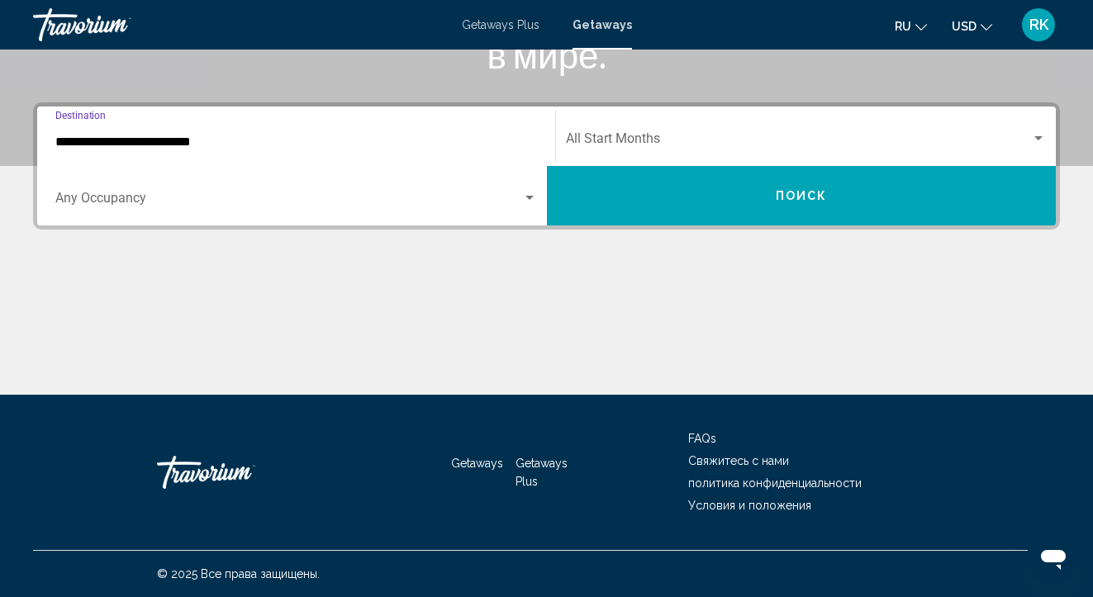
click at [576, 193] on button "Поиск" at bounding box center [802, 195] width 510 height 59
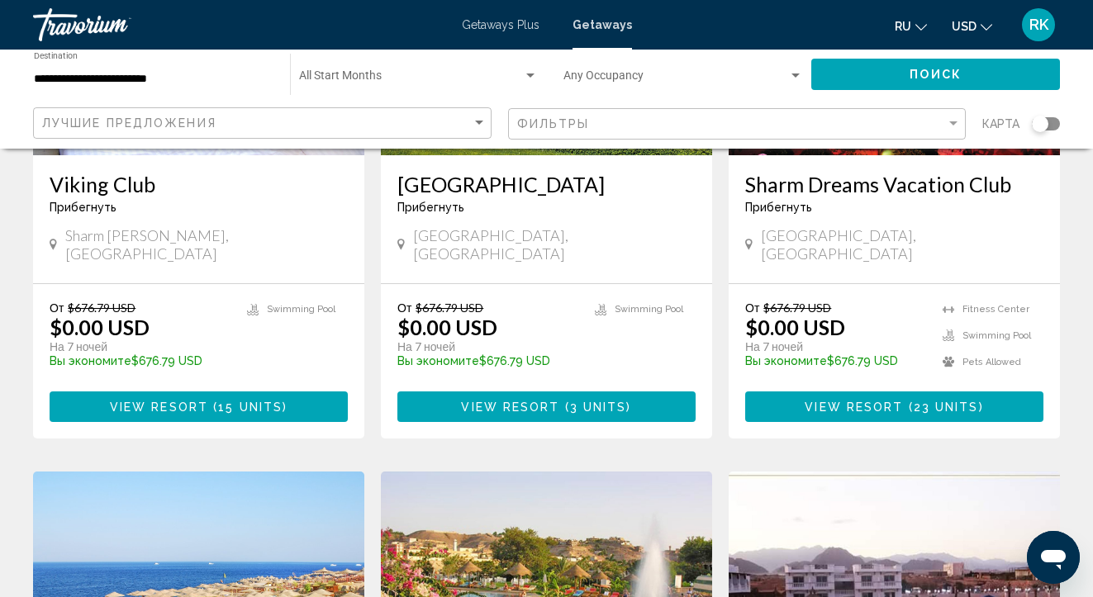
scroll to position [333, 0]
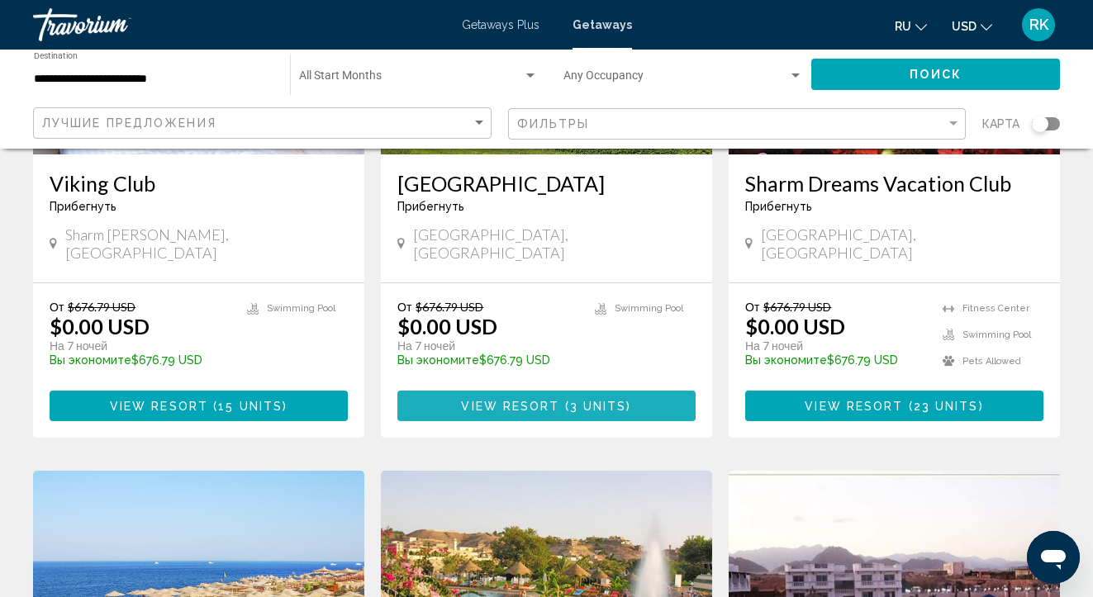
click at [529, 421] on button "View Resort ( 3 units )" at bounding box center [546, 406] width 298 height 31
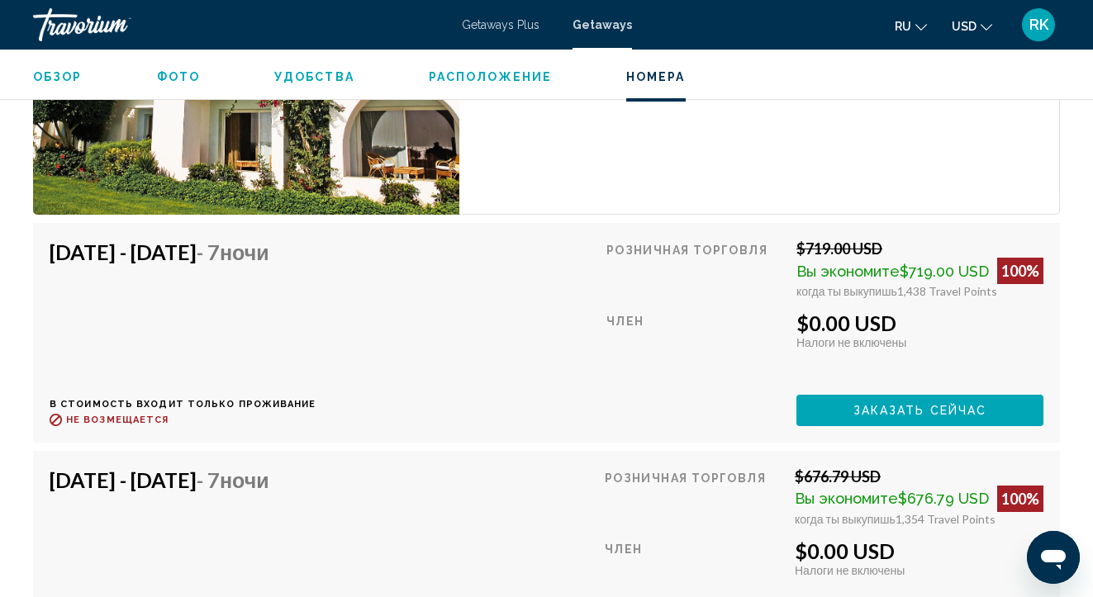
scroll to position [2956, 0]
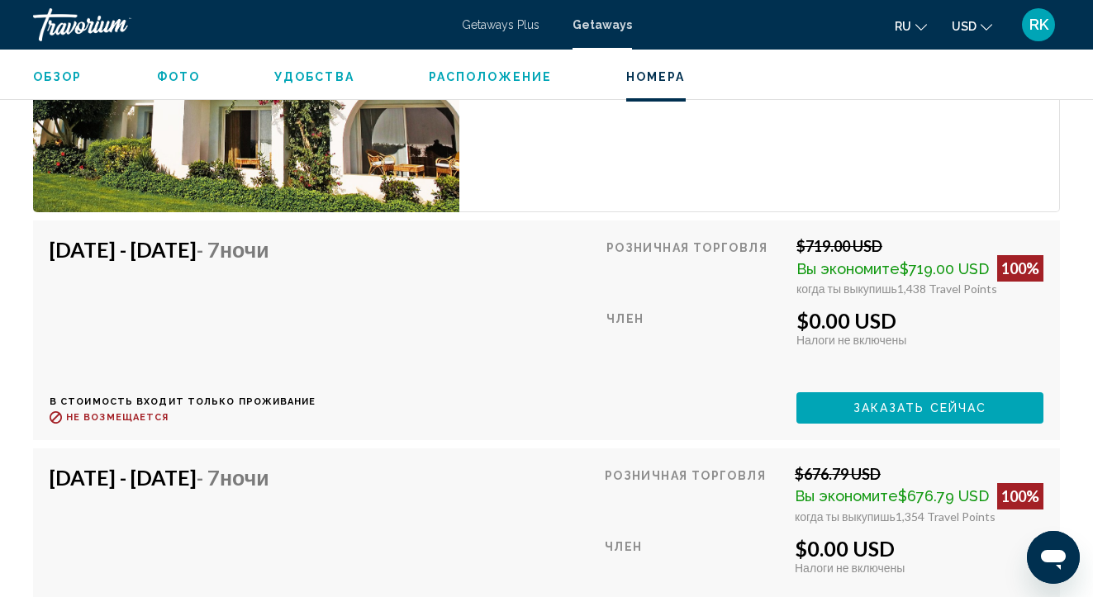
click at [879, 408] on span "Заказать сейчас" at bounding box center [921, 408] width 134 height 13
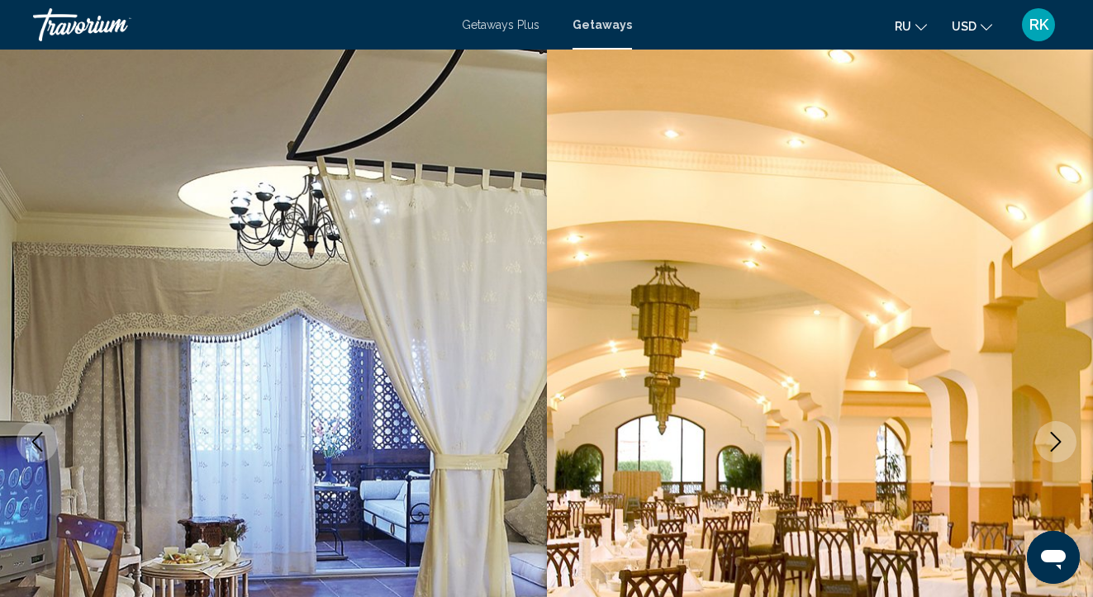
click at [1057, 450] on icon "Next image" at bounding box center [1056, 442] width 20 height 20
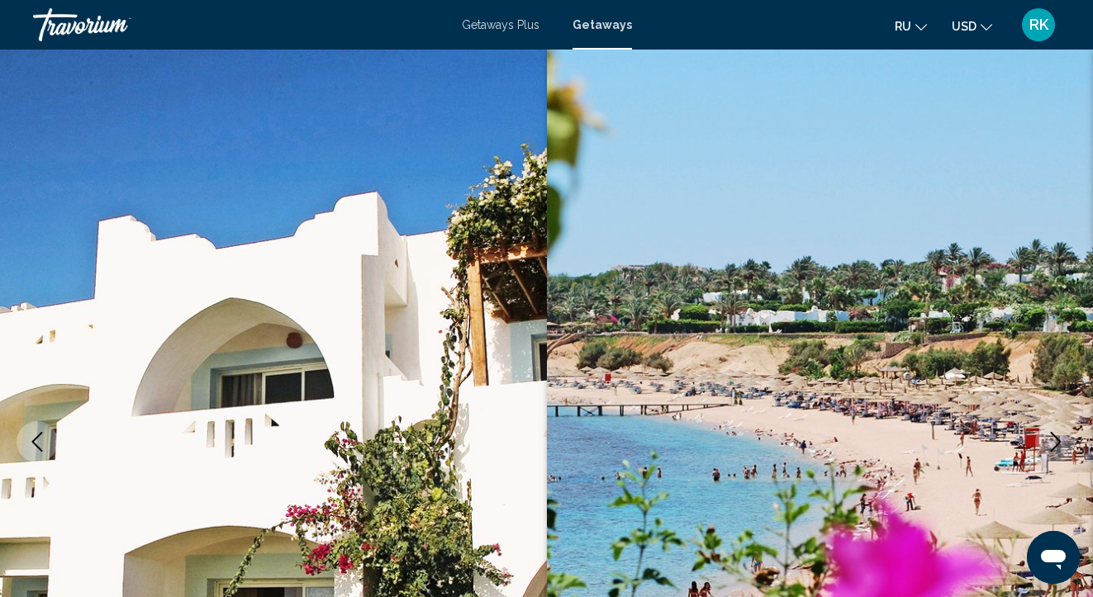
click at [1082, 445] on img "Main content" at bounding box center [820, 442] width 547 height 785
click at [1080, 405] on img "Main content" at bounding box center [820, 442] width 547 height 785
click at [1083, 338] on img "Main content" at bounding box center [820, 442] width 547 height 785
click at [1049, 368] on img "Main content" at bounding box center [820, 442] width 547 height 785
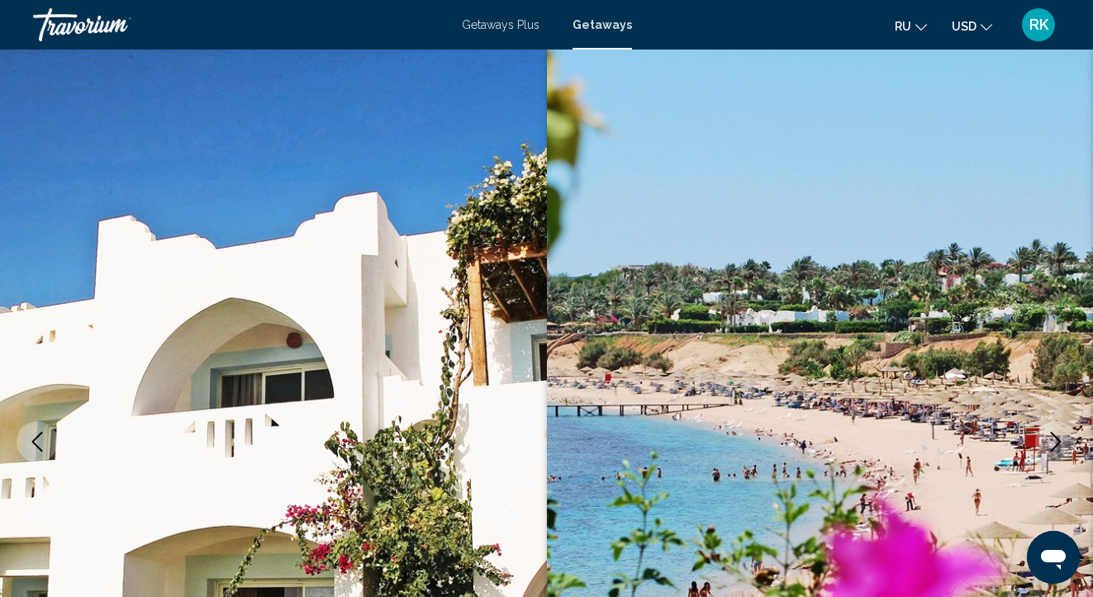
click at [1064, 328] on img "Main content" at bounding box center [820, 442] width 547 height 785
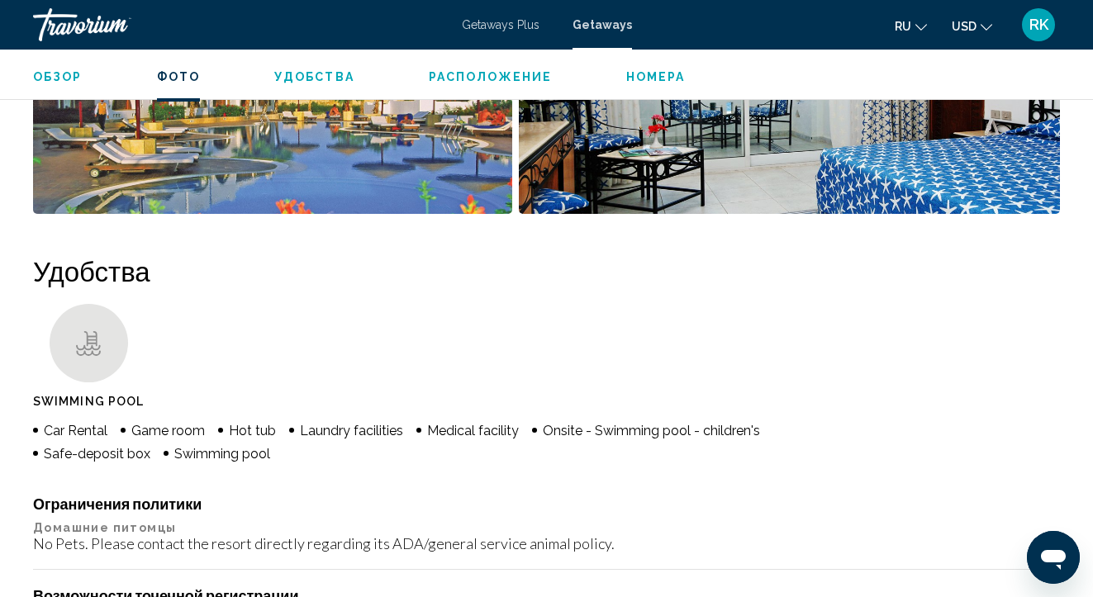
scroll to position [1335, 0]
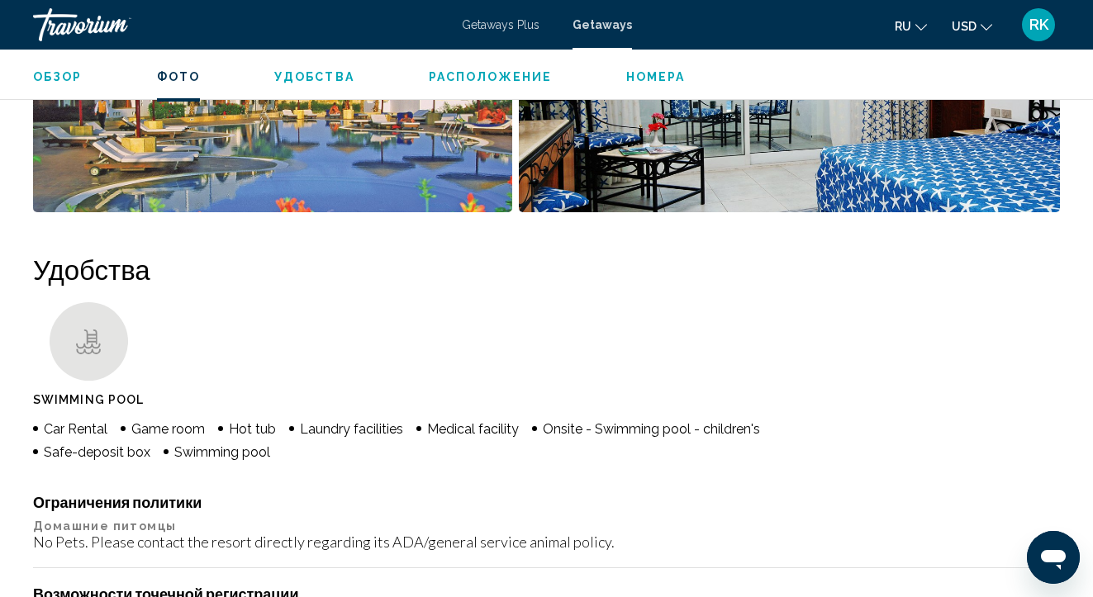
click at [725, 147] on img "Open full-screen image slider" at bounding box center [789, 109] width 541 height 205
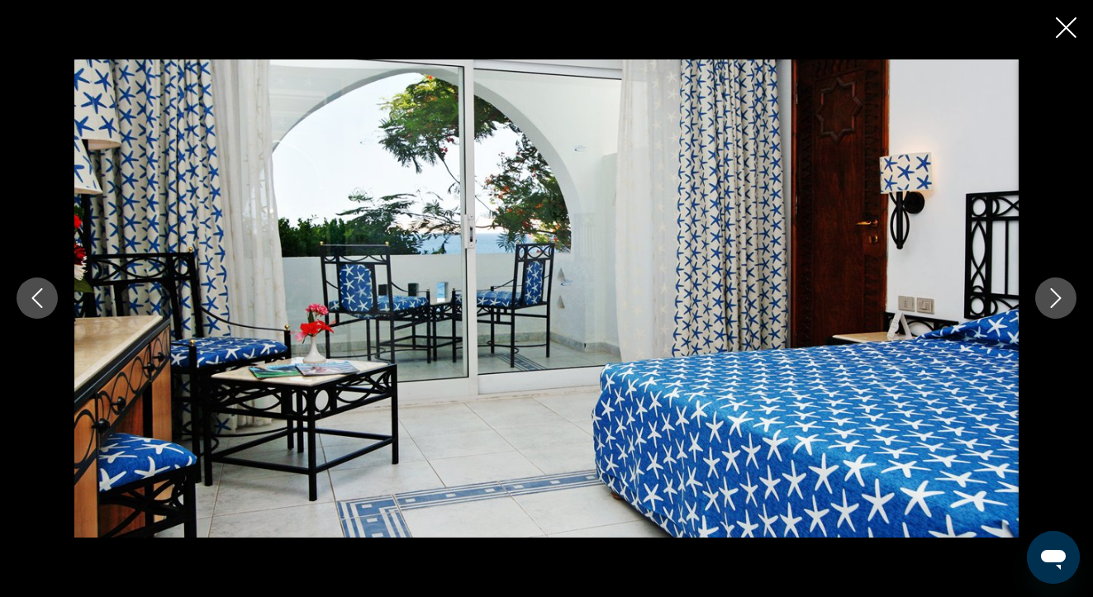
click at [1057, 298] on icon "Next image" at bounding box center [1056, 298] width 20 height 20
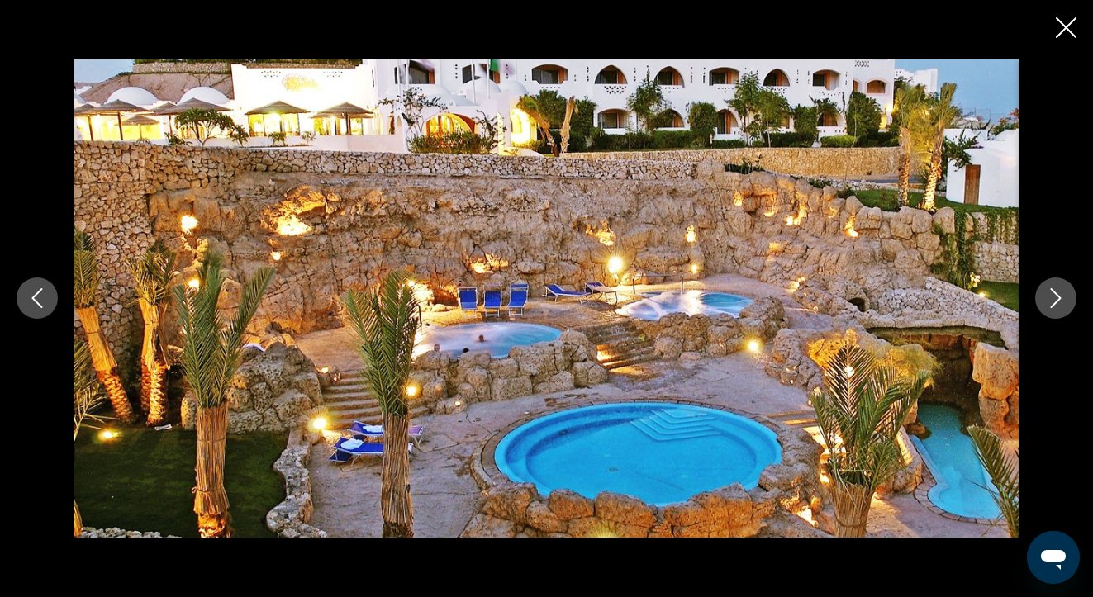
click at [1057, 298] on icon "Next image" at bounding box center [1056, 298] width 20 height 20
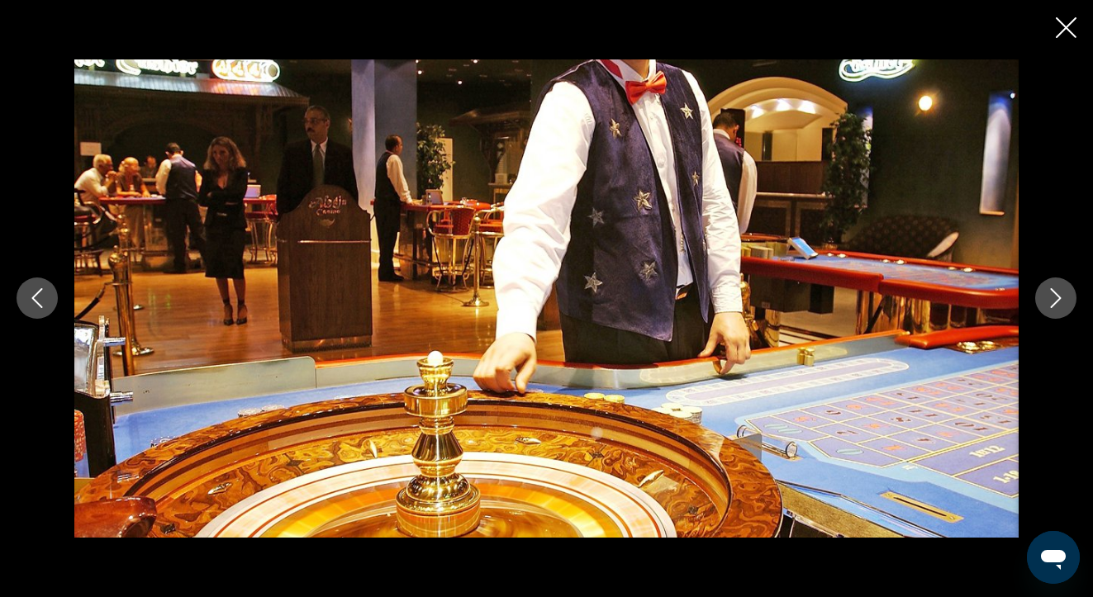
click at [1057, 298] on icon "Next image" at bounding box center [1056, 298] width 20 height 20
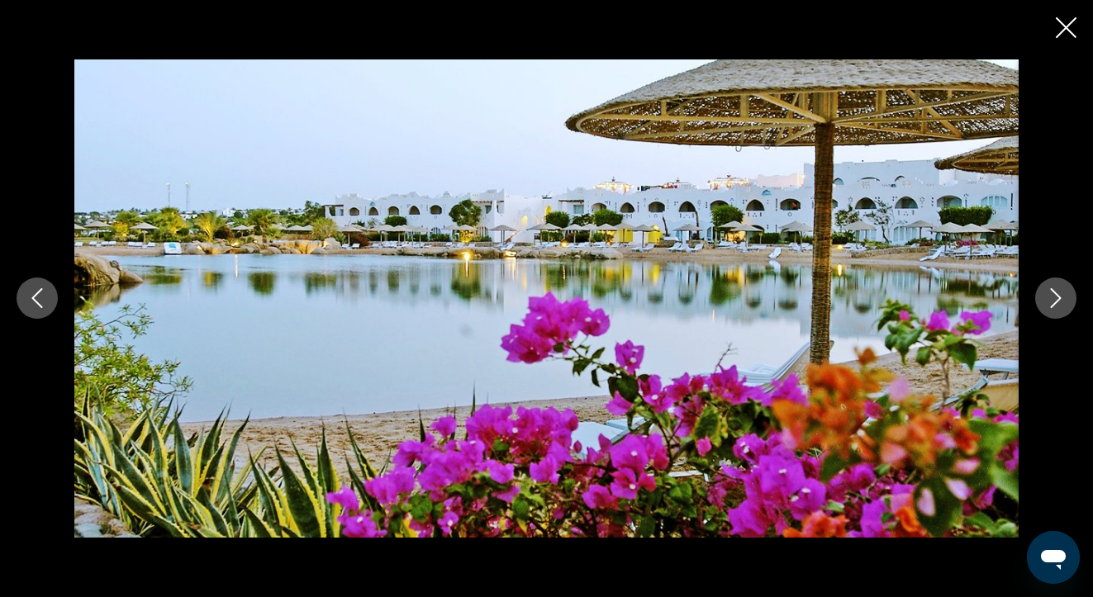
click at [1057, 298] on icon "Next image" at bounding box center [1056, 298] width 20 height 20
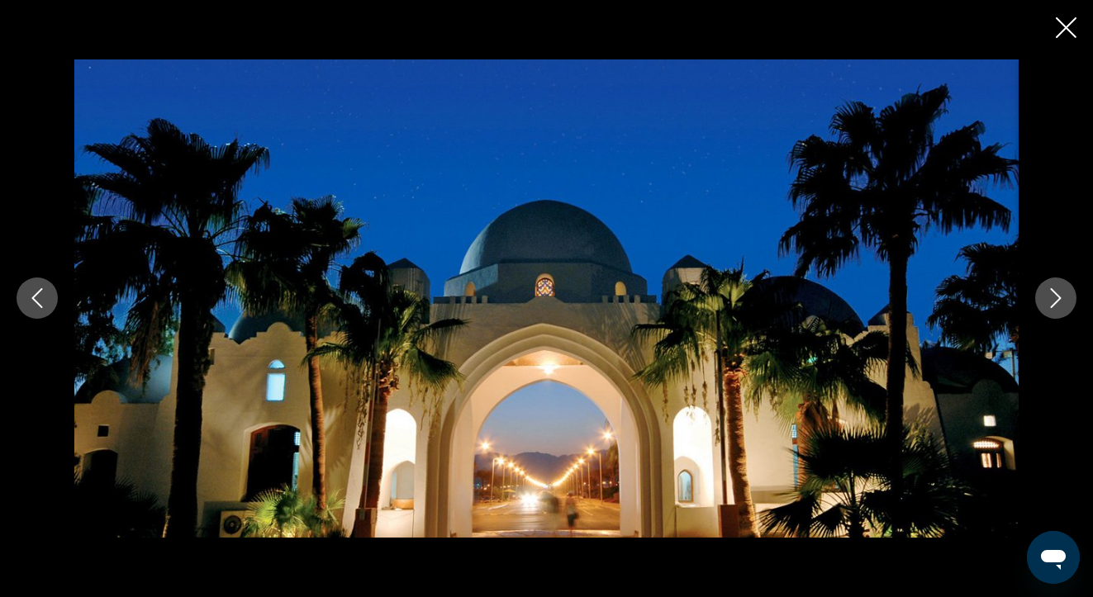
click at [1057, 298] on icon "Next image" at bounding box center [1056, 298] width 20 height 20
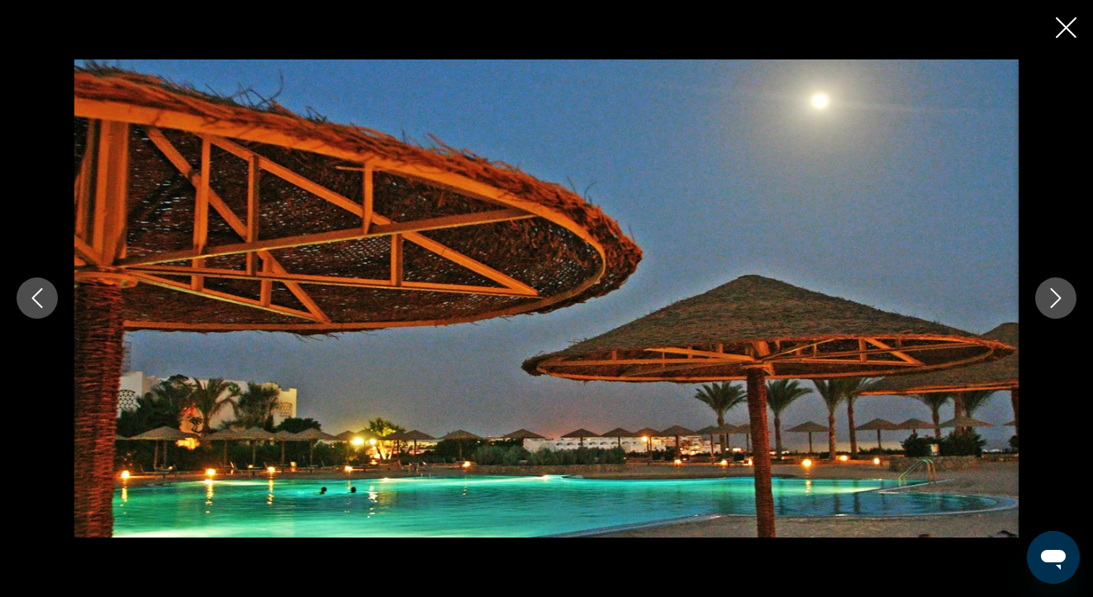
click at [1057, 298] on icon "Next image" at bounding box center [1056, 298] width 20 height 20
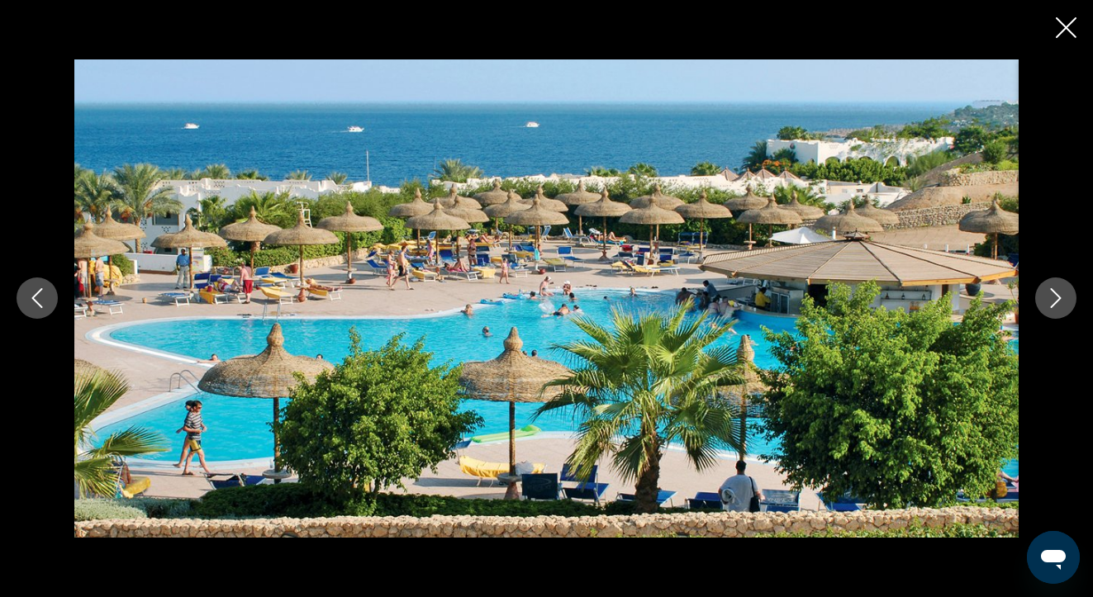
click at [1057, 298] on icon "Next image" at bounding box center [1056, 298] width 20 height 20
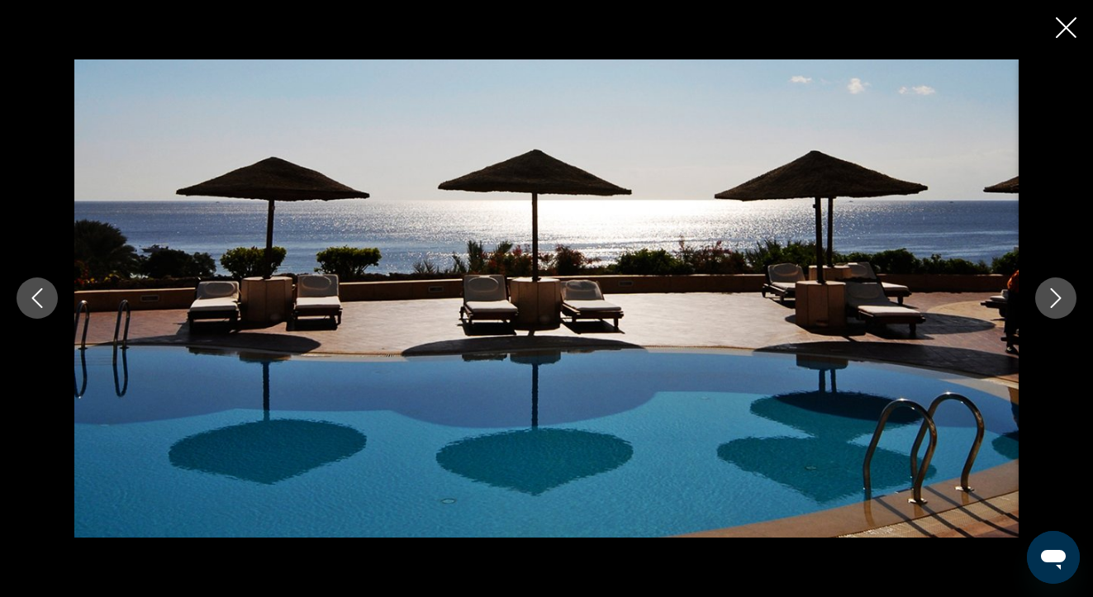
click at [1057, 298] on icon "Next image" at bounding box center [1056, 298] width 20 height 20
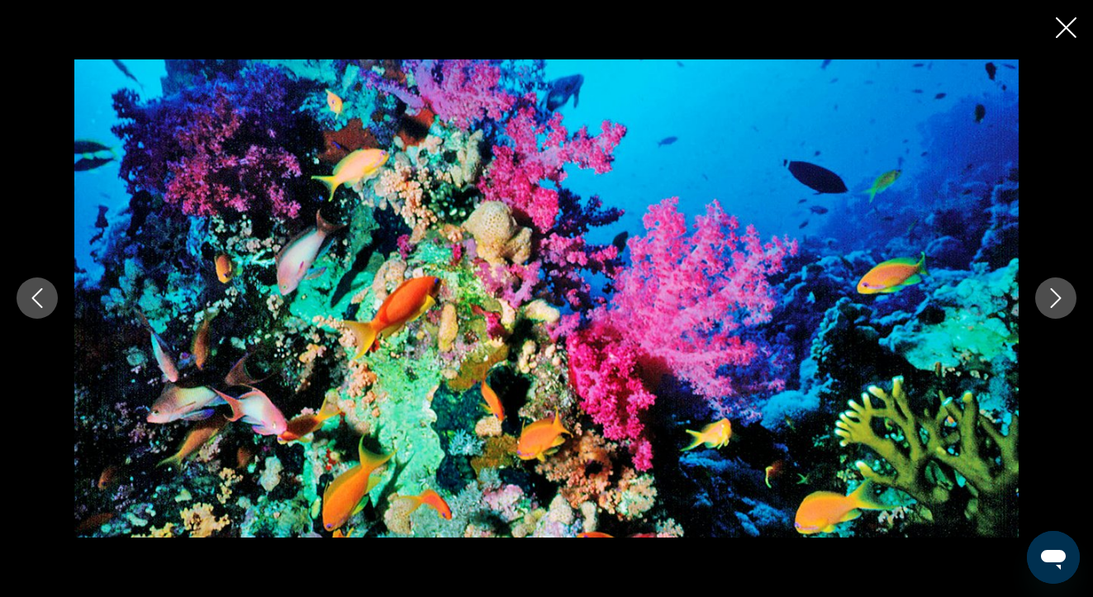
click at [1057, 298] on icon "Next image" at bounding box center [1056, 298] width 20 height 20
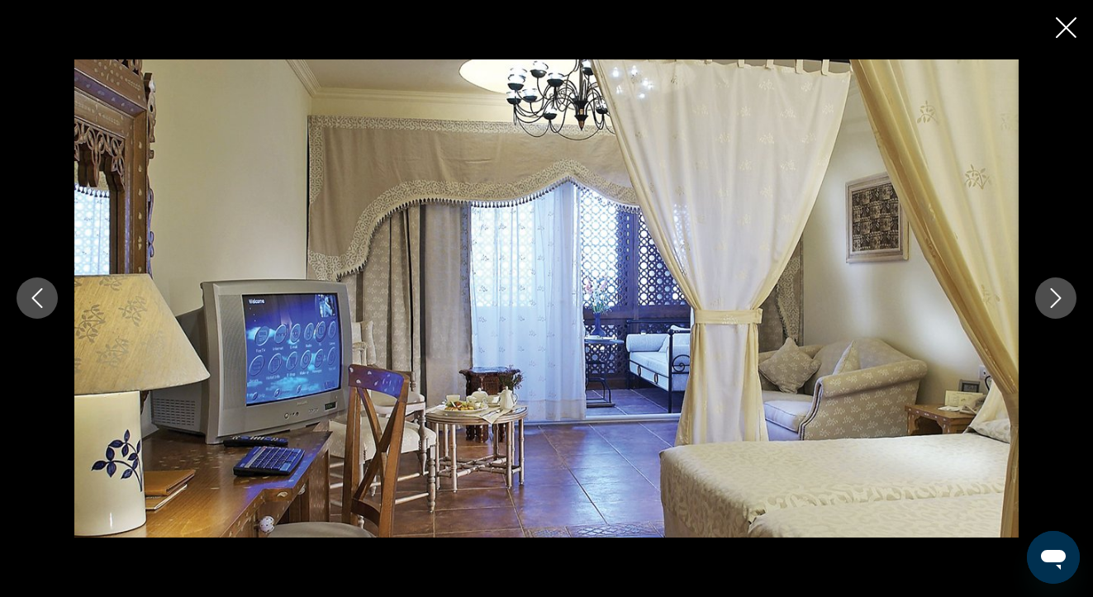
click at [1057, 298] on icon "Next image" at bounding box center [1056, 298] width 20 height 20
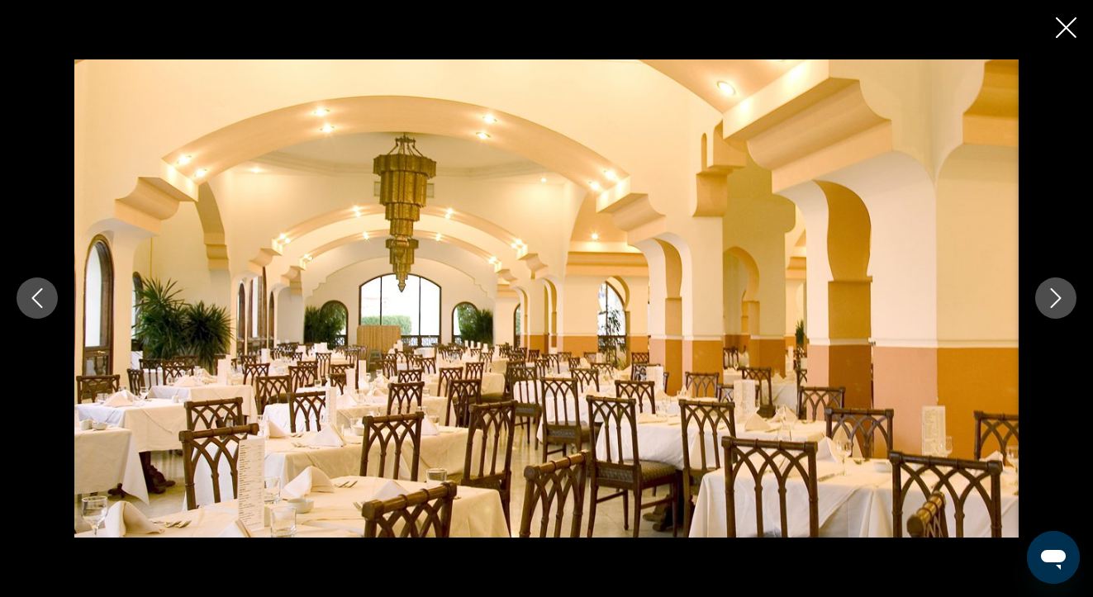
click at [1057, 298] on icon "Next image" at bounding box center [1056, 298] width 20 height 20
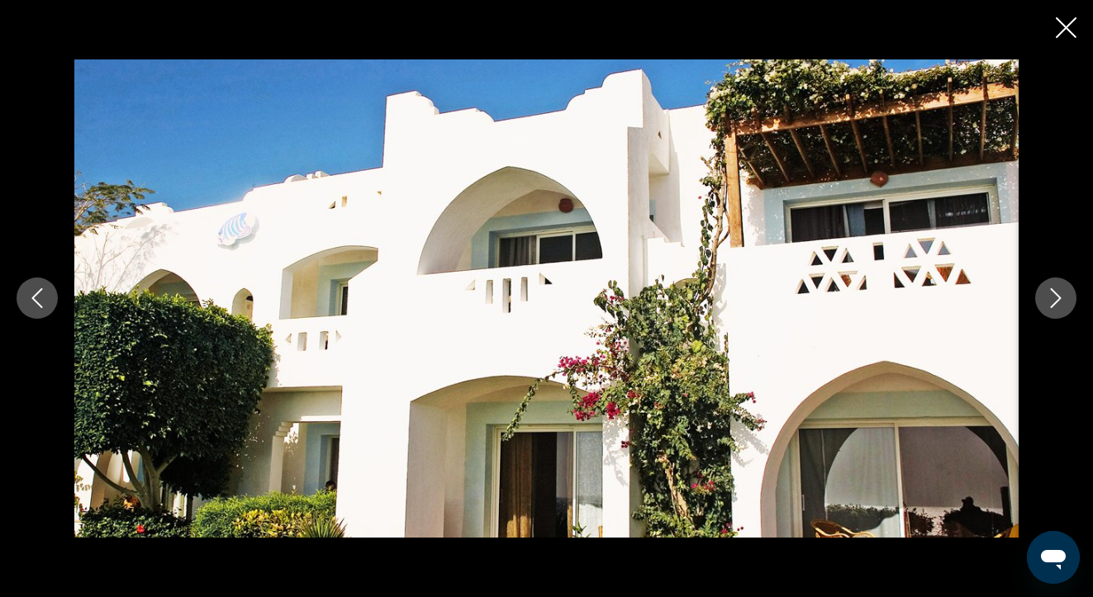
click at [1057, 298] on icon "Next image" at bounding box center [1056, 298] width 20 height 20
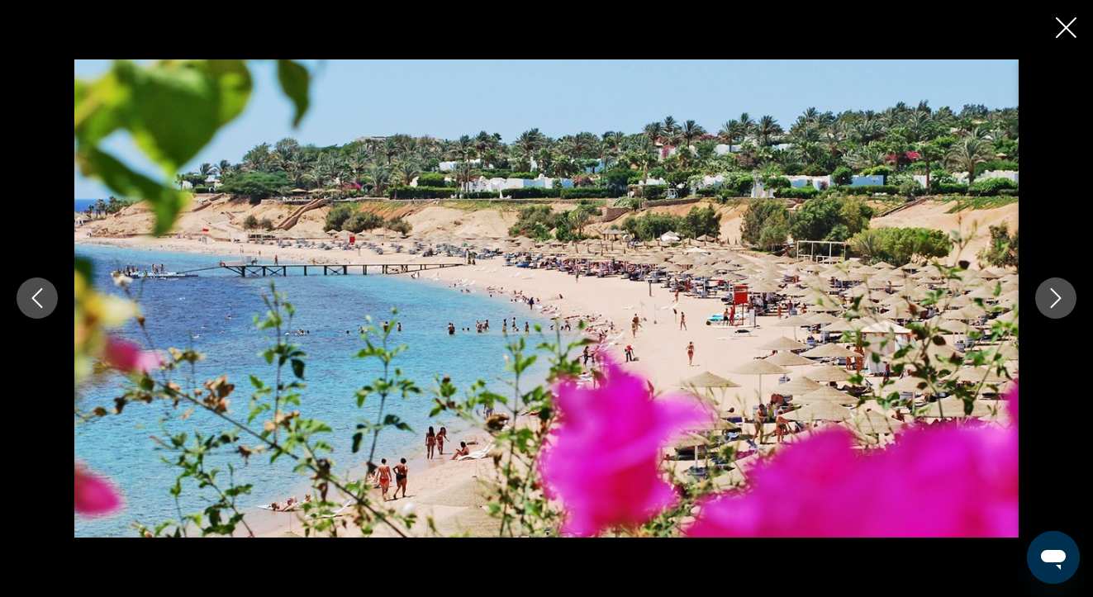
click at [1057, 298] on icon "Next image" at bounding box center [1056, 298] width 20 height 20
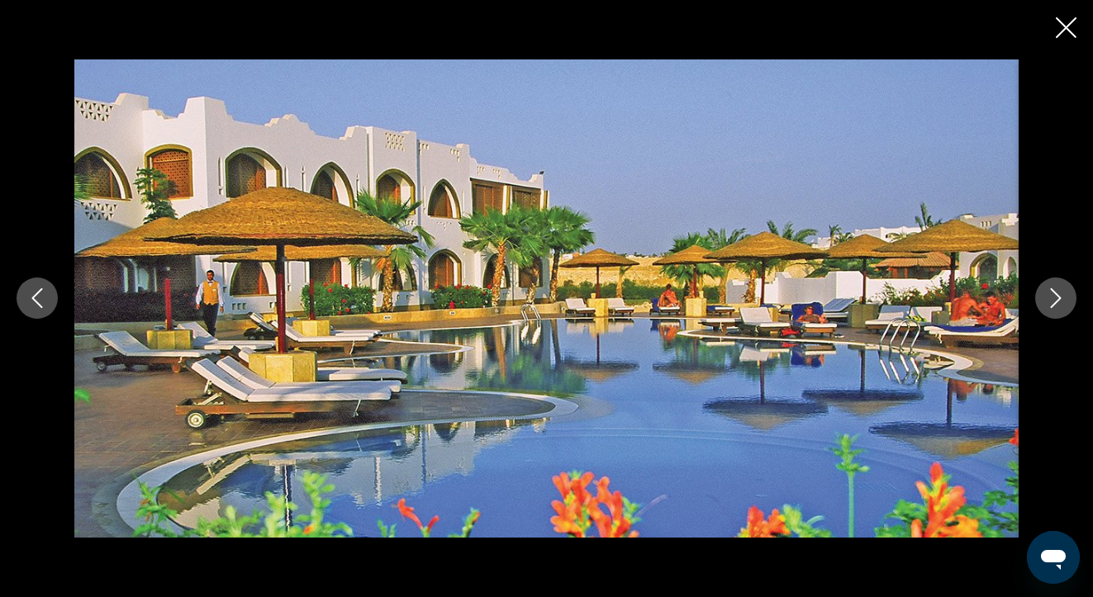
click at [1057, 298] on icon "Next image" at bounding box center [1056, 298] width 20 height 20
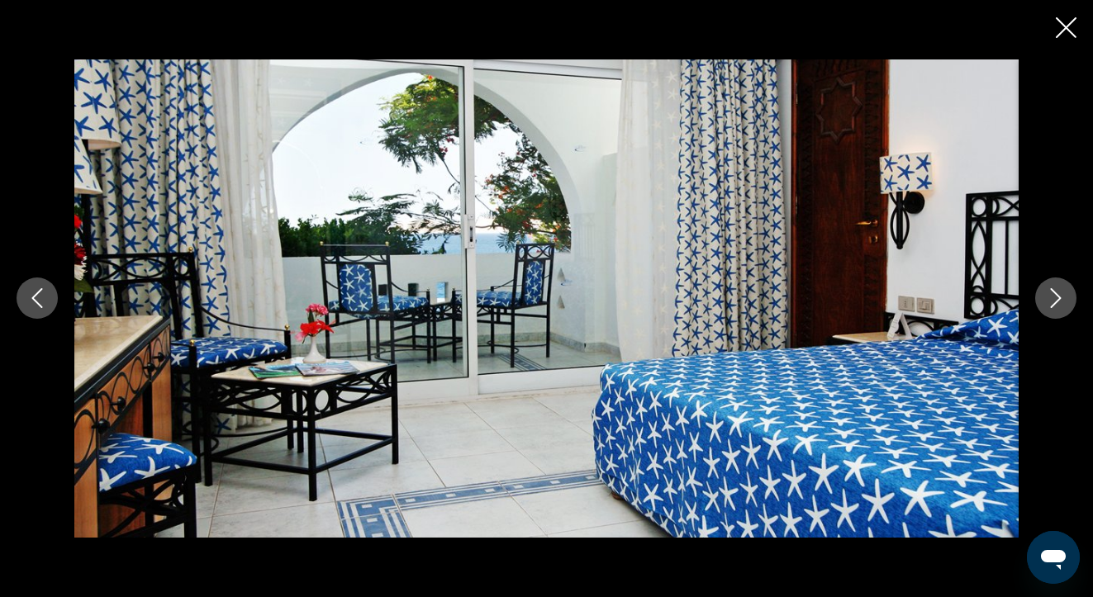
click at [1057, 298] on icon "Next image" at bounding box center [1056, 298] width 20 height 20
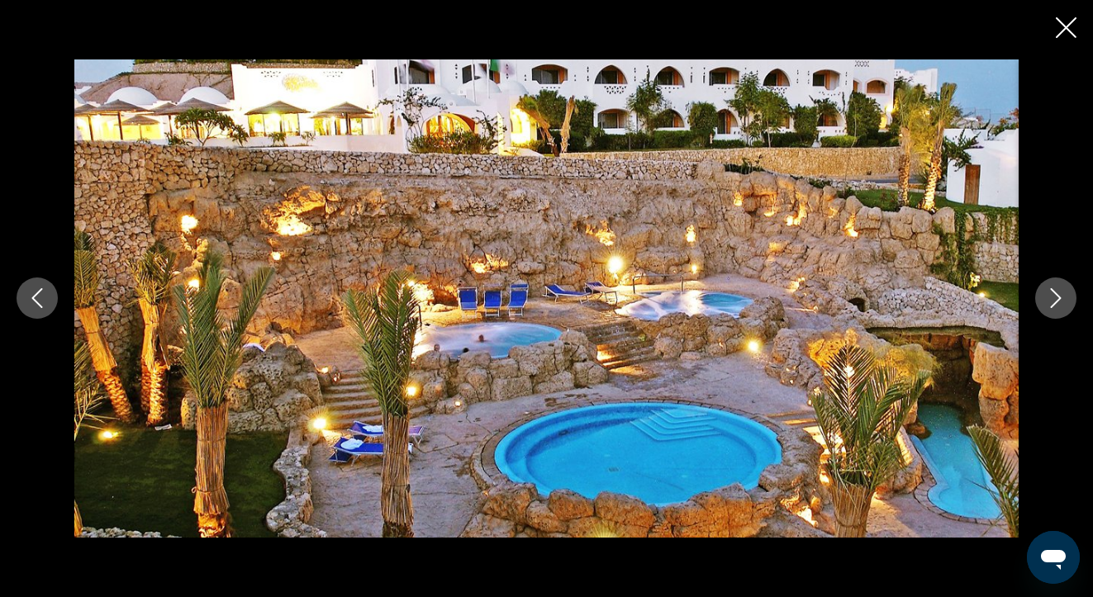
click at [1063, 297] on icon "Next image" at bounding box center [1056, 298] width 20 height 20
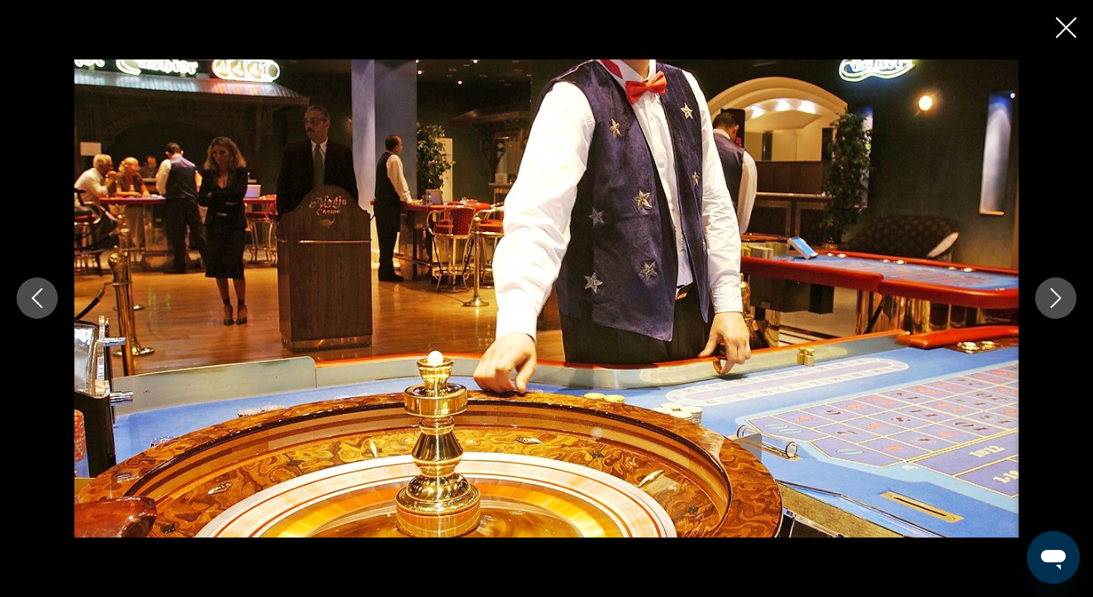
click at [1063, 297] on icon "Next image" at bounding box center [1056, 298] width 20 height 20
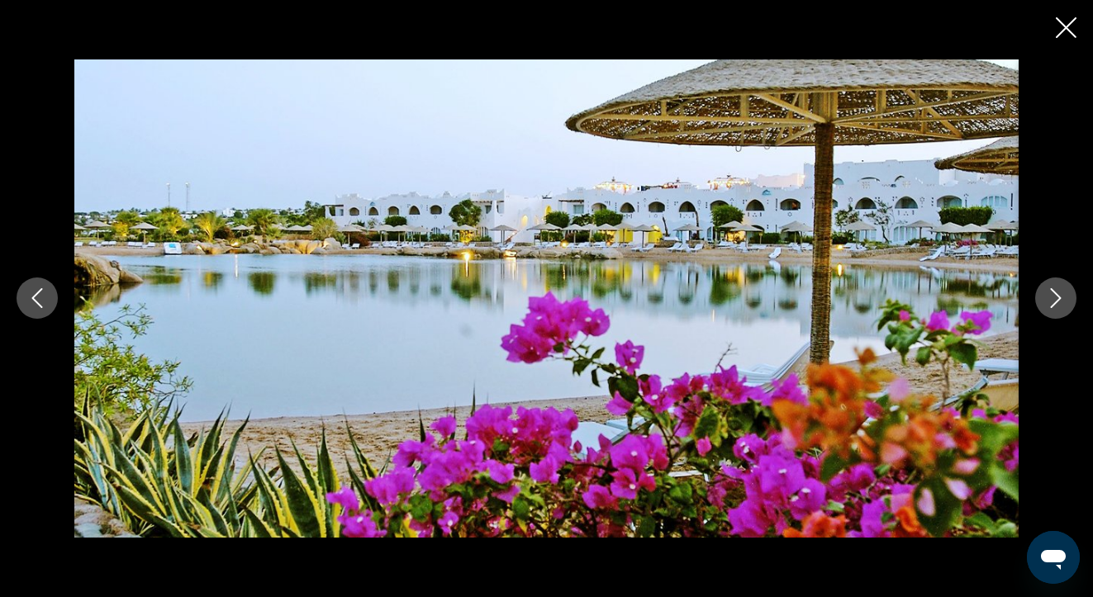
click at [1063, 297] on icon "Next image" at bounding box center [1056, 298] width 20 height 20
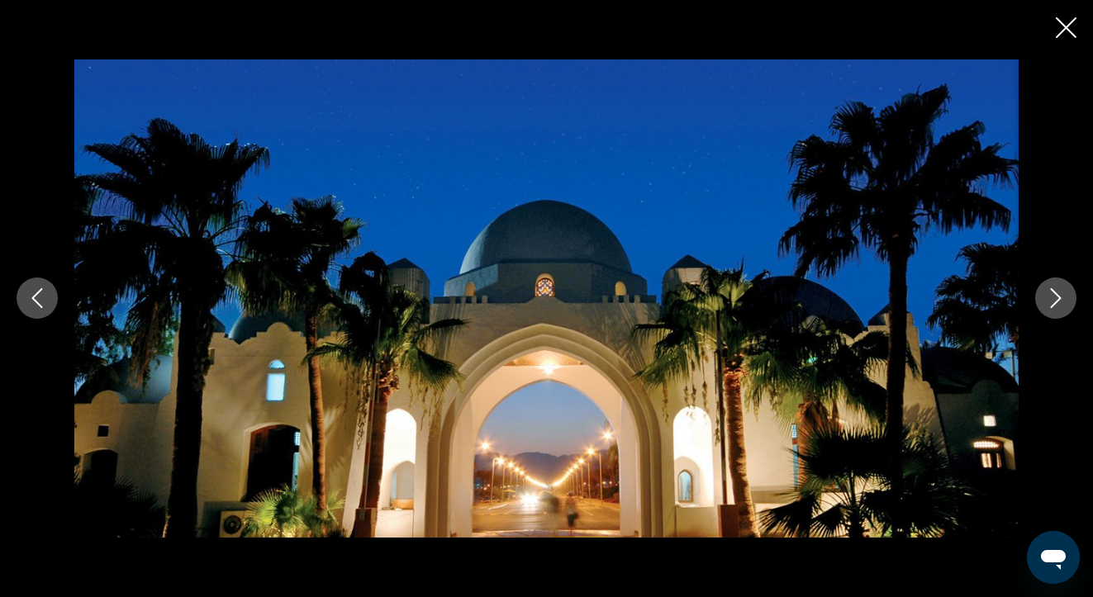
click at [1063, 297] on icon "Next image" at bounding box center [1056, 298] width 20 height 20
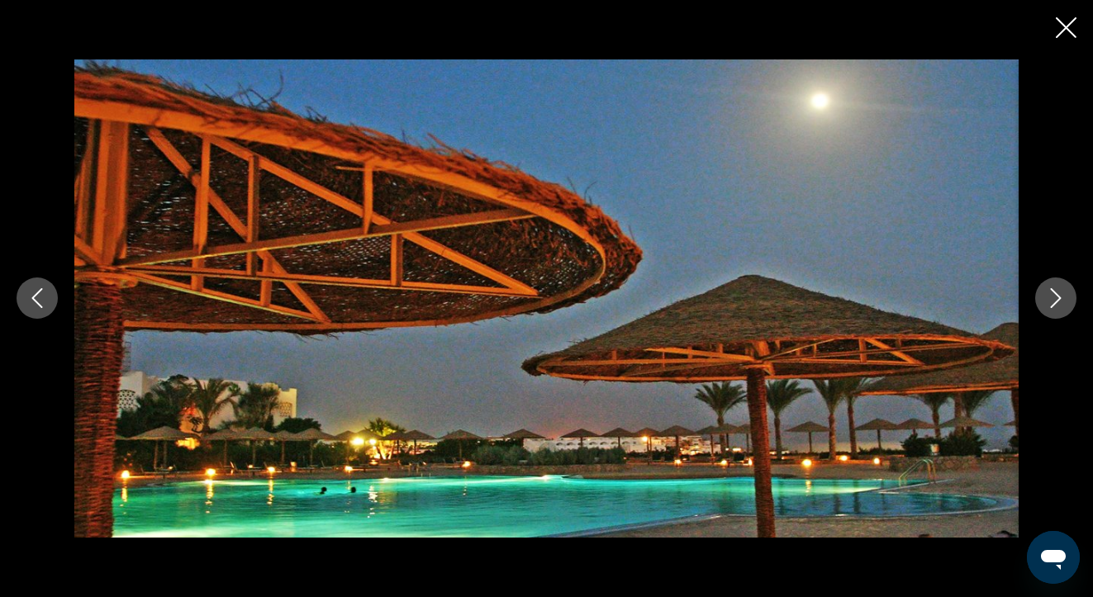
click at [1063, 297] on icon "Next image" at bounding box center [1056, 298] width 20 height 20
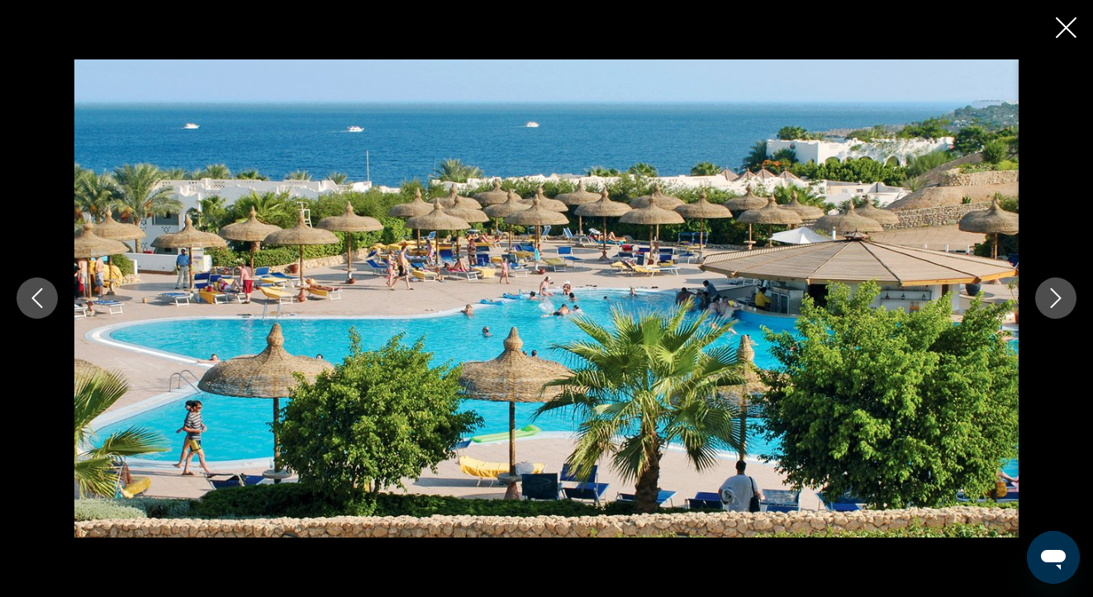
click at [1063, 297] on icon "Next image" at bounding box center [1056, 298] width 20 height 20
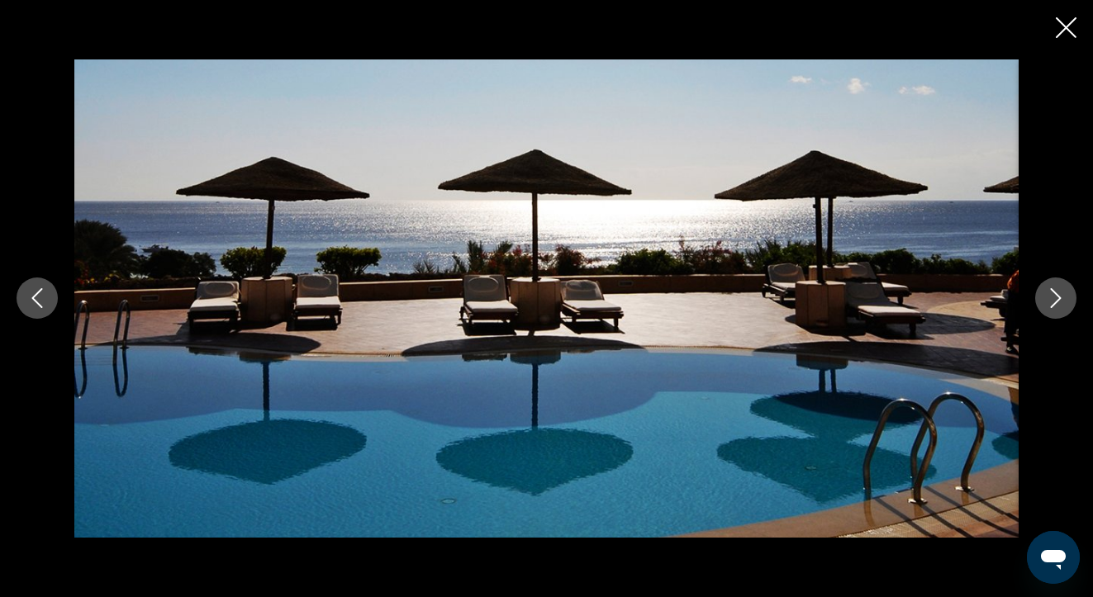
click at [1063, 297] on icon "Next image" at bounding box center [1056, 298] width 20 height 20
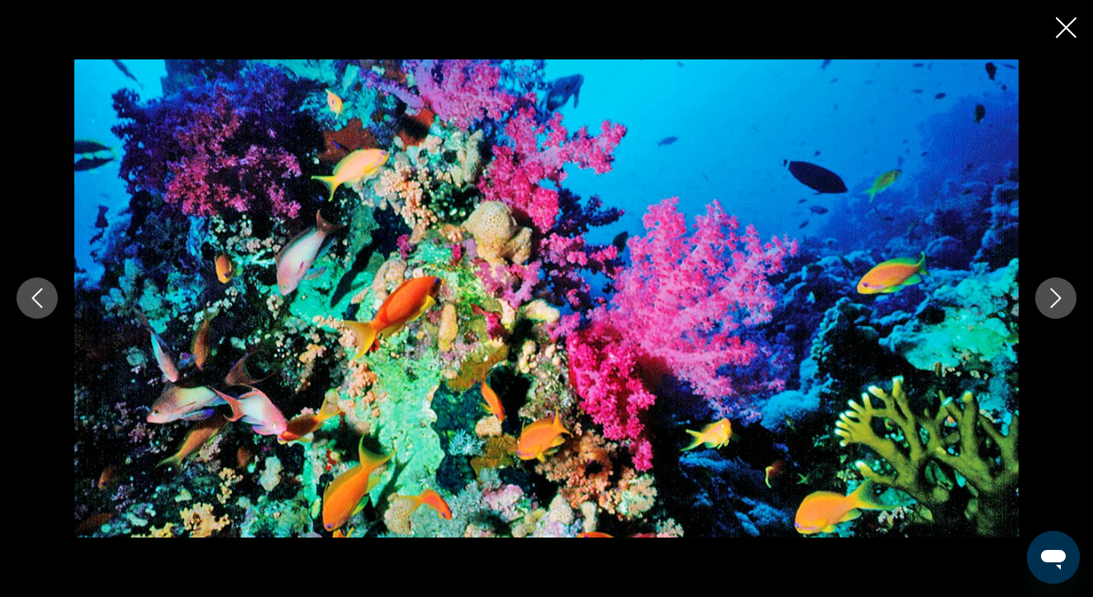
click at [1063, 297] on icon "Next image" at bounding box center [1056, 298] width 20 height 20
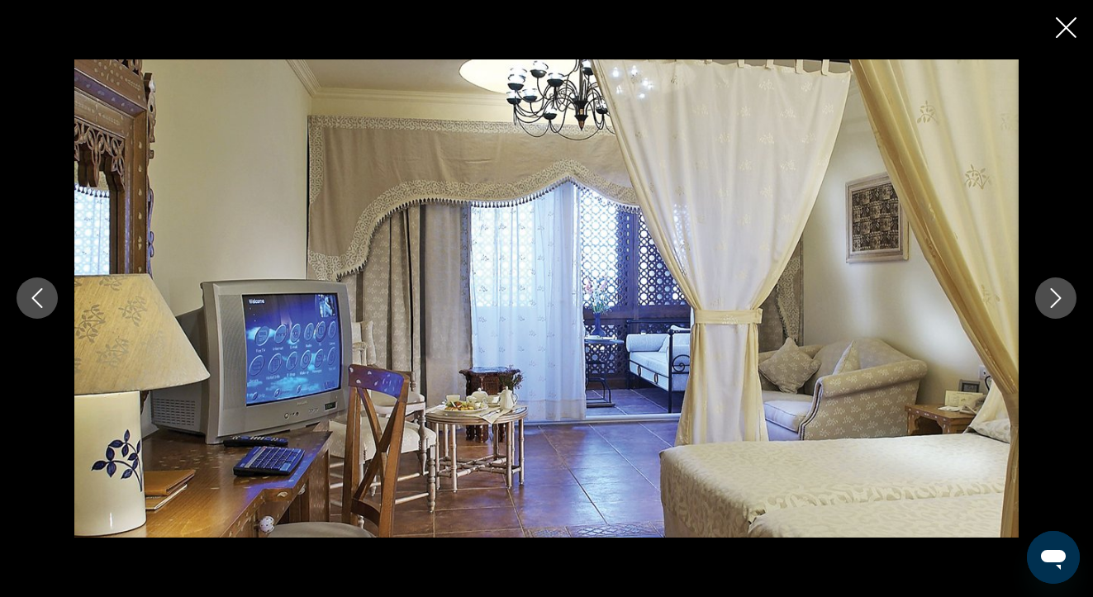
click at [1052, 24] on div "Main content" at bounding box center [546, 298] width 1093 height 597
click at [1074, 26] on icon "Close slideshow" at bounding box center [1066, 27] width 21 height 21
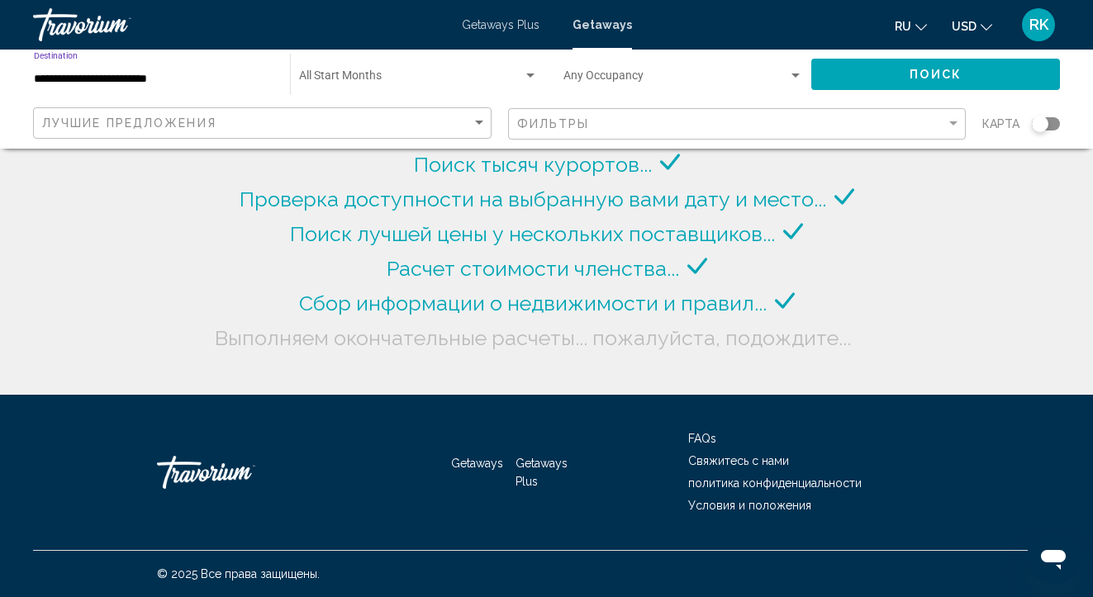
click at [145, 74] on input "**********" at bounding box center [154, 79] width 240 height 13
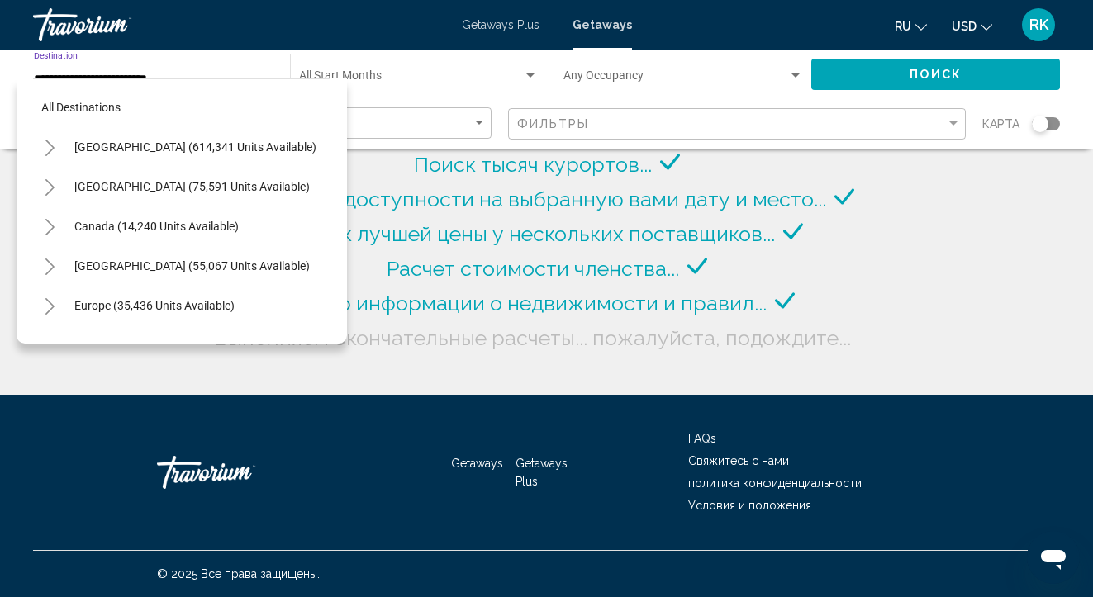
scroll to position [416, 0]
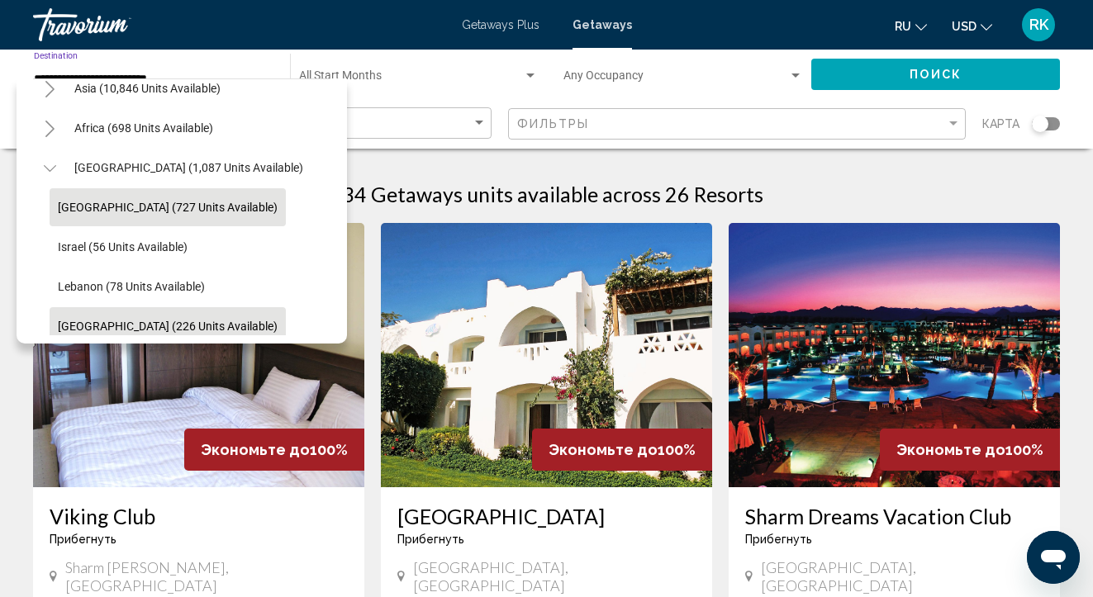
click at [219, 331] on span "[GEOGRAPHIC_DATA] (226 units available)" at bounding box center [168, 326] width 220 height 13
type input "**********"
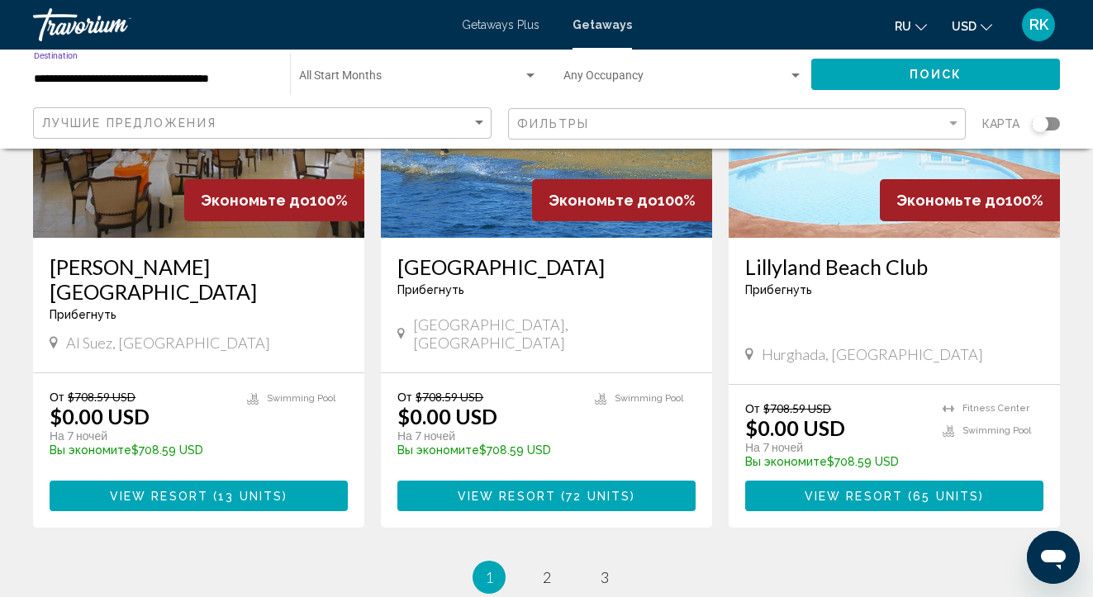
scroll to position [2021, 0]
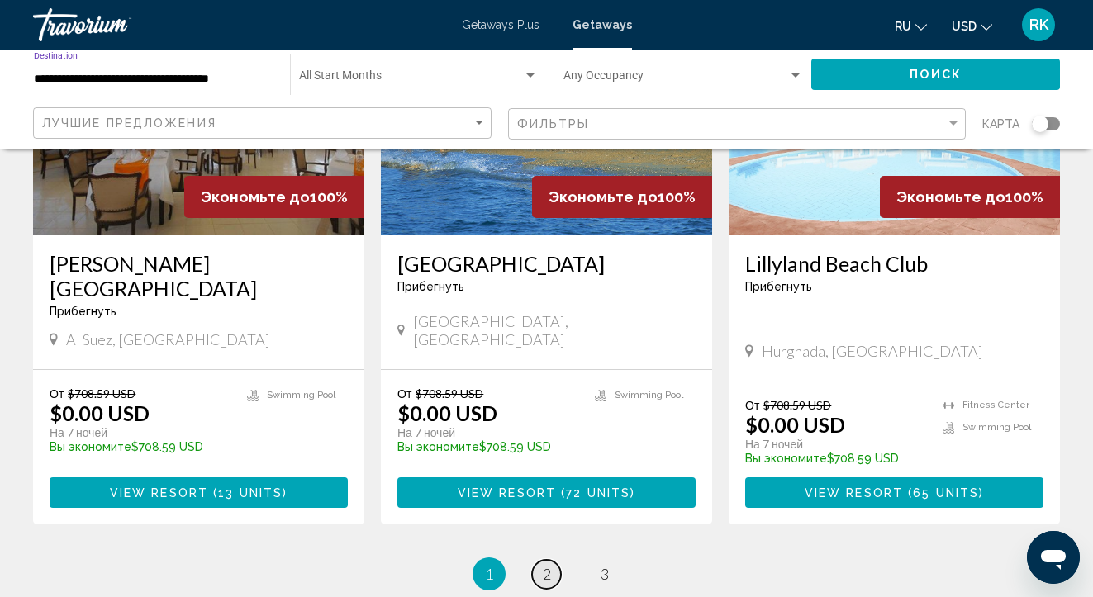
click at [546, 565] on span "2" at bounding box center [547, 574] width 8 height 18
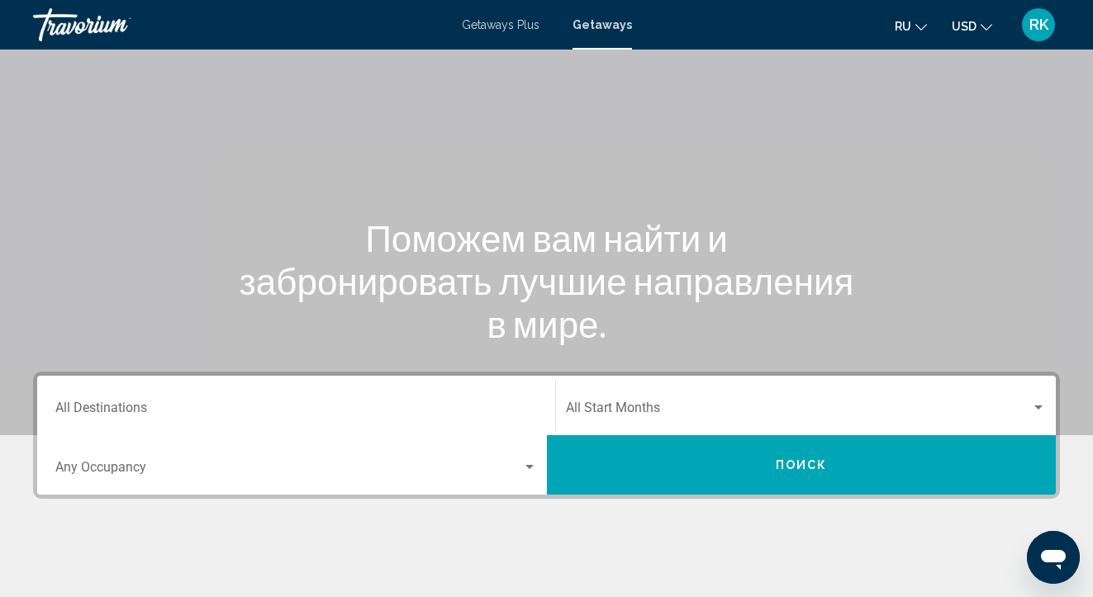
scroll to position [65, 0]
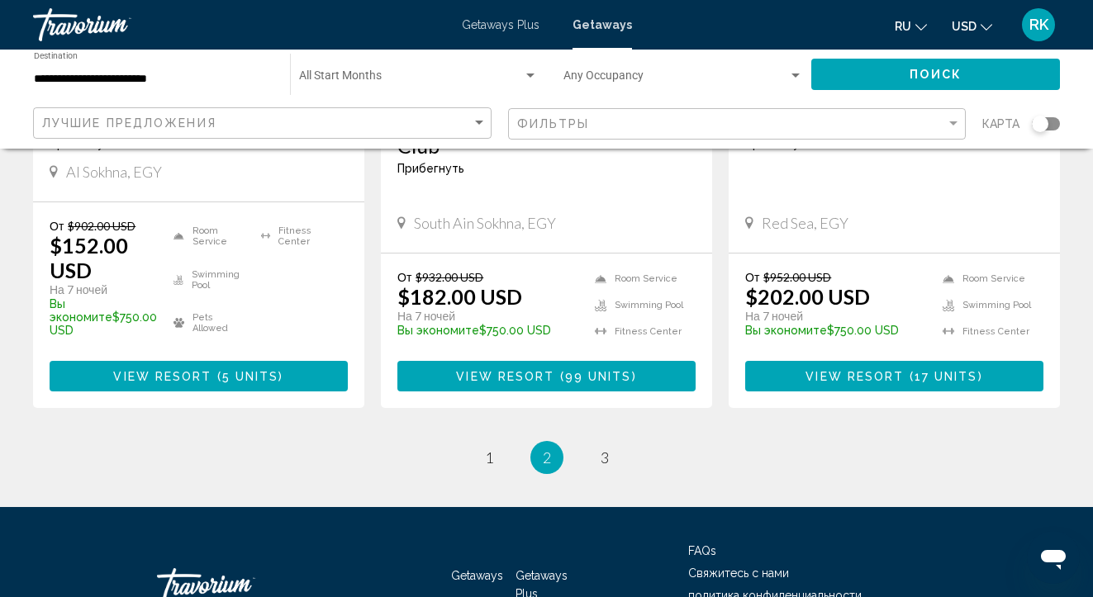
scroll to position [2168, 0]
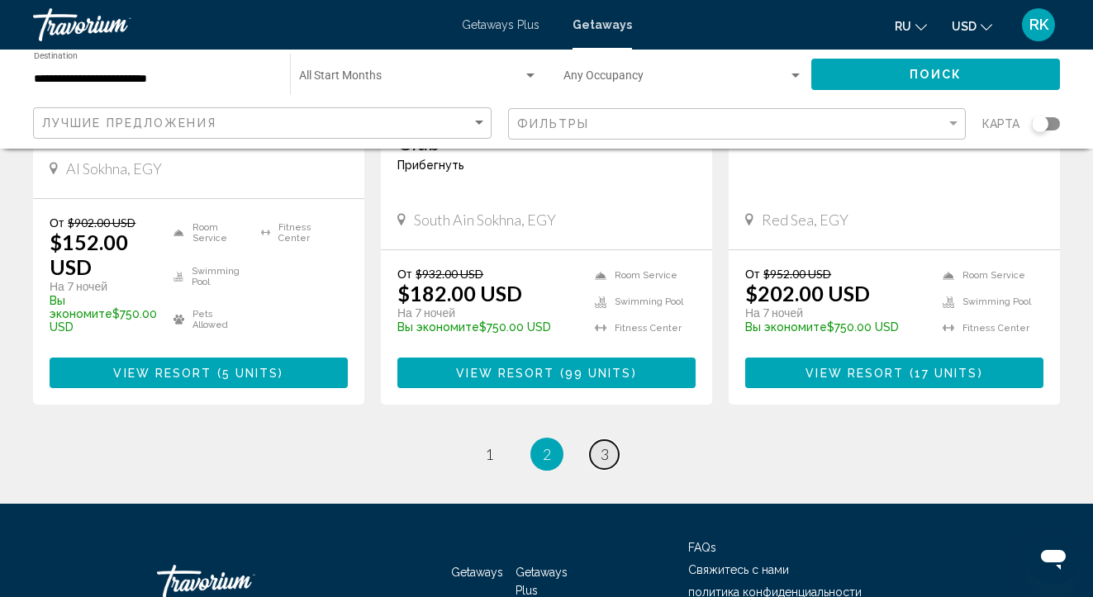
click at [598, 440] on link "page 3" at bounding box center [604, 454] width 29 height 29
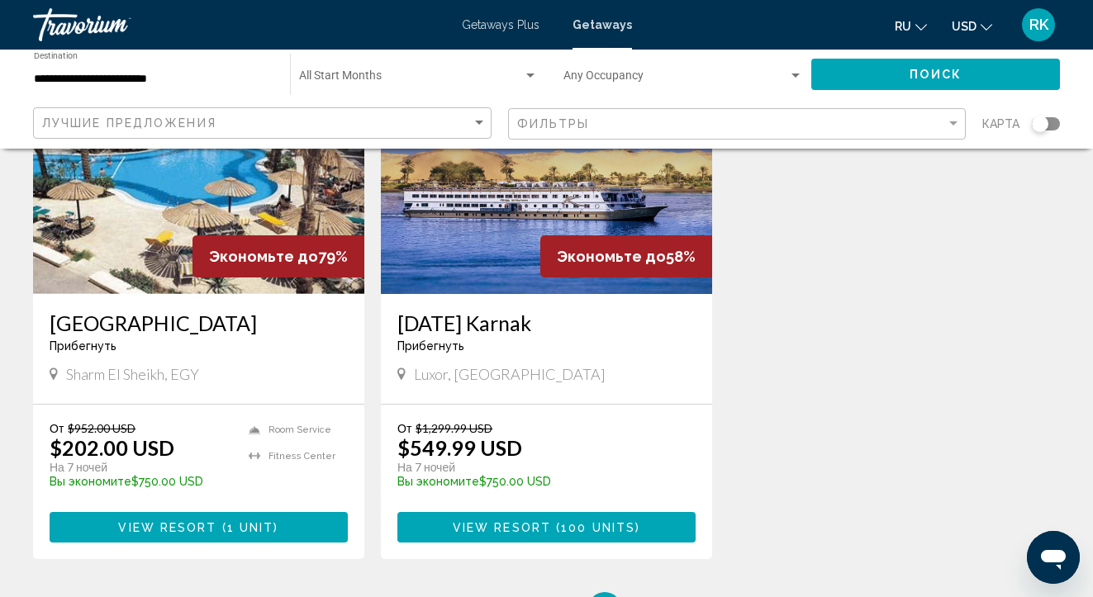
scroll to position [195, 0]
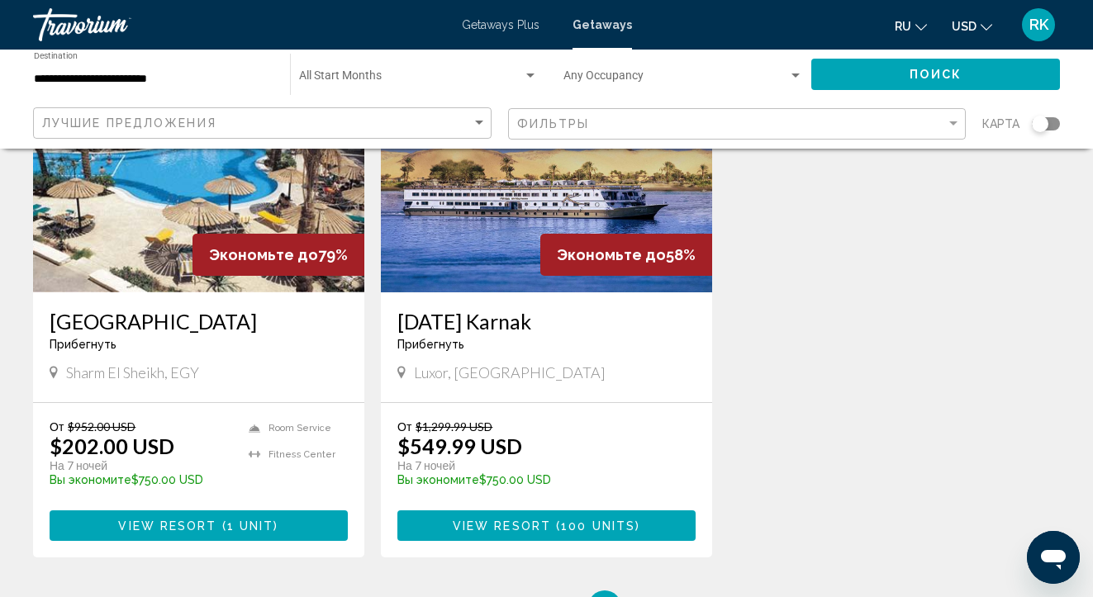
click at [123, 255] on img "Main content" at bounding box center [198, 160] width 331 height 264
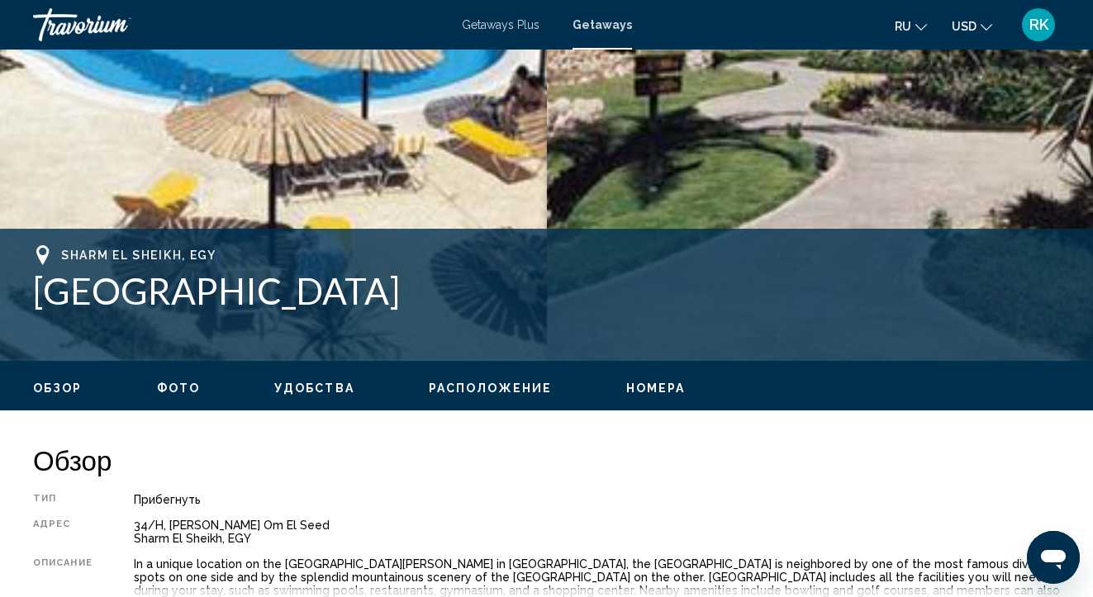
scroll to position [483, 0]
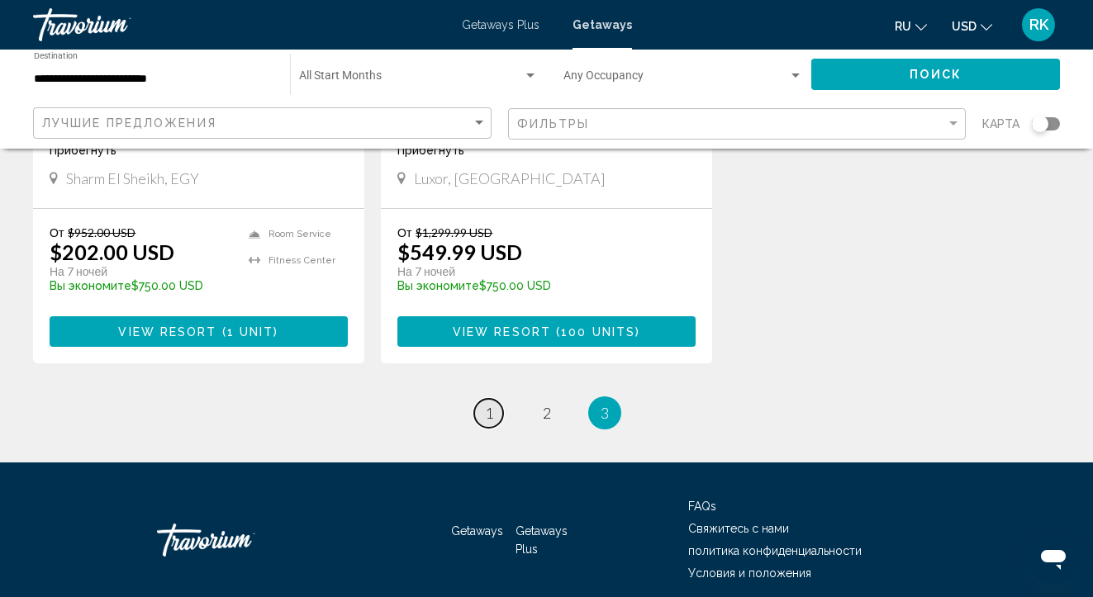
click at [494, 413] on link "page 1" at bounding box center [488, 413] width 29 height 29
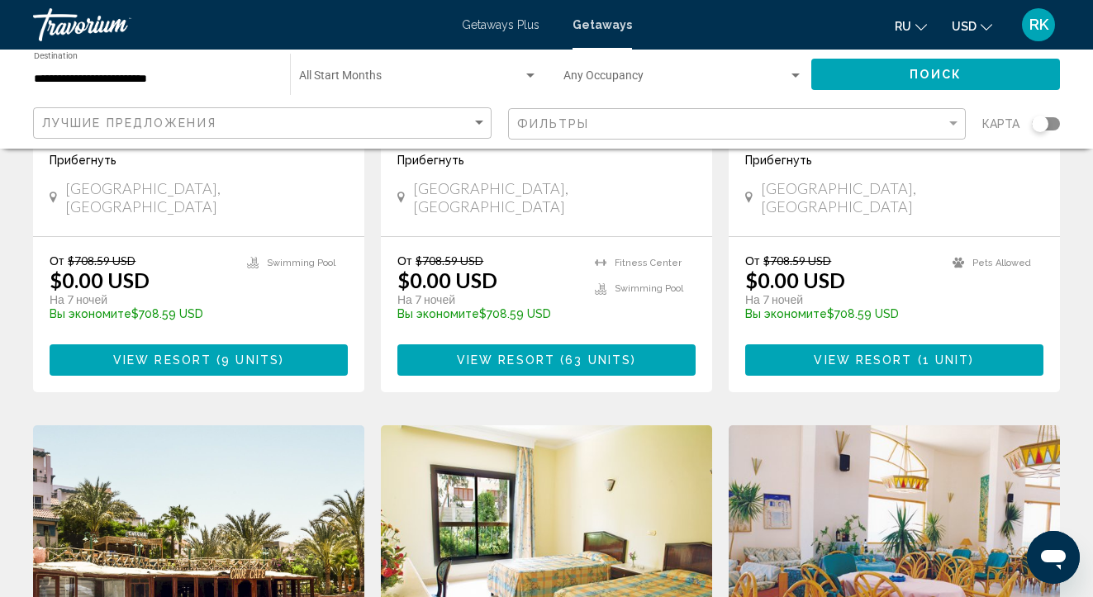
click at [843, 353] on span "View Resort ( 1 unit )" at bounding box center [894, 359] width 160 height 13
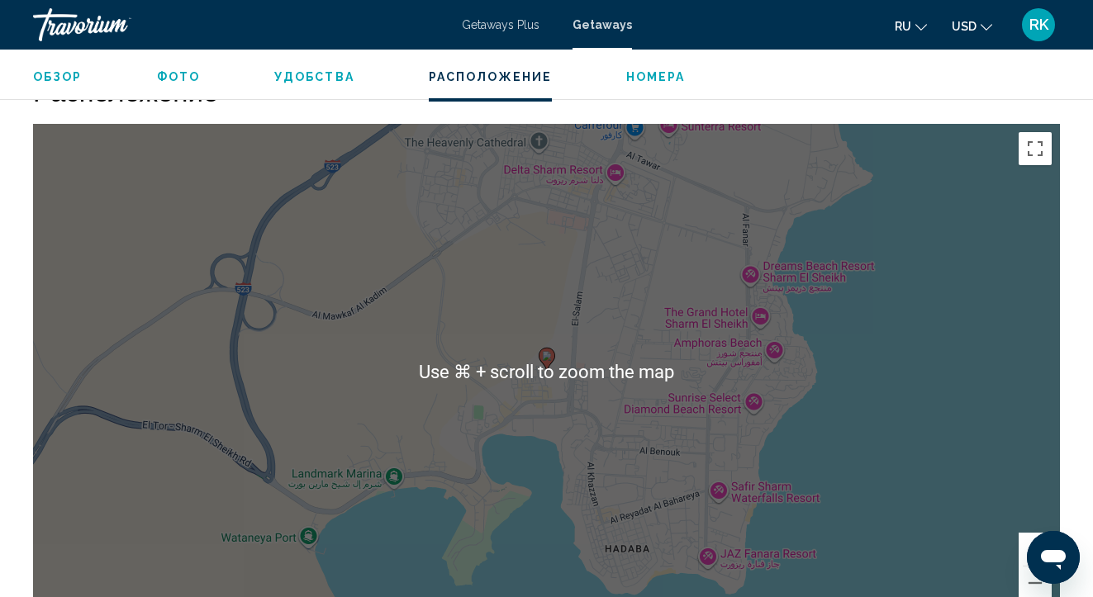
scroll to position [1887, 0]
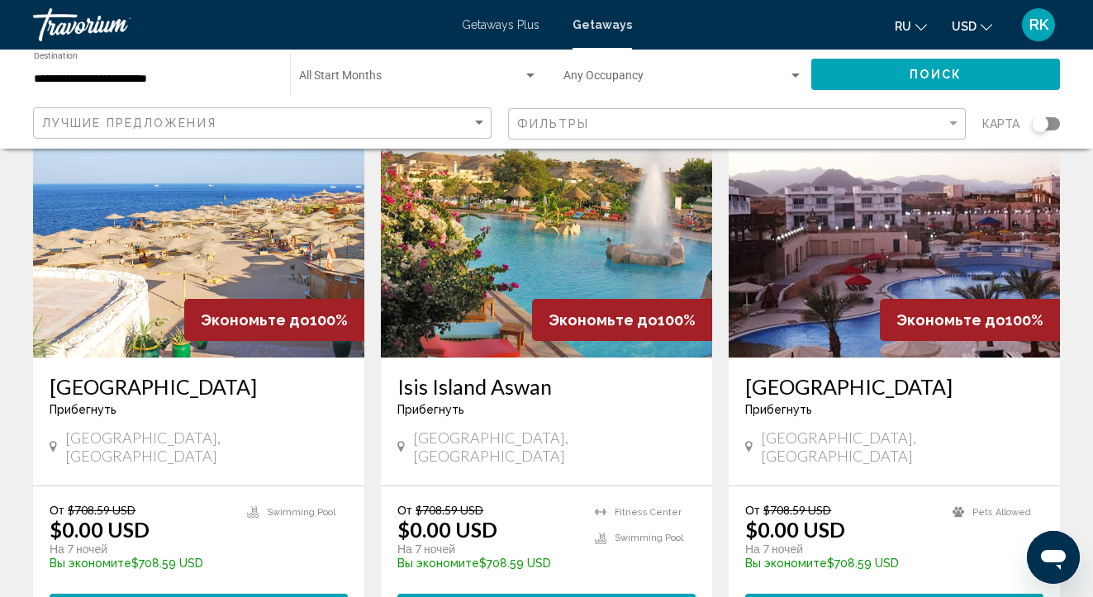
scroll to position [710, 0]
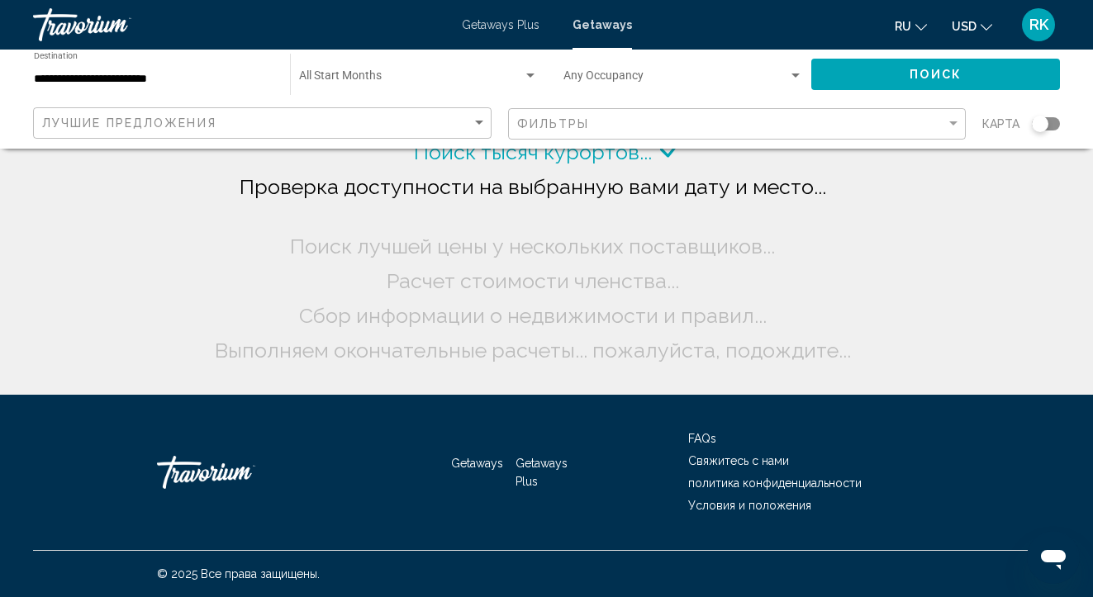
click at [802, 347] on span "Выполняем окончательные расчеты... пожалуйста, подождите..." at bounding box center [533, 350] width 636 height 25
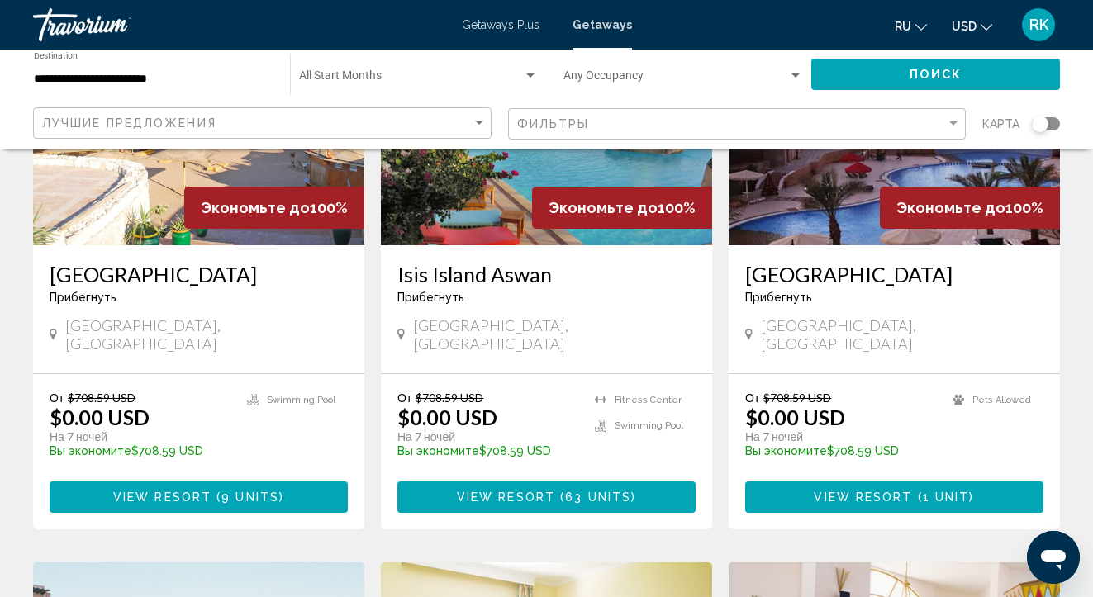
scroll to position [831, 0]
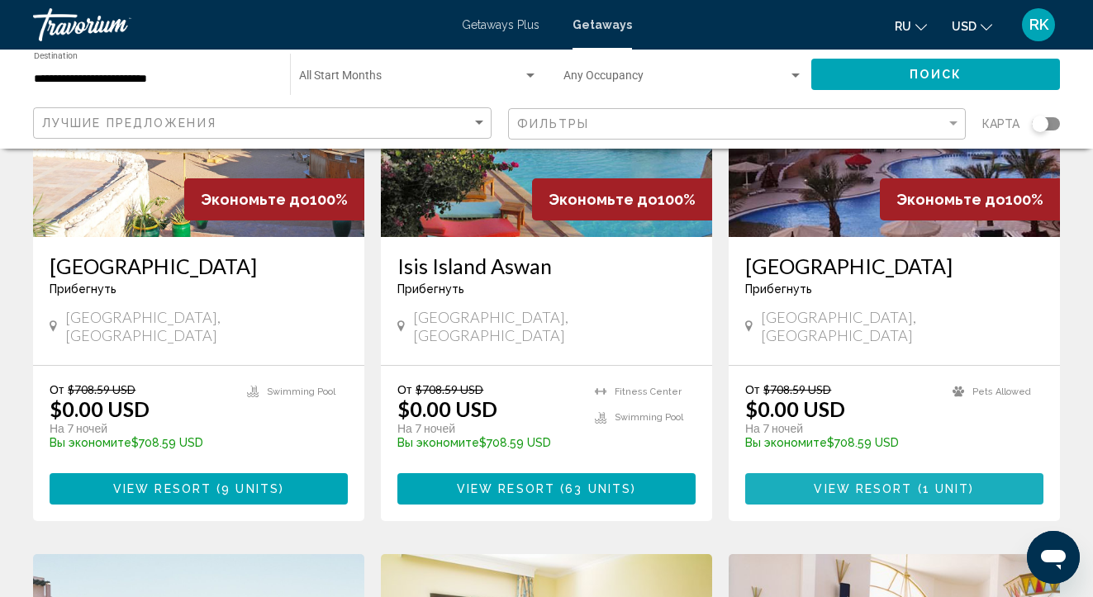
click at [861, 483] on span "View Resort" at bounding box center [863, 489] width 98 height 13
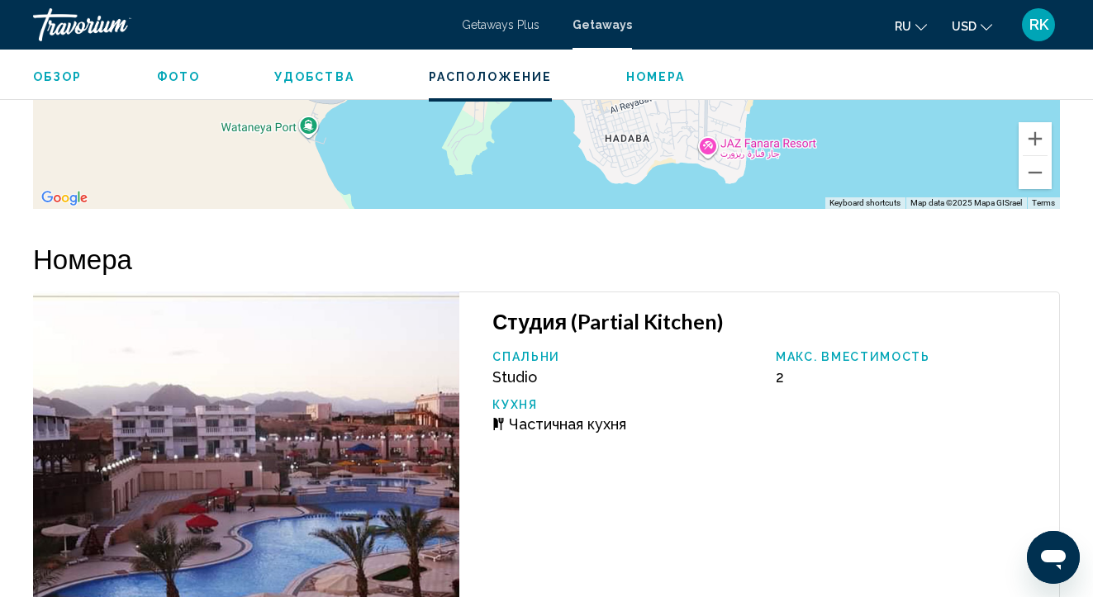
scroll to position [2292, 0]
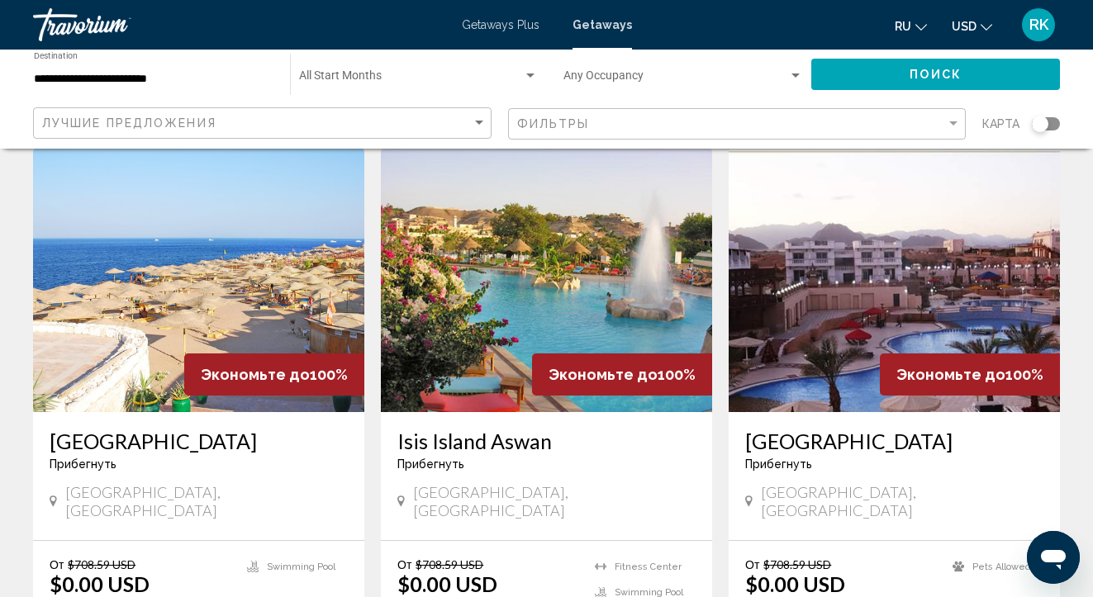
scroll to position [675, 0]
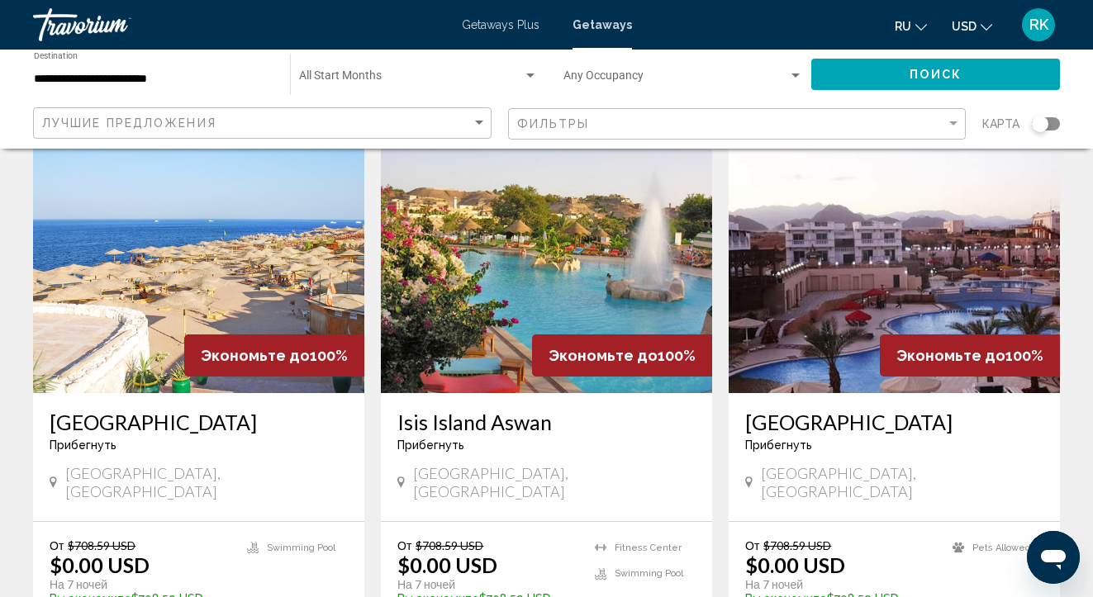
click at [186, 185] on img "Main content" at bounding box center [198, 261] width 331 height 264
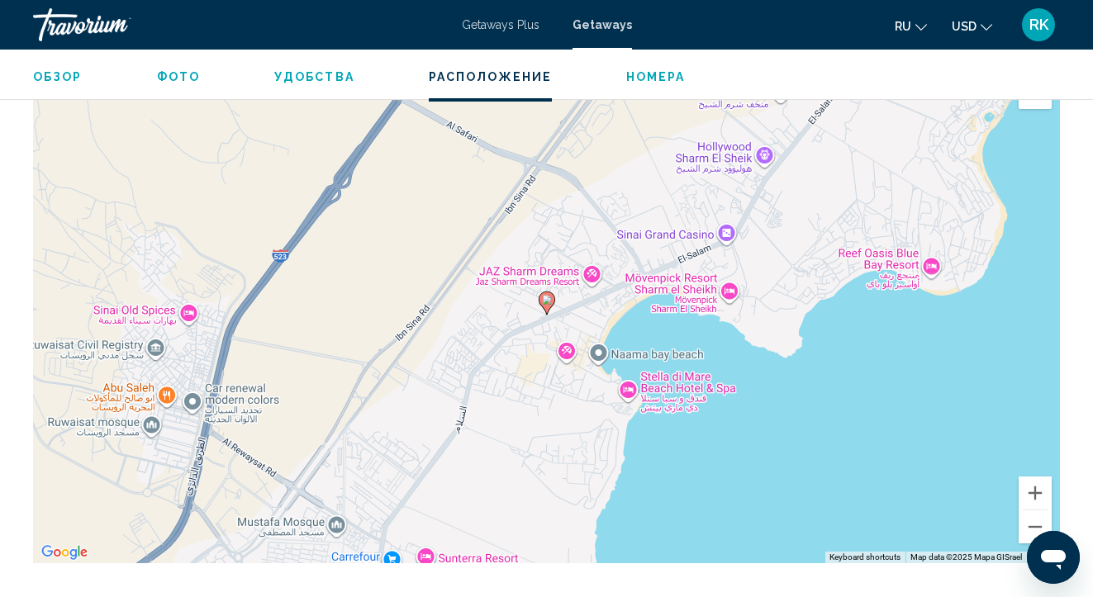
scroll to position [2158, 0]
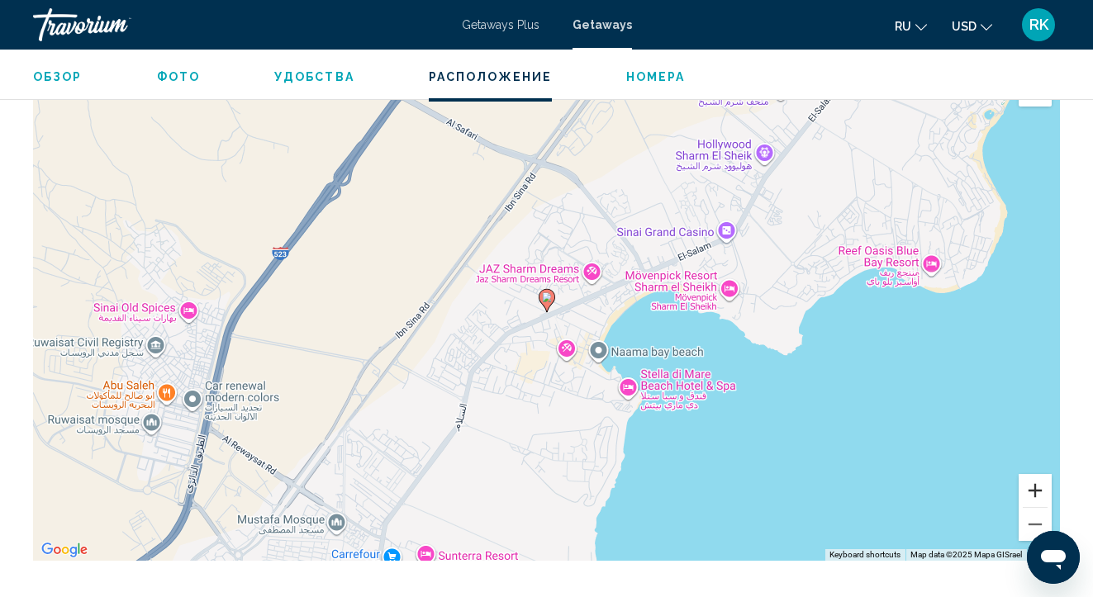
click at [1035, 480] on button "Zoom in" at bounding box center [1035, 490] width 33 height 33
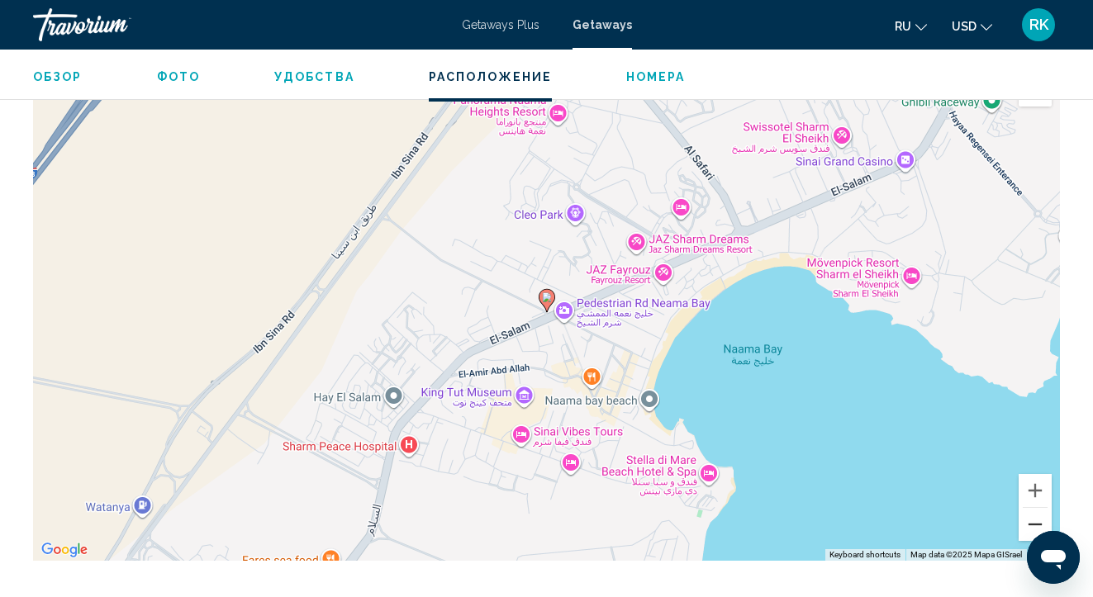
click at [1035, 517] on button "Zoom out" at bounding box center [1035, 524] width 33 height 33
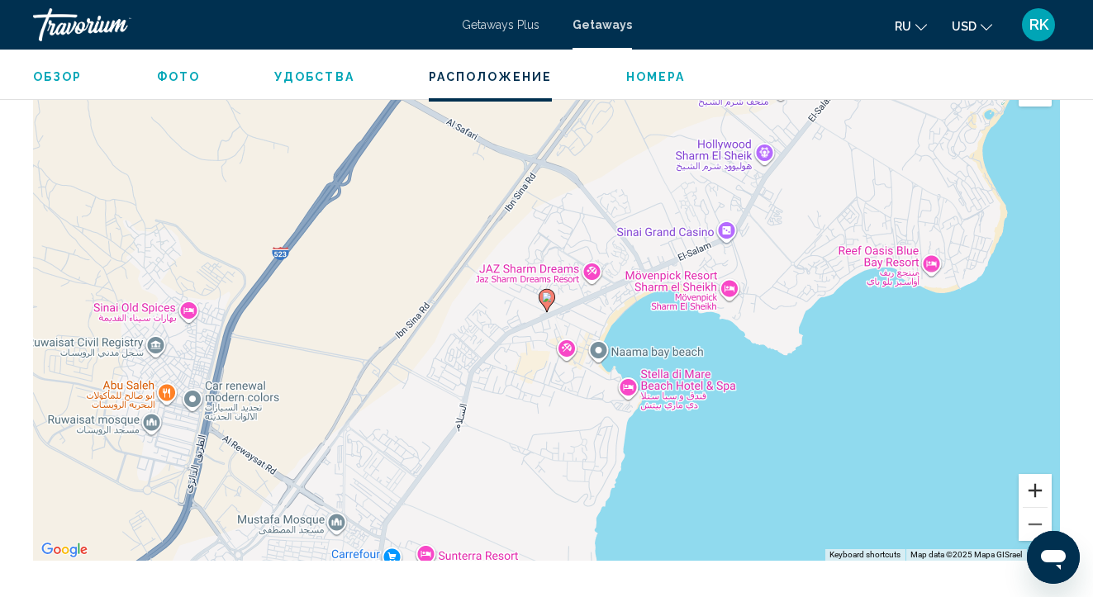
click at [1033, 474] on button "Zoom in" at bounding box center [1035, 490] width 33 height 33
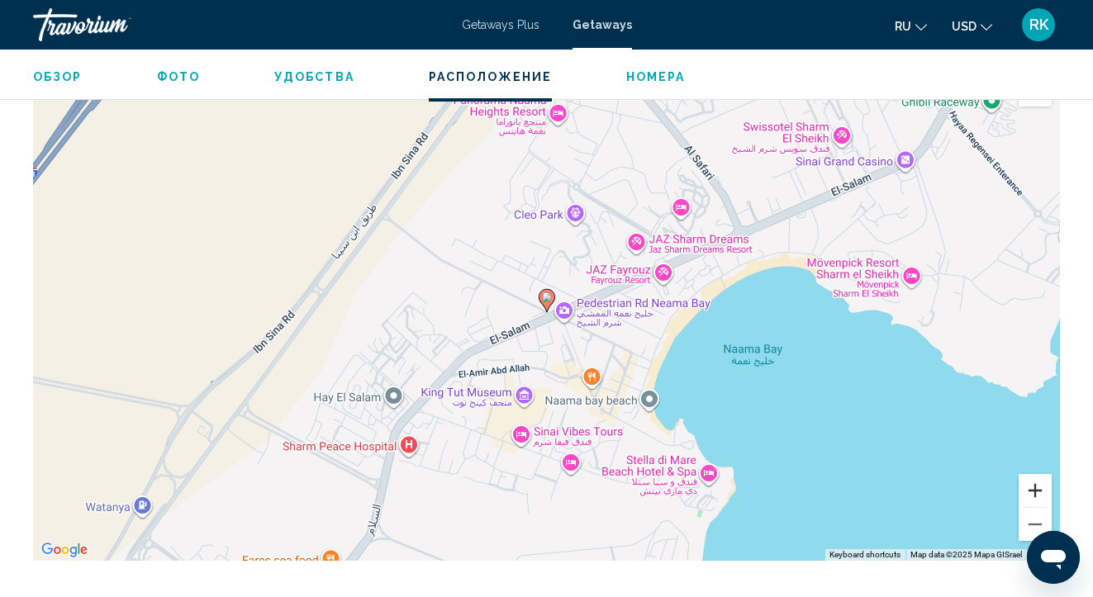
click at [1033, 474] on button "Zoom in" at bounding box center [1035, 490] width 33 height 33
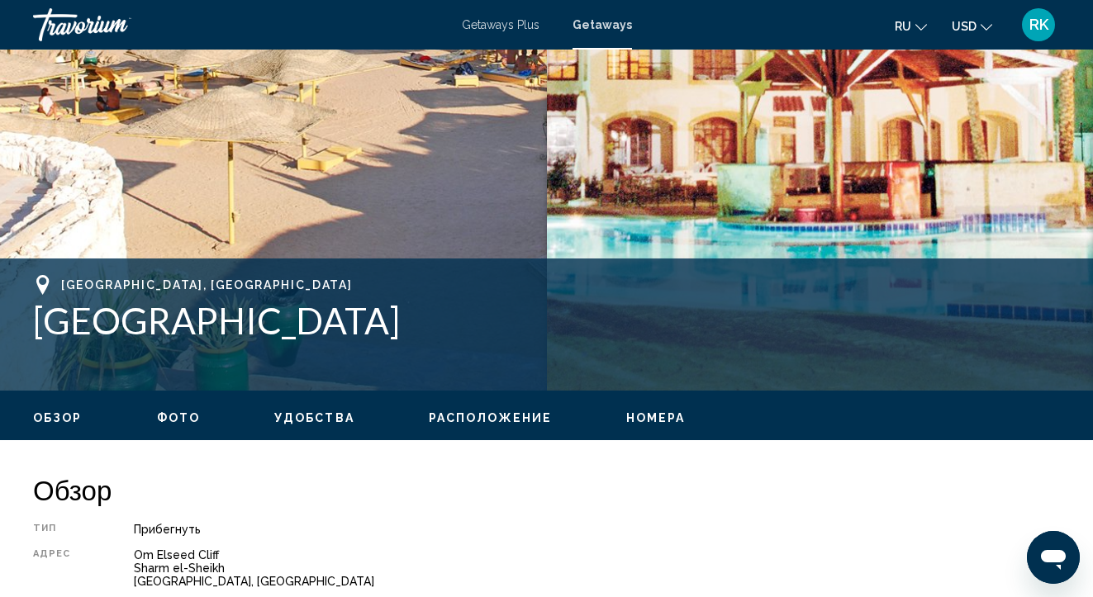
scroll to position [444, 0]
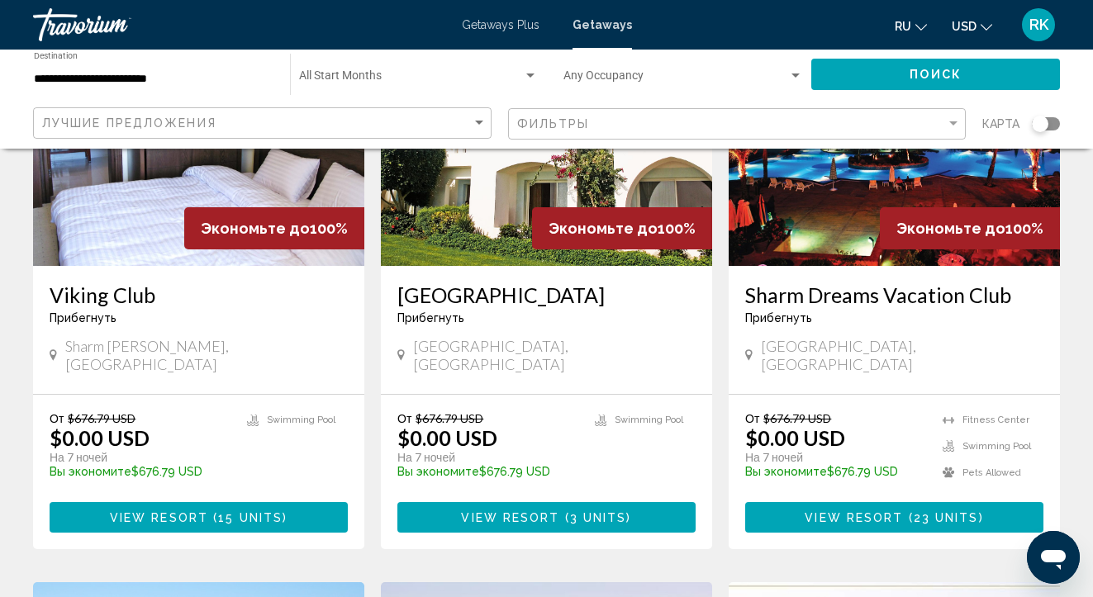
scroll to position [217, 0]
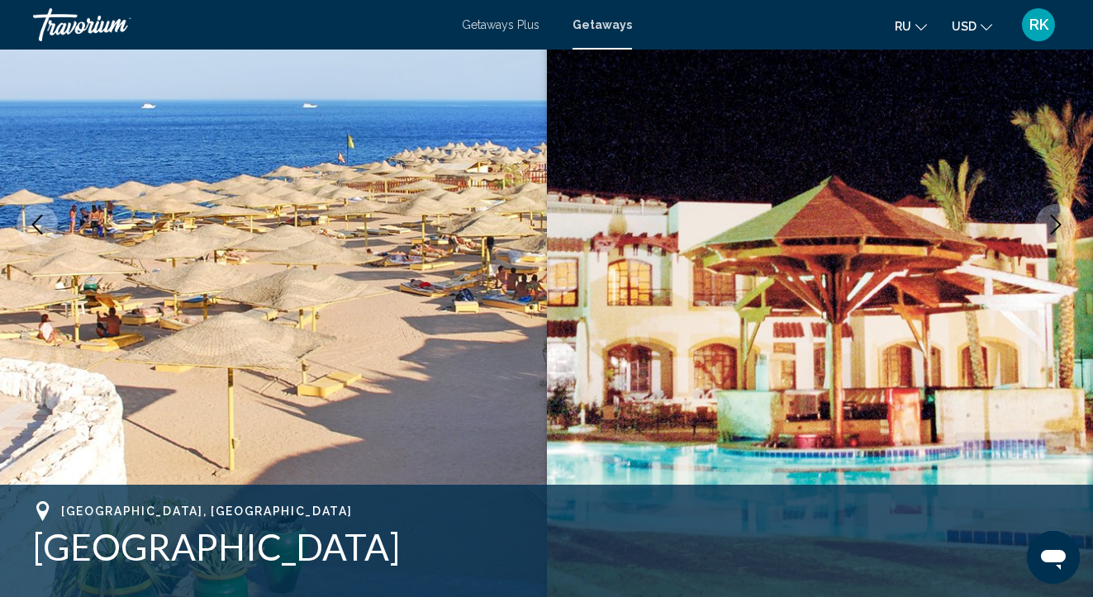
scroll to position [219, 1]
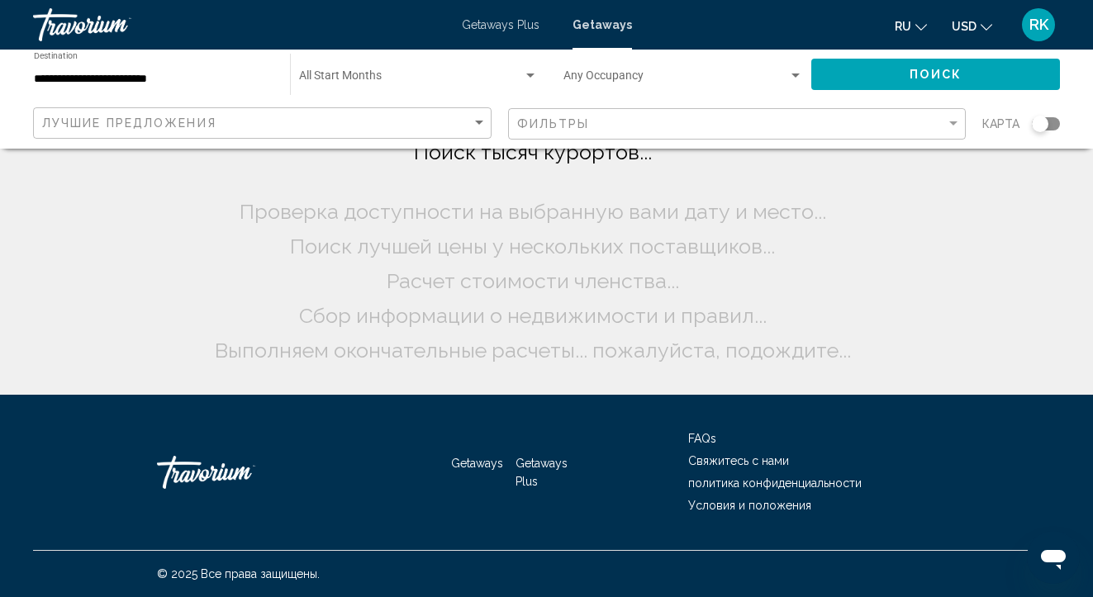
click at [134, 294] on div "Поиск тысяч курортов... Проверка доступности на выбранную вами дату и место... …" at bounding box center [546, 197] width 1093 height 395
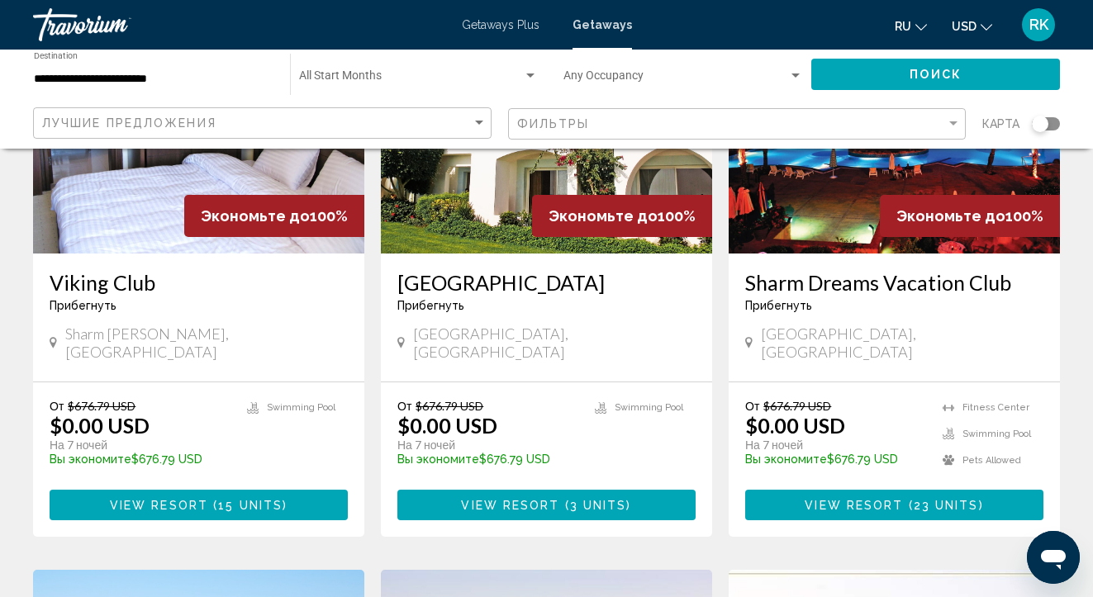
scroll to position [231, 0]
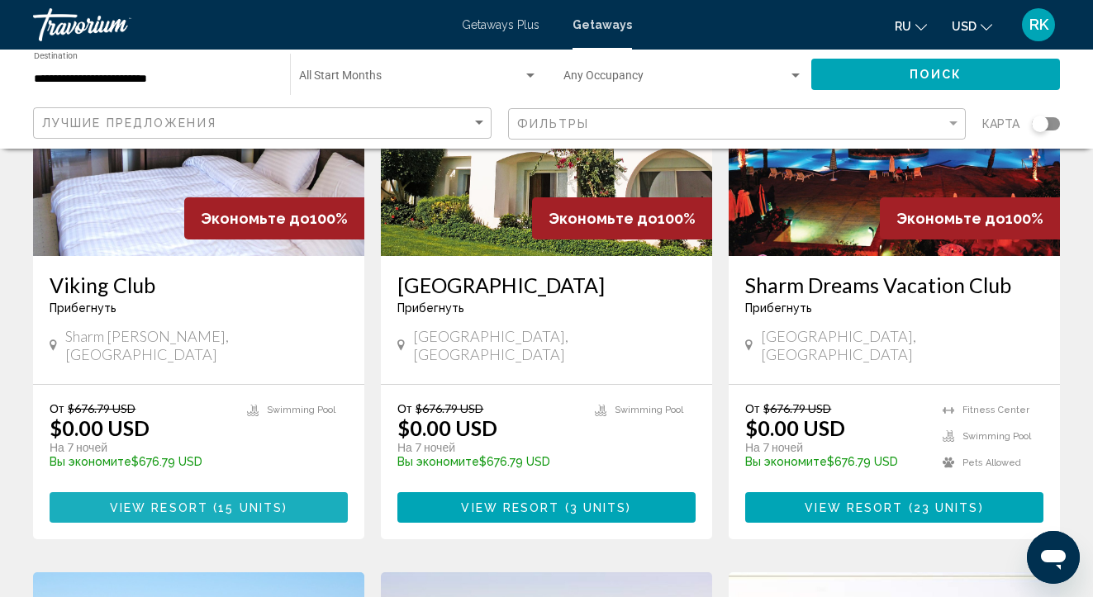
click at [275, 514] on span "15 units" at bounding box center [250, 508] width 64 height 13
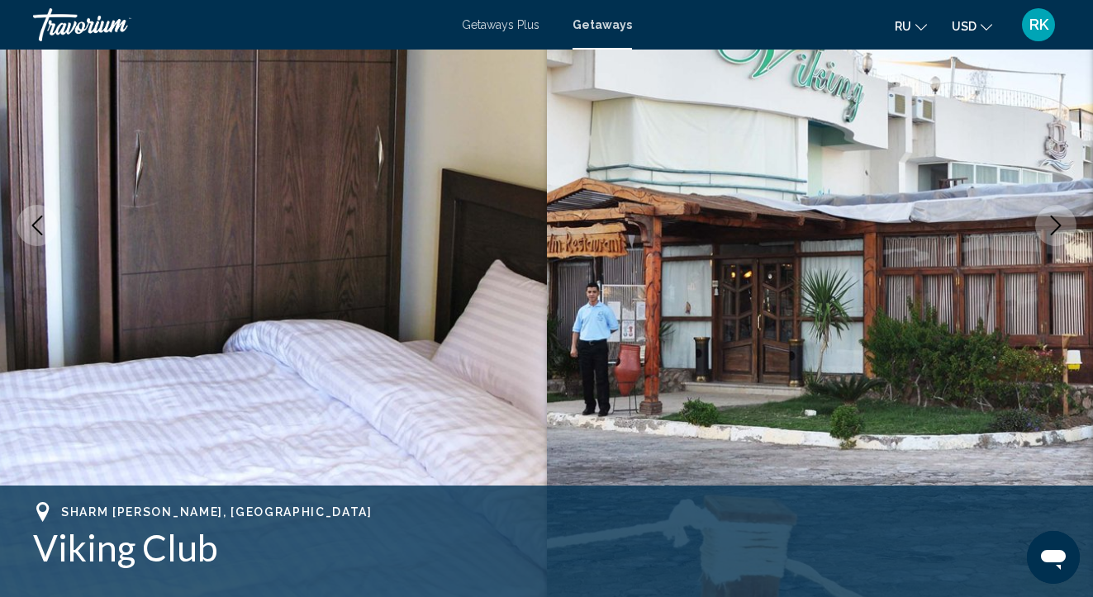
scroll to position [205, 0]
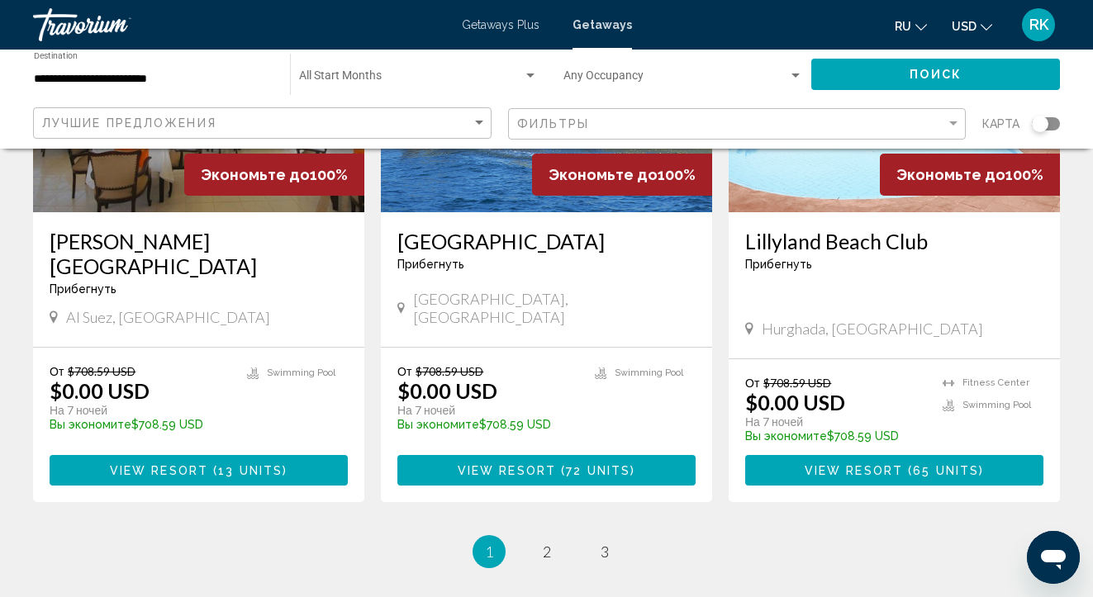
scroll to position [2042, 0]
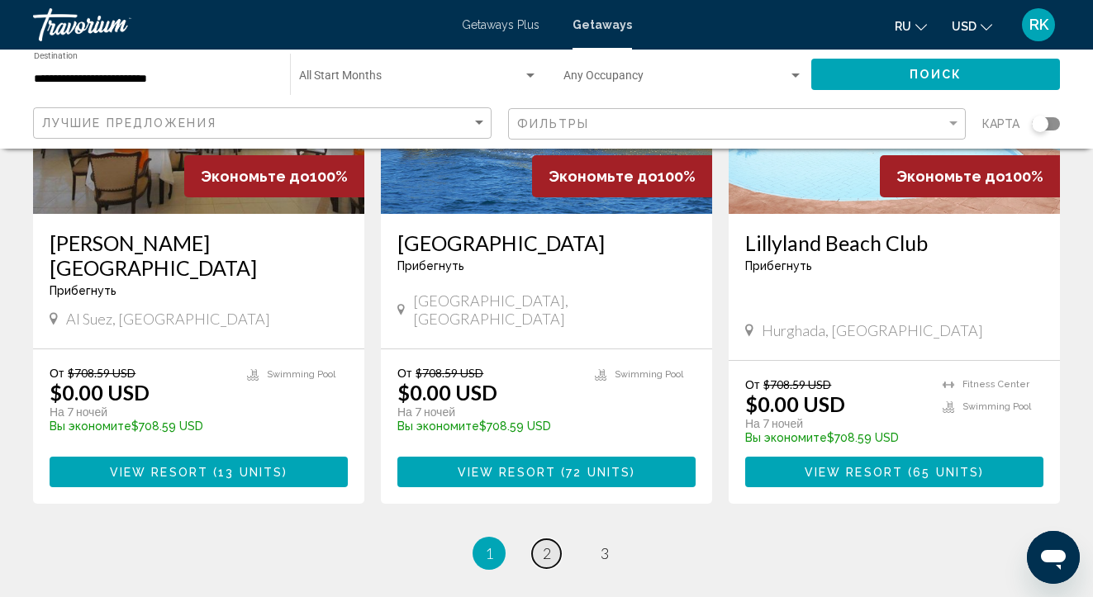
click at [543, 545] on span "2" at bounding box center [547, 554] width 8 height 18
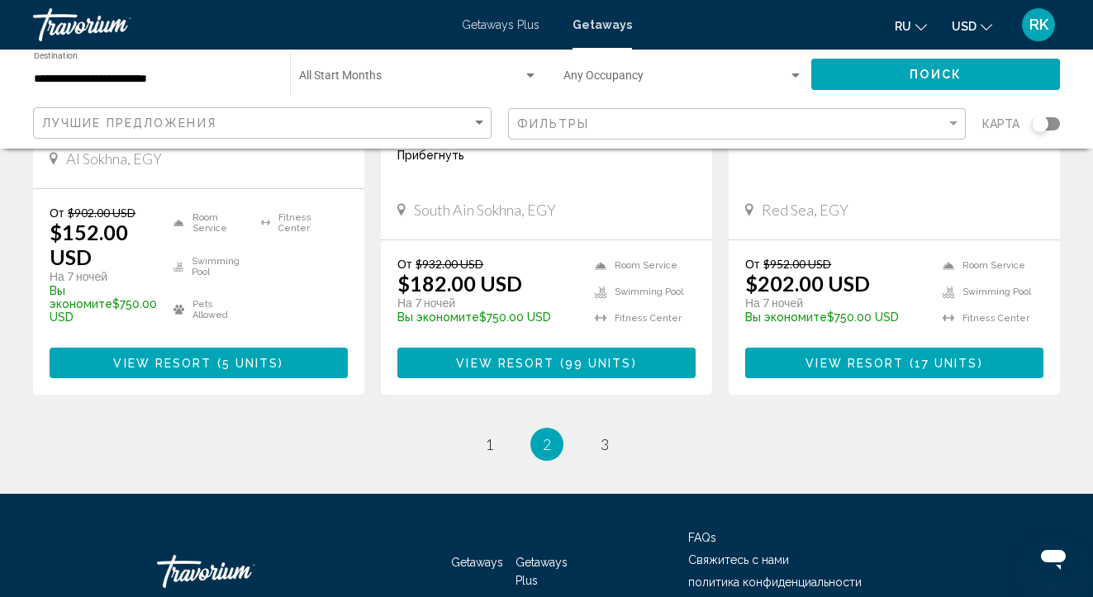
scroll to position [2180, 0]
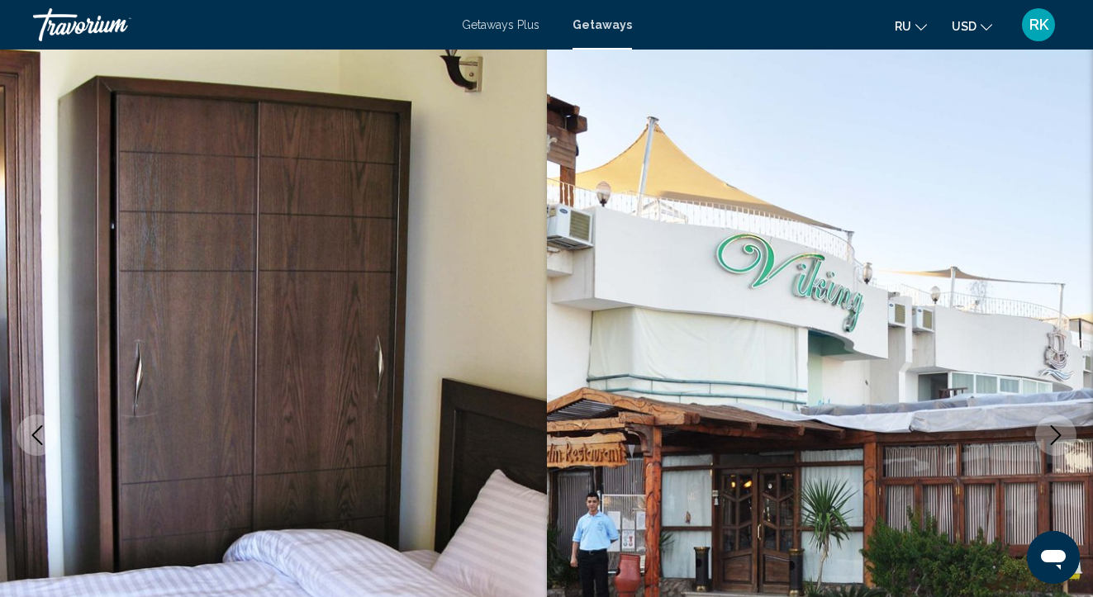
scroll to position [7, 0]
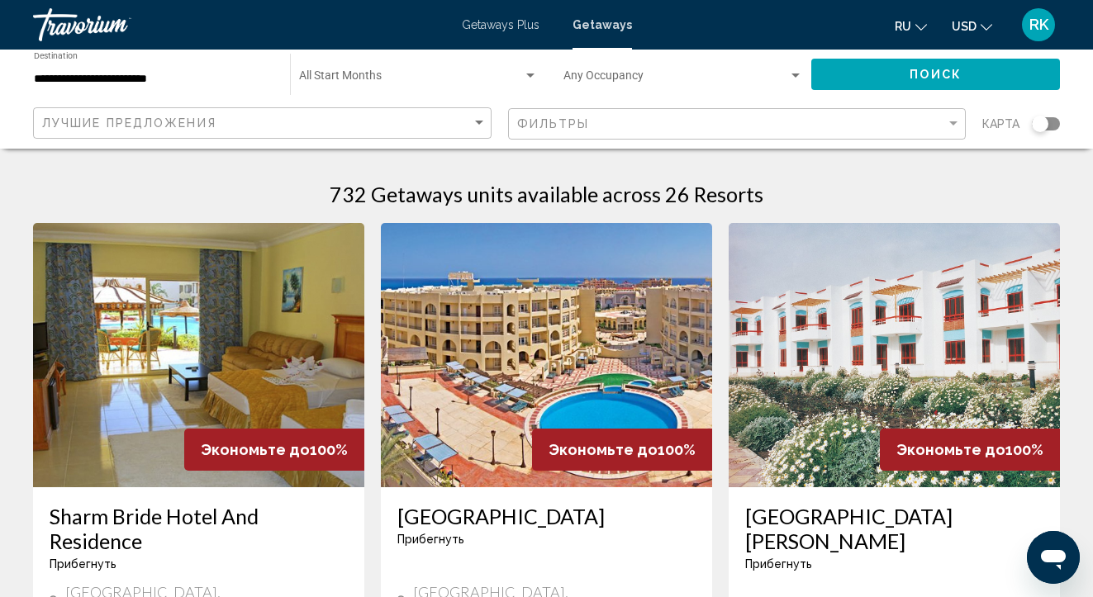
click at [95, 34] on div "Travorium" at bounding box center [115, 24] width 165 height 33
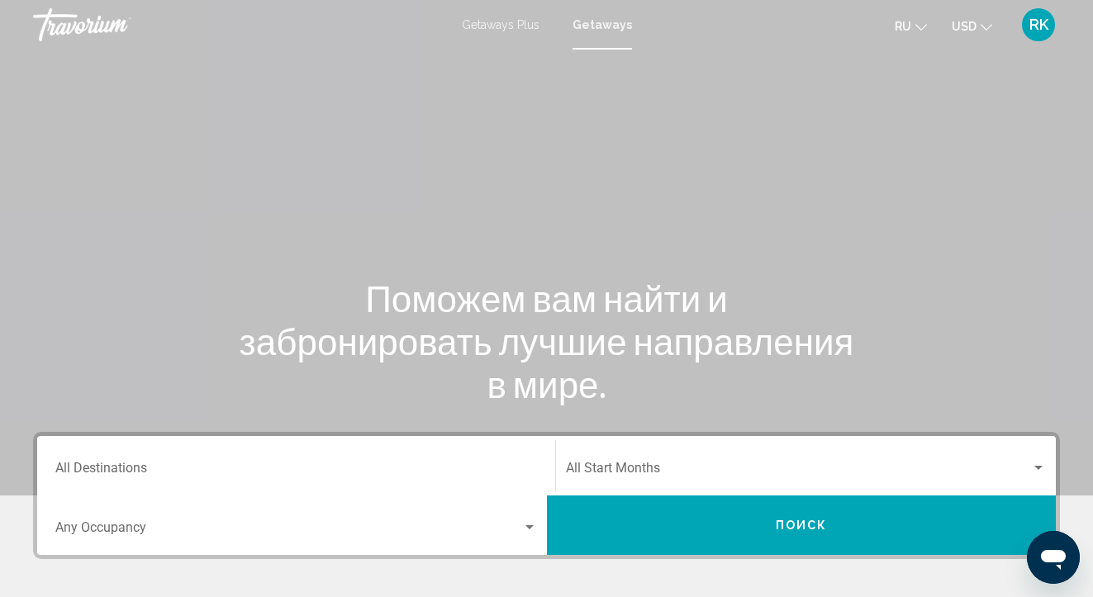
click at [155, 469] on input "Destination All Destinations" at bounding box center [296, 471] width 482 height 15
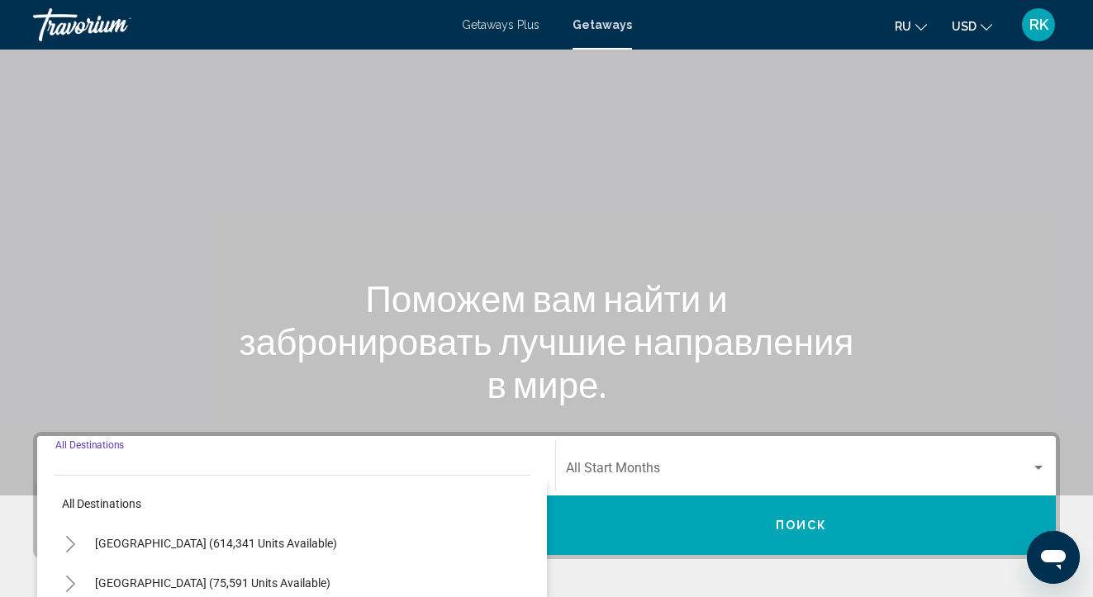
scroll to position [330, 0]
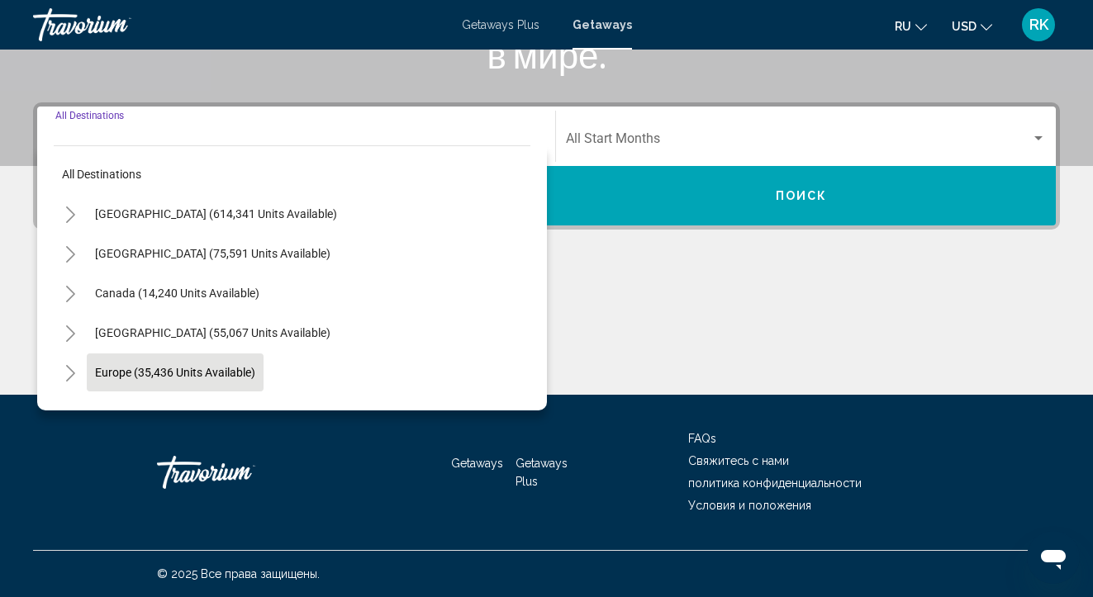
click at [198, 370] on span "Europe (35,436 units available)" at bounding box center [175, 372] width 160 height 13
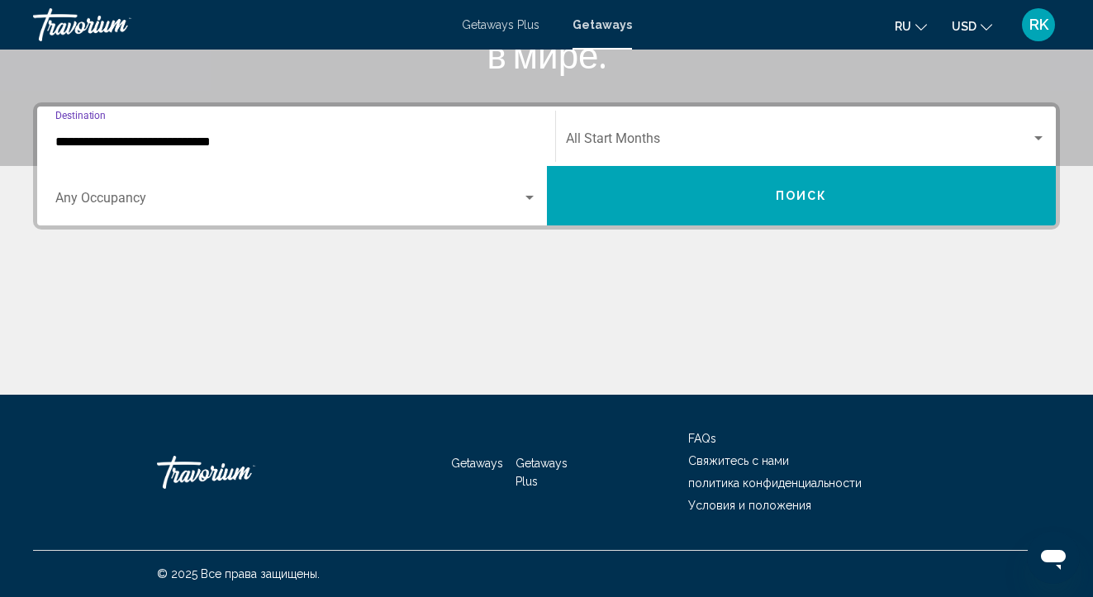
click at [224, 139] on input "**********" at bounding box center [296, 142] width 482 height 15
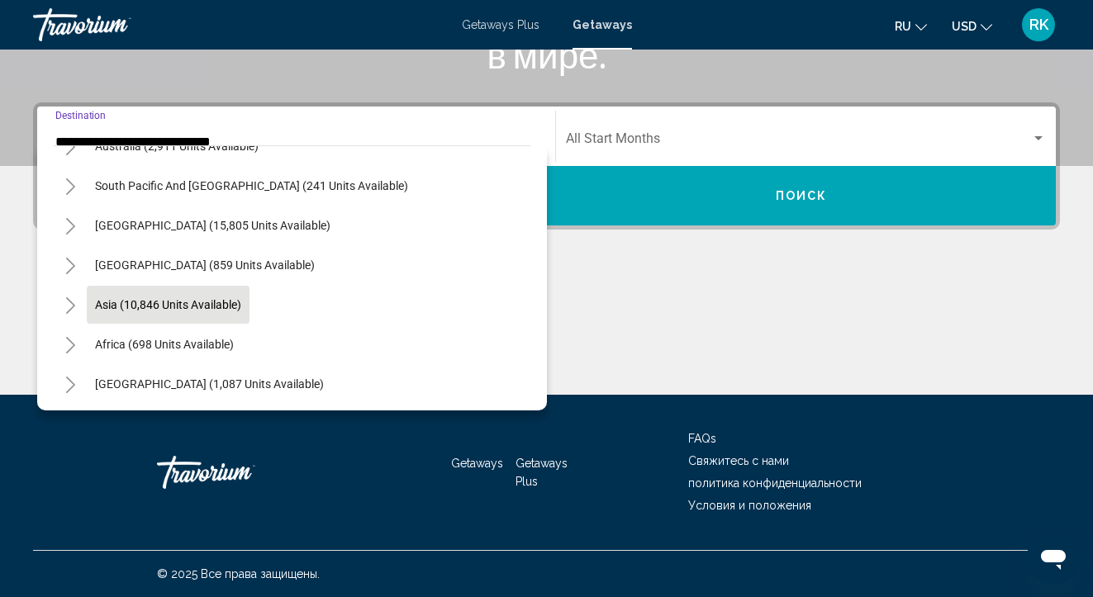
scroll to position [1214, 0]
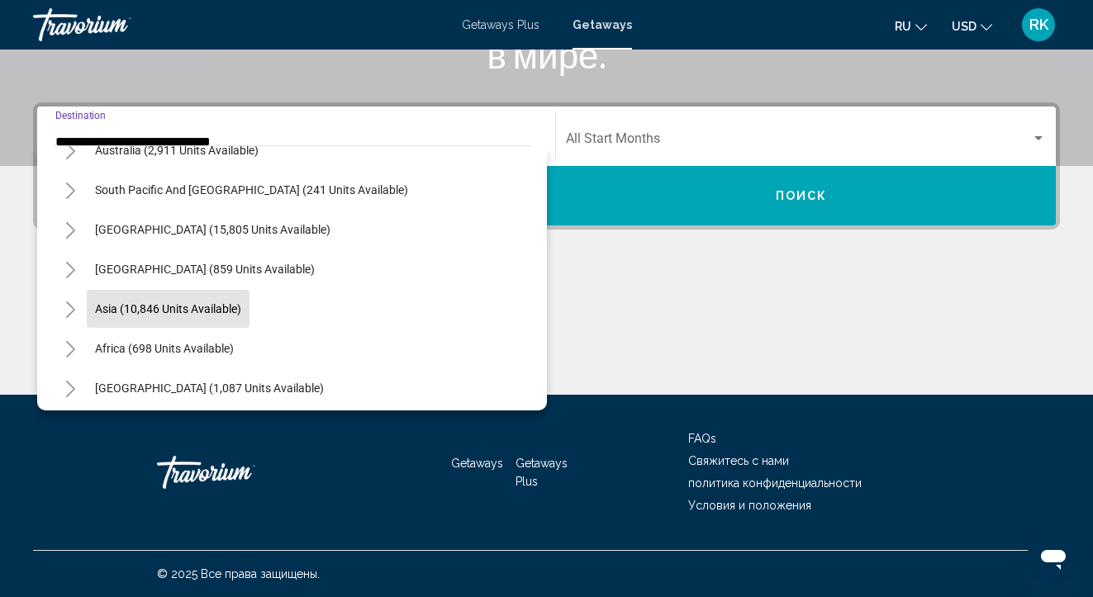
click at [179, 317] on button "Asia (10,846 units available)" at bounding box center [168, 309] width 163 height 38
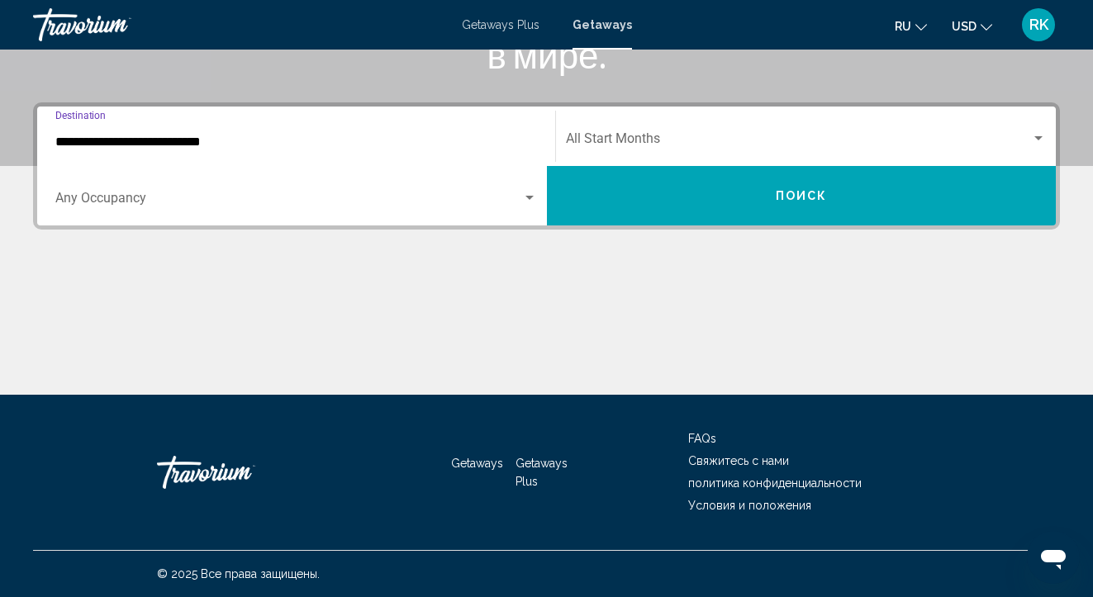
click at [193, 144] on input "**********" at bounding box center [296, 142] width 482 height 15
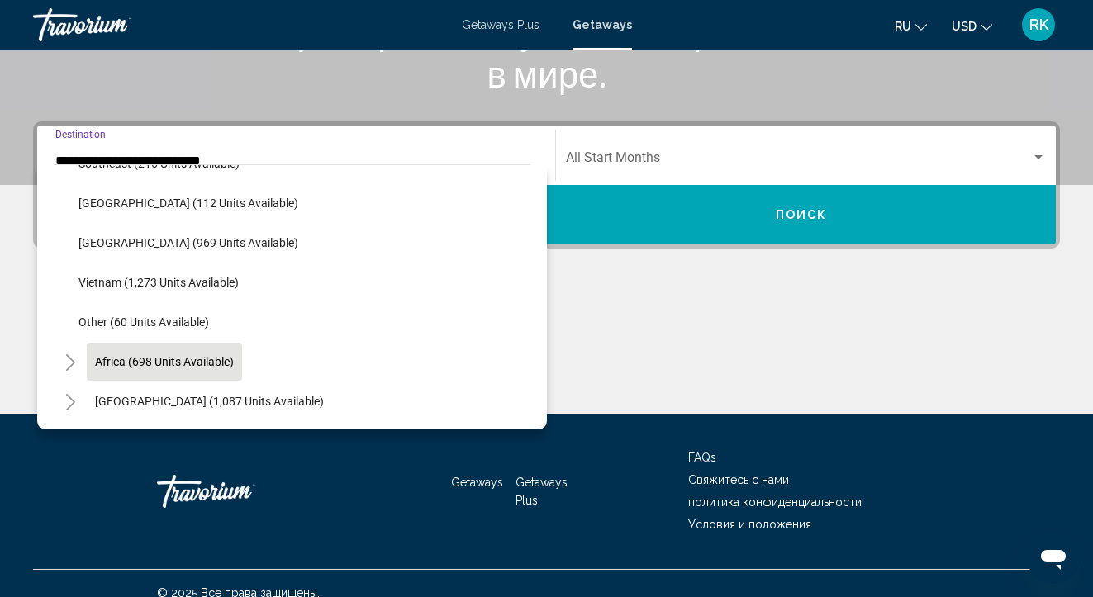
scroll to position [311, 0]
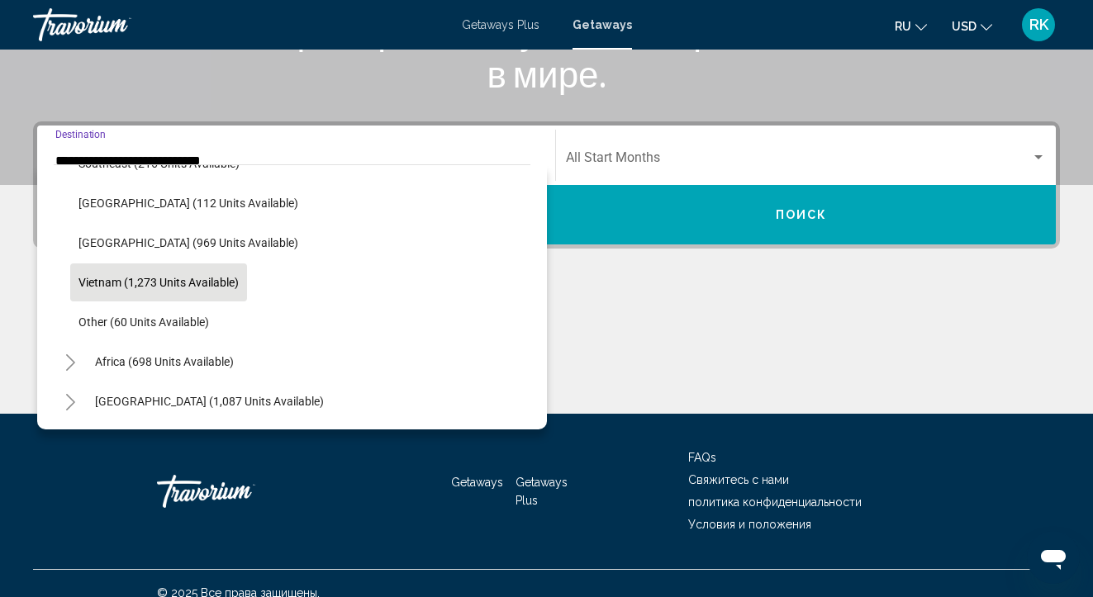
click at [159, 285] on span "Vietnam (1,273 units available)" at bounding box center [159, 282] width 160 height 13
type input "**********"
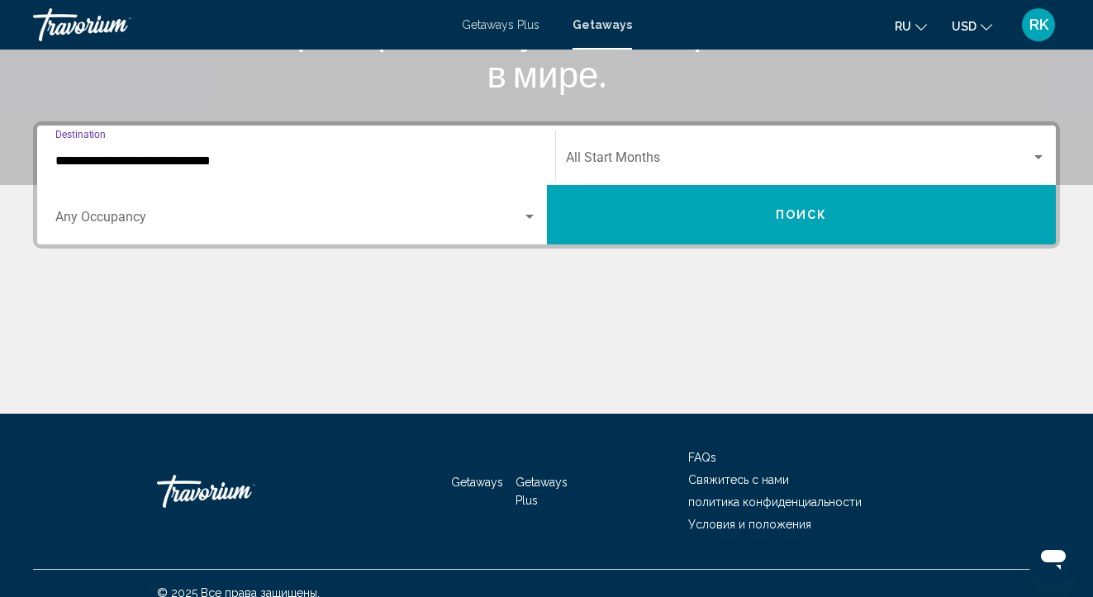
scroll to position [330, 0]
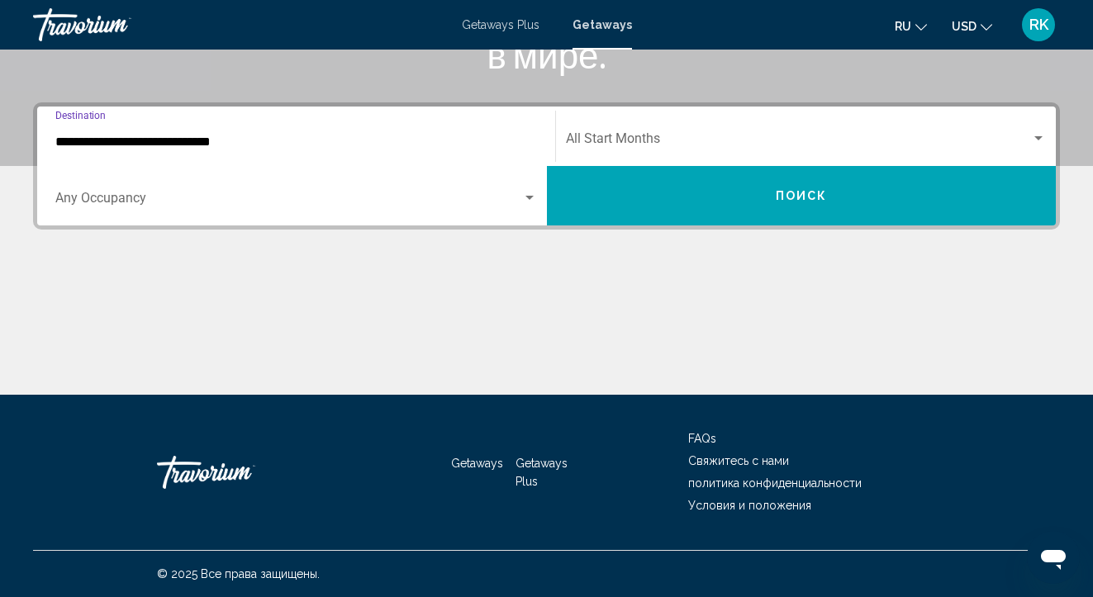
click at [619, 173] on button "Поиск" at bounding box center [802, 195] width 510 height 59
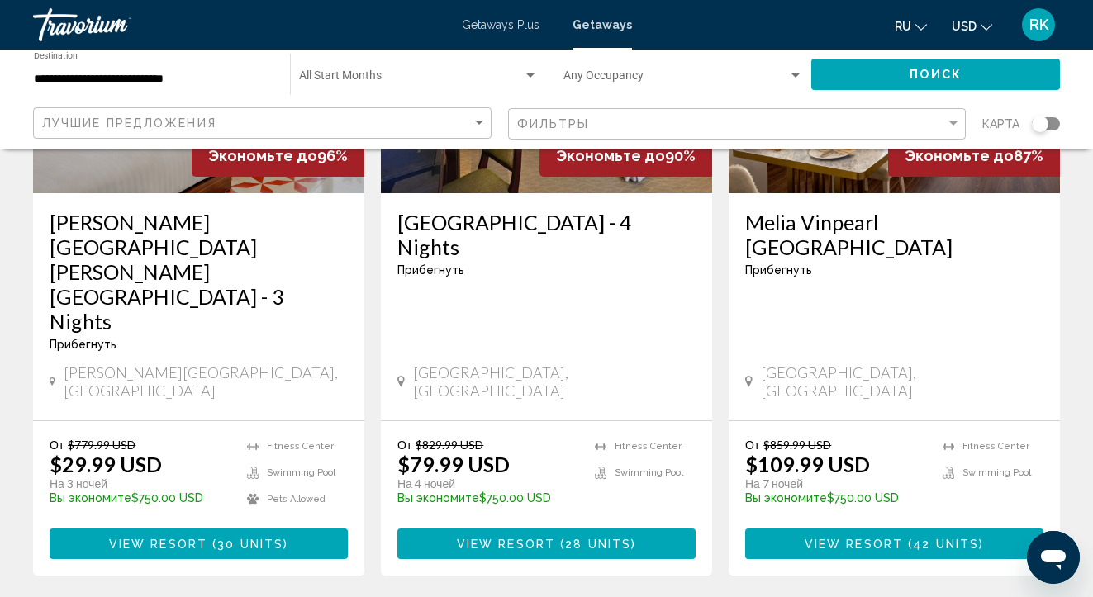
scroll to position [2174, 0]
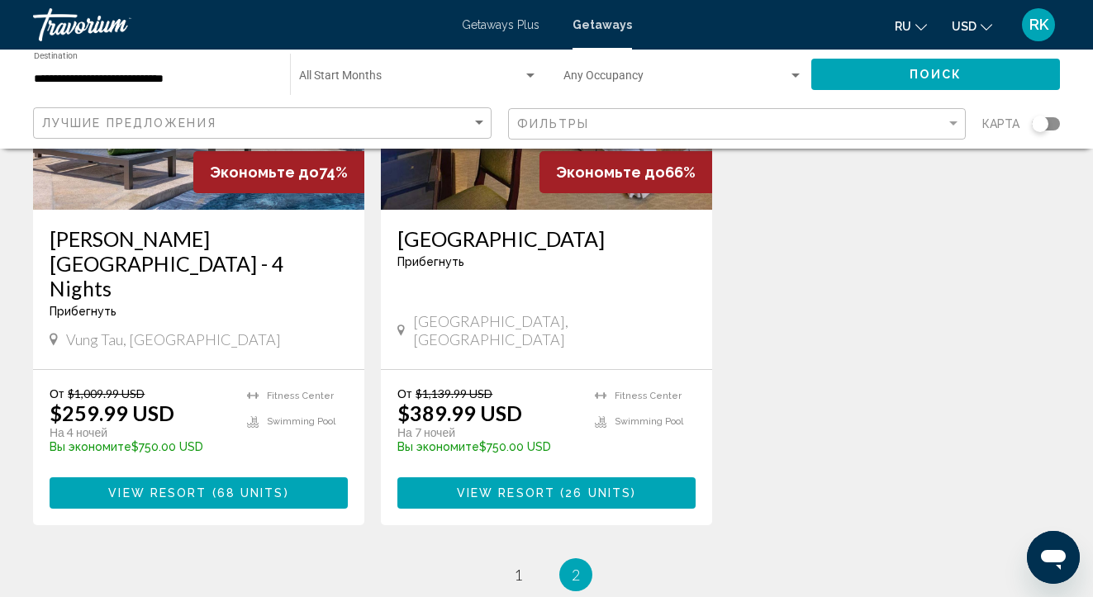
scroll to position [960, 0]
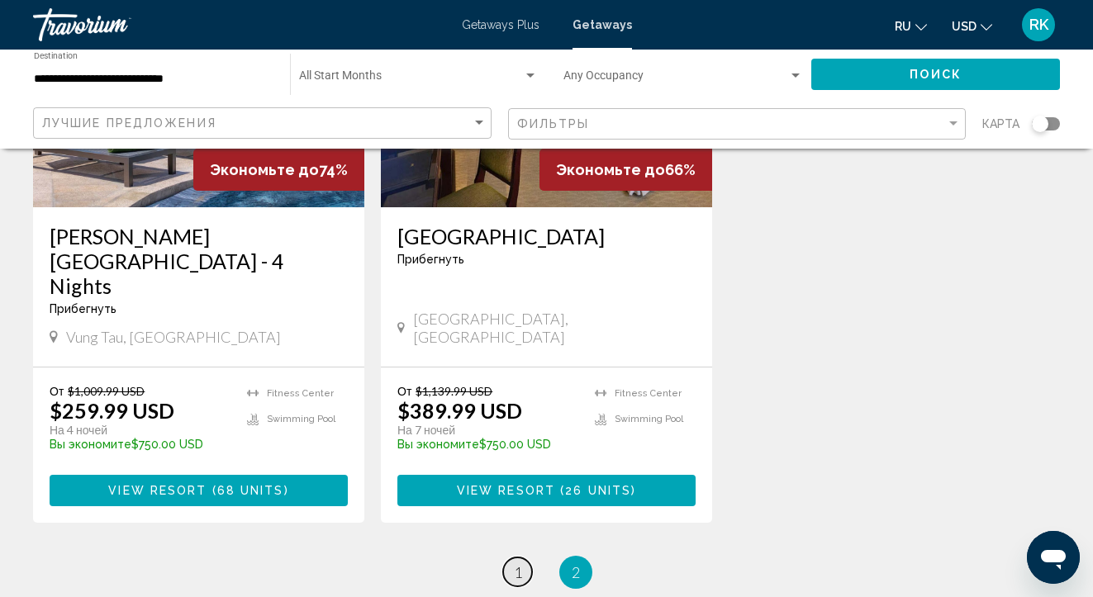
click at [516, 564] on span "1" at bounding box center [518, 573] width 8 height 18
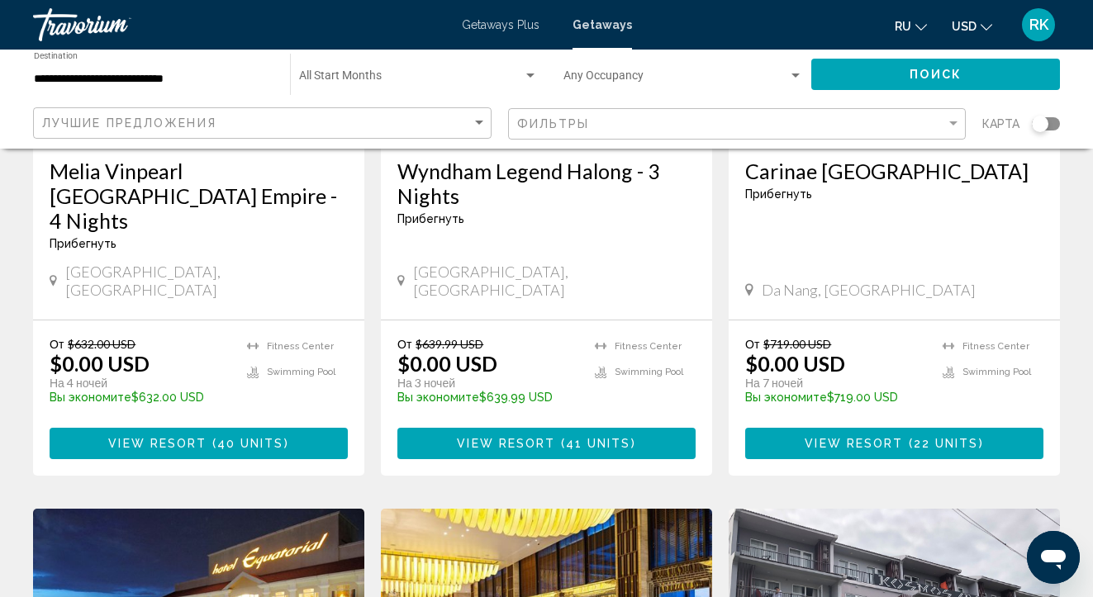
scroll to position [975, 0]
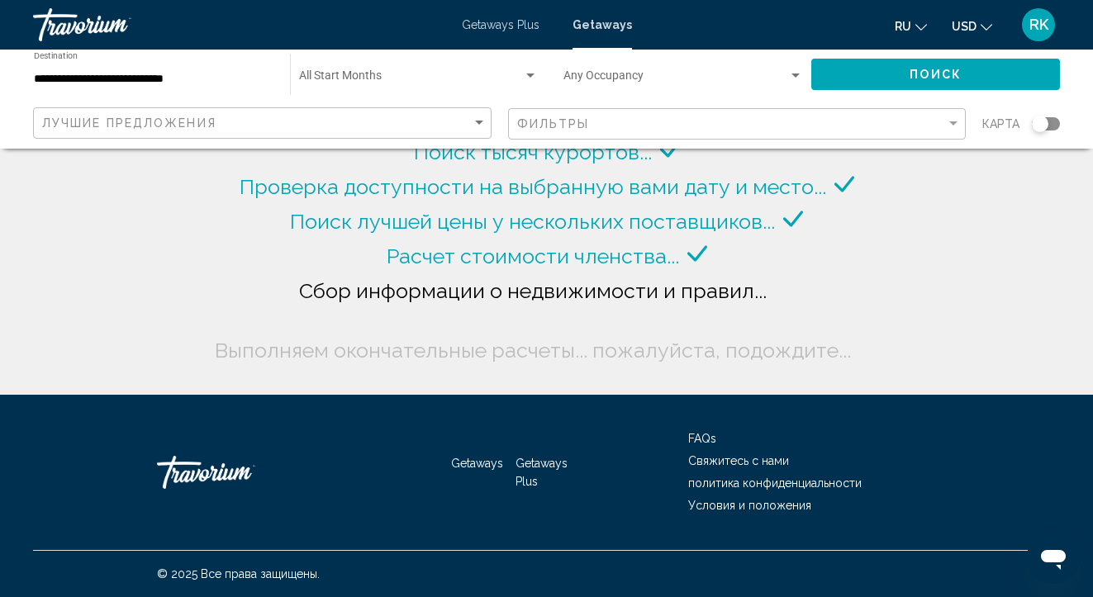
scroll to position [-2, 0]
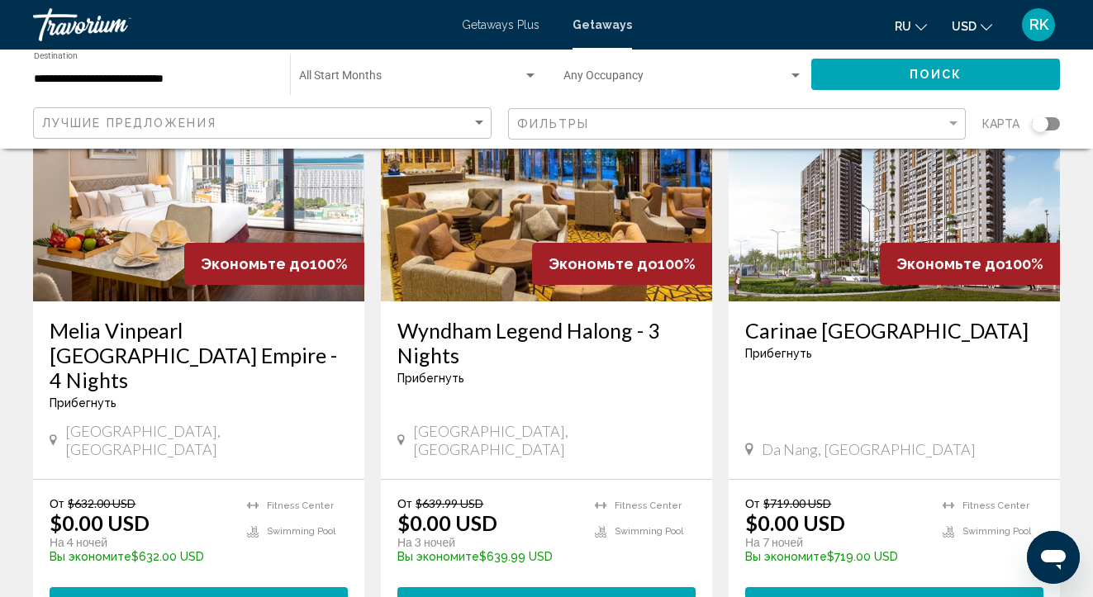
click at [880, 588] on button "View Resort ( 22 units )" at bounding box center [894, 603] width 298 height 31
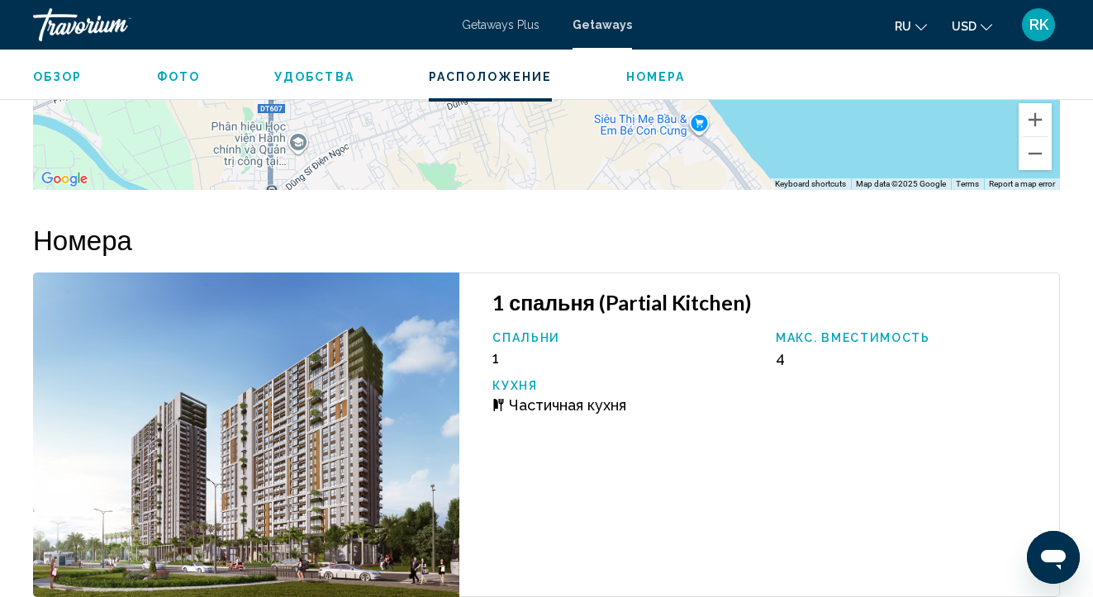
scroll to position [2501, 0]
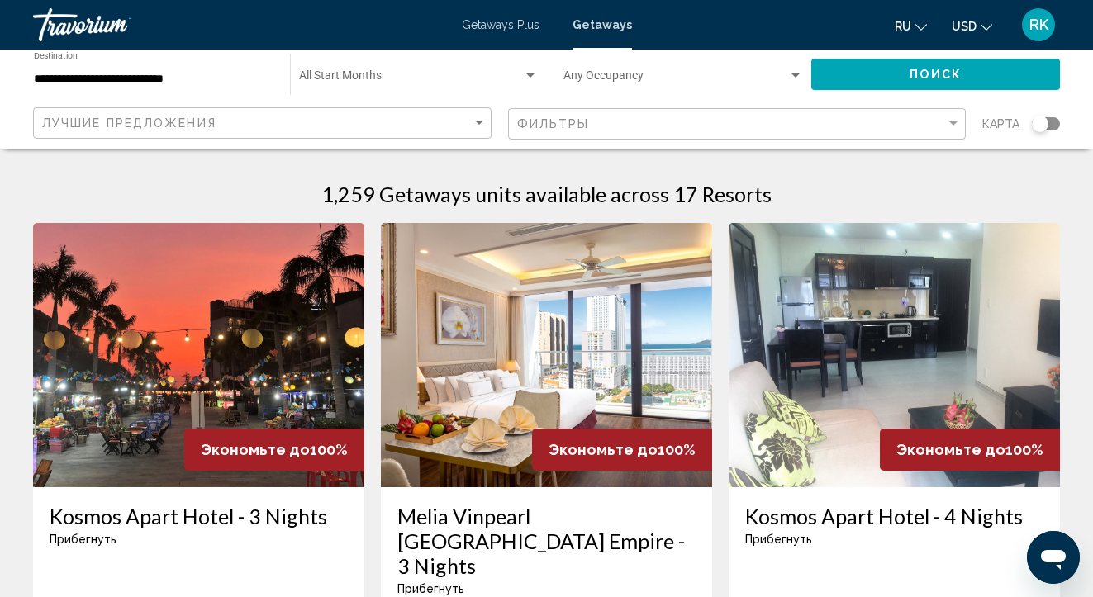
click at [128, 29] on div "Travorium" at bounding box center [115, 24] width 165 height 33
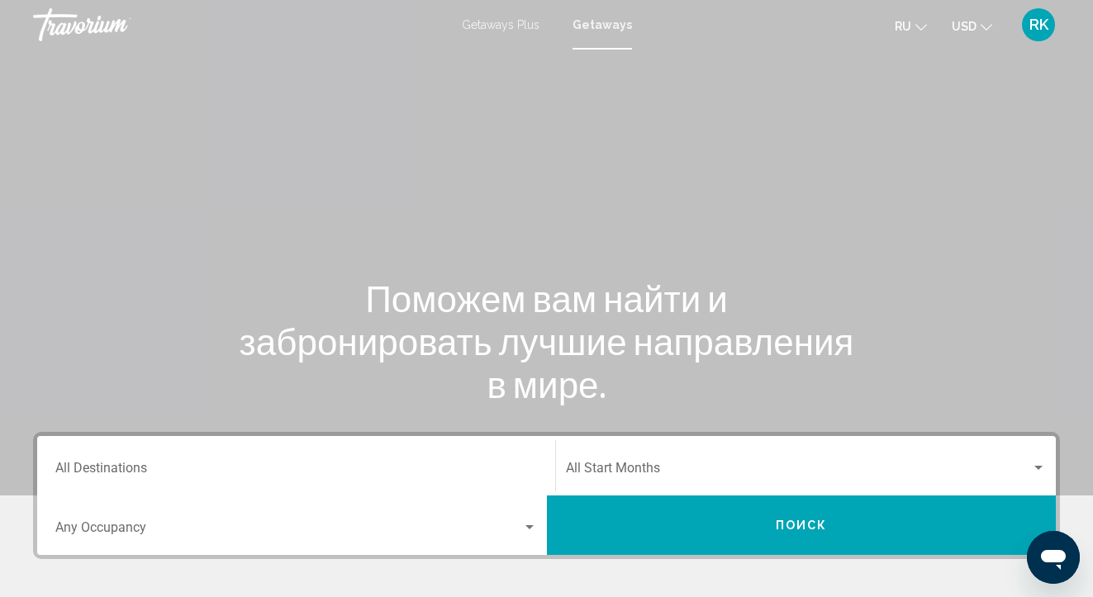
click at [91, 21] on div "Travorium" at bounding box center [115, 24] width 165 height 33
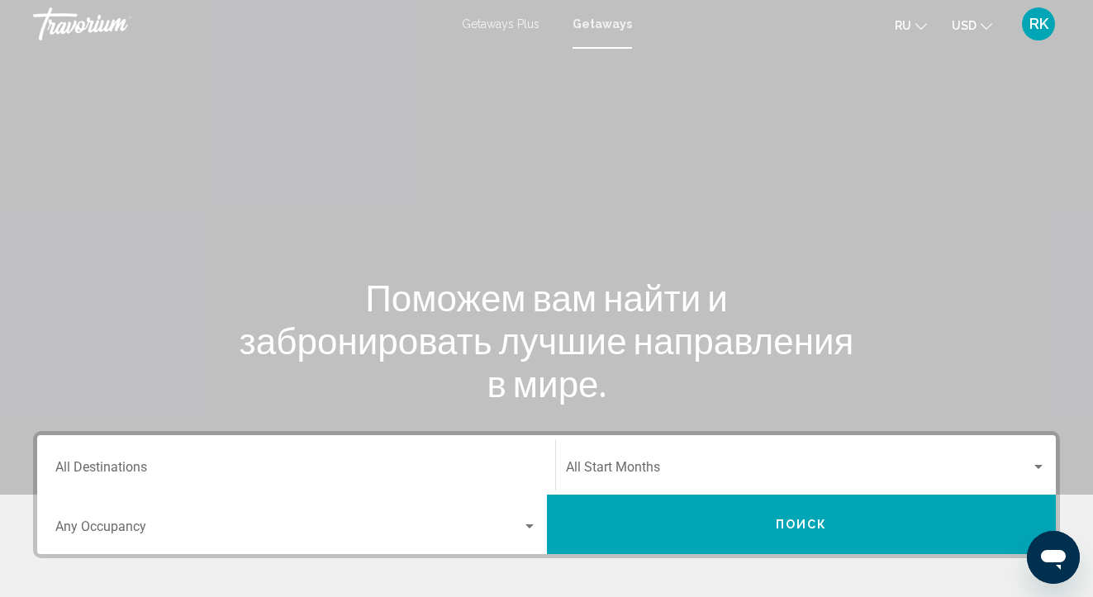
scroll to position [2, 0]
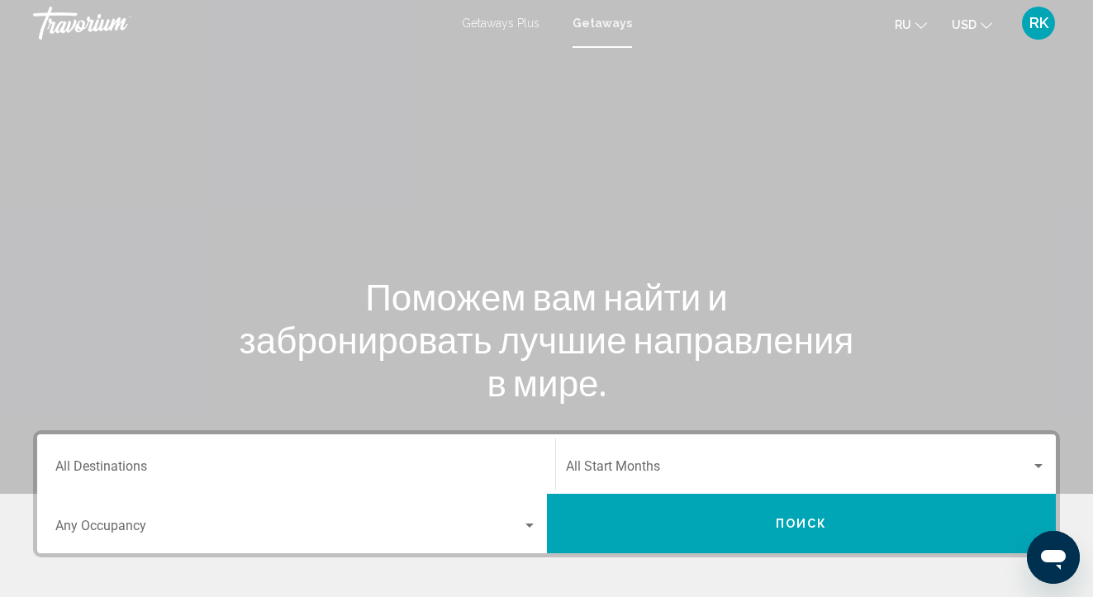
drag, startPoint x: 100, startPoint y: 252, endPoint x: 78, endPoint y: 226, distance: 34.0
click at [78, 231] on div "Main content" at bounding box center [546, 246] width 1093 height 496
